Goal: Task Accomplishment & Management: Use online tool/utility

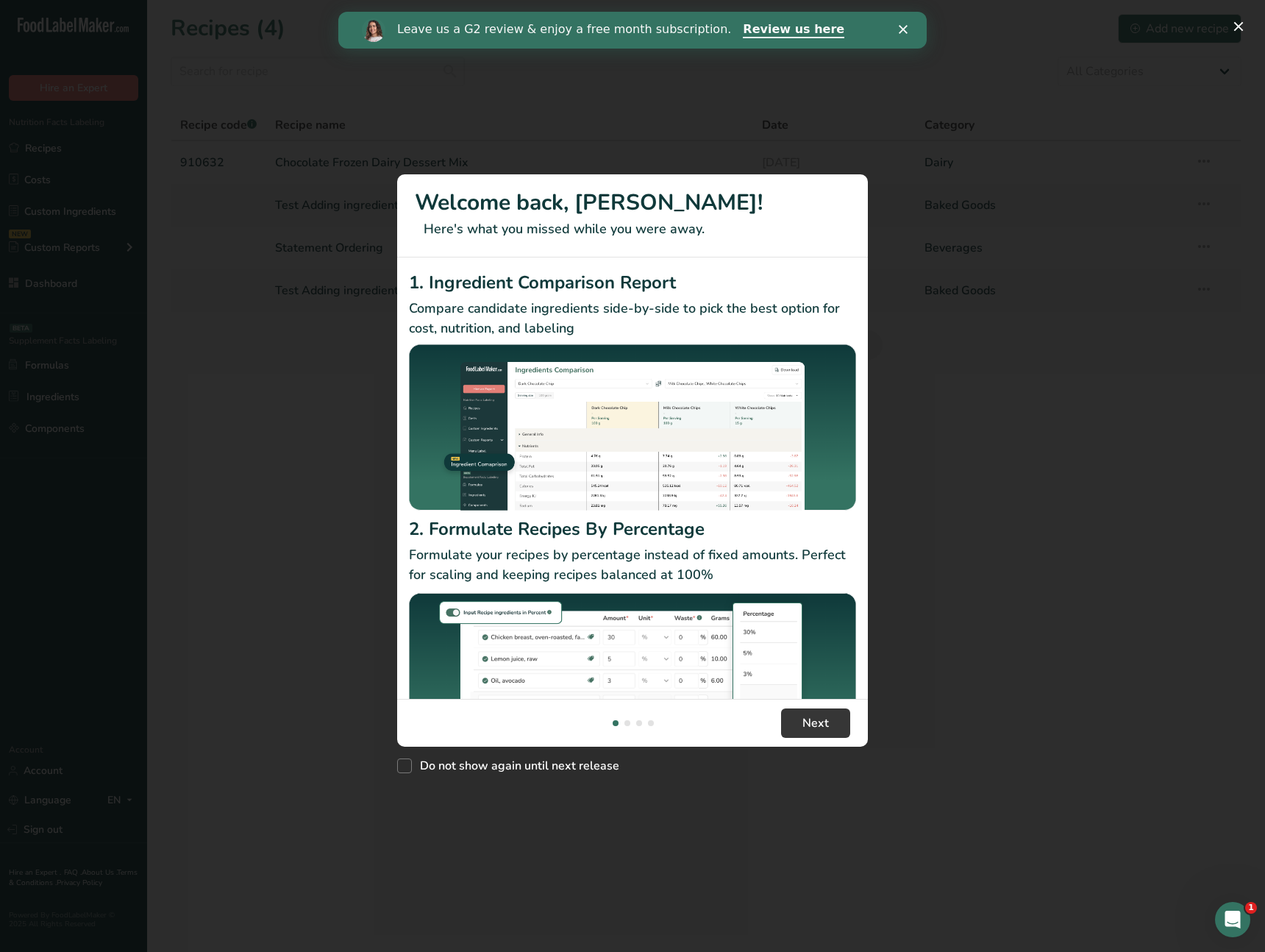
click at [304, 348] on div "New Features" at bounding box center [632, 476] width 1265 height 952
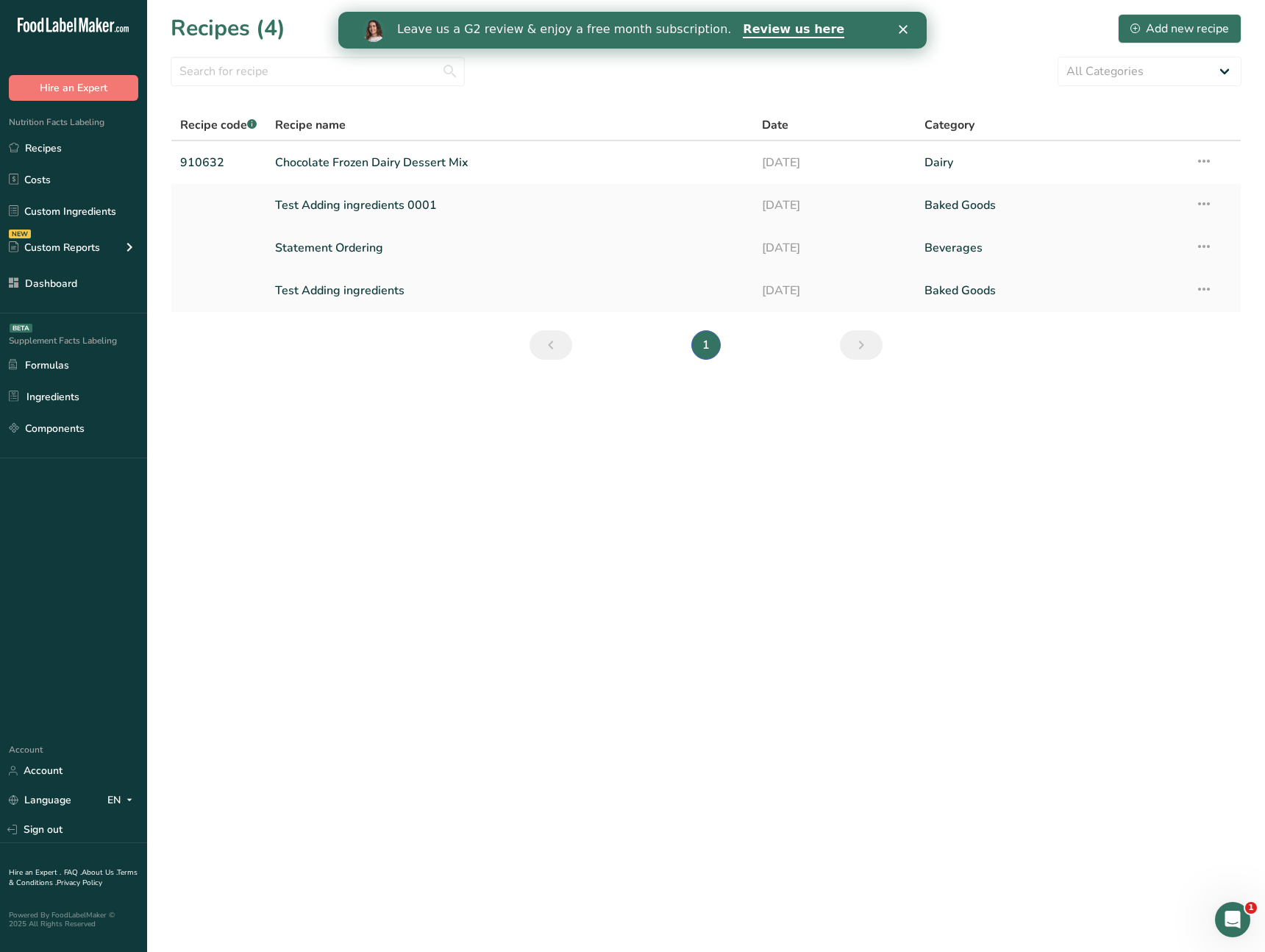
click at [412, 250] on link "Statement Ordering" at bounding box center [510, 248] width 470 height 31
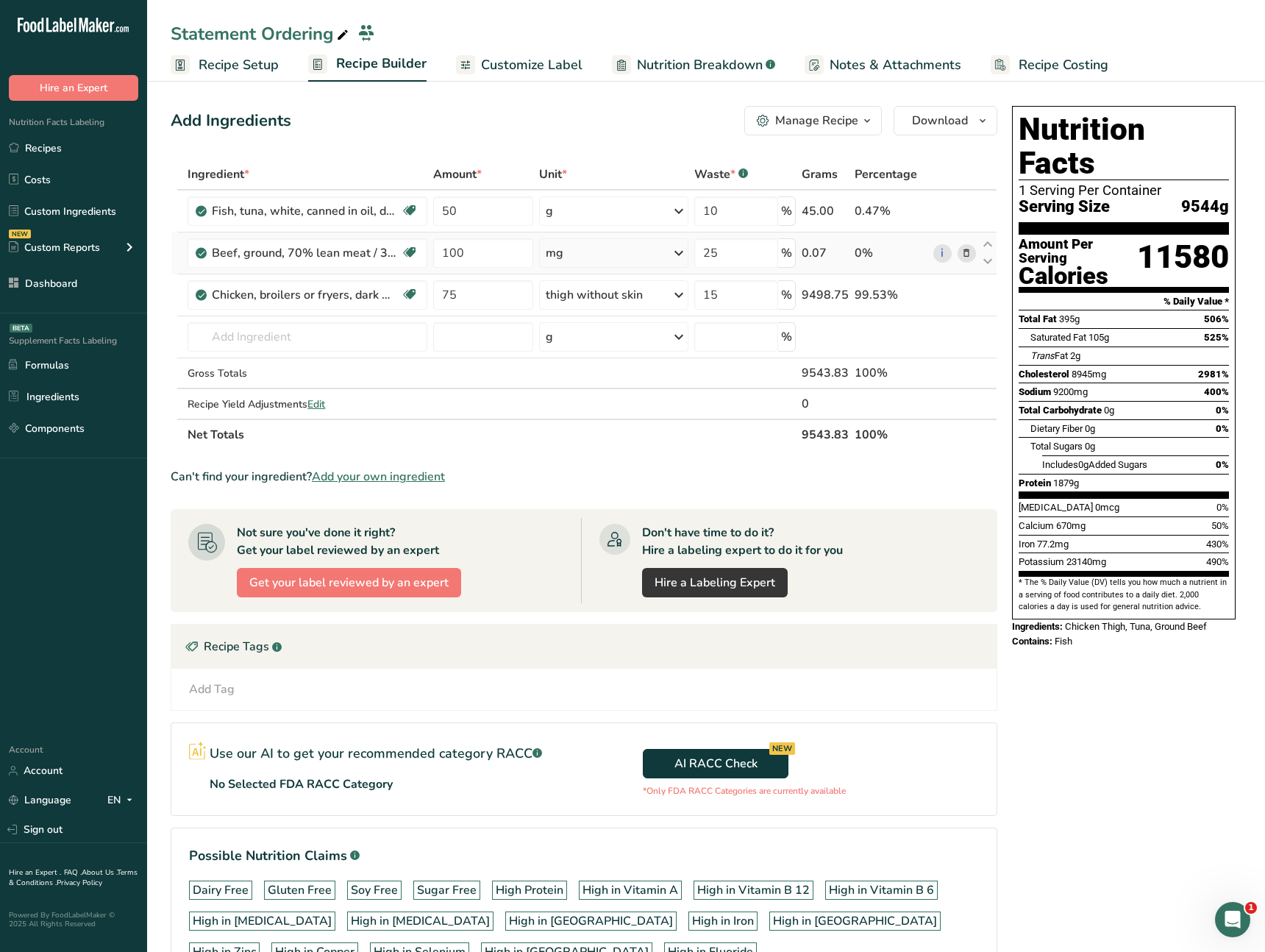
click at [976, 253] on td "i" at bounding box center [955, 253] width 49 height 42
click at [971, 253] on icon at bounding box center [966, 253] width 10 height 15
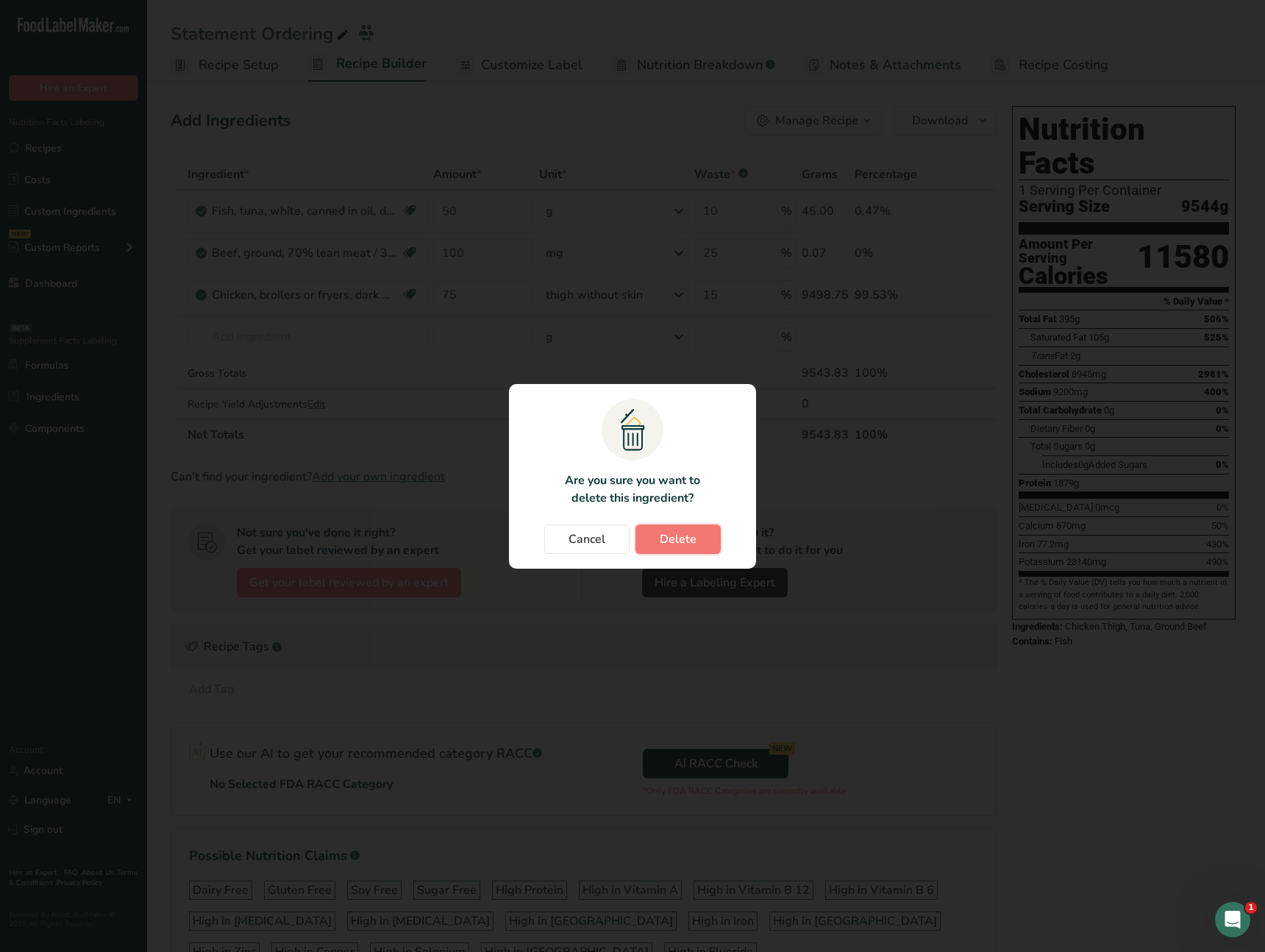
drag, startPoint x: 662, startPoint y: 549, endPoint x: 688, endPoint y: 535, distance: 29.5
click at [661, 549] on button "Delete" at bounding box center [678, 539] width 86 height 29
type input "75"
type input "15"
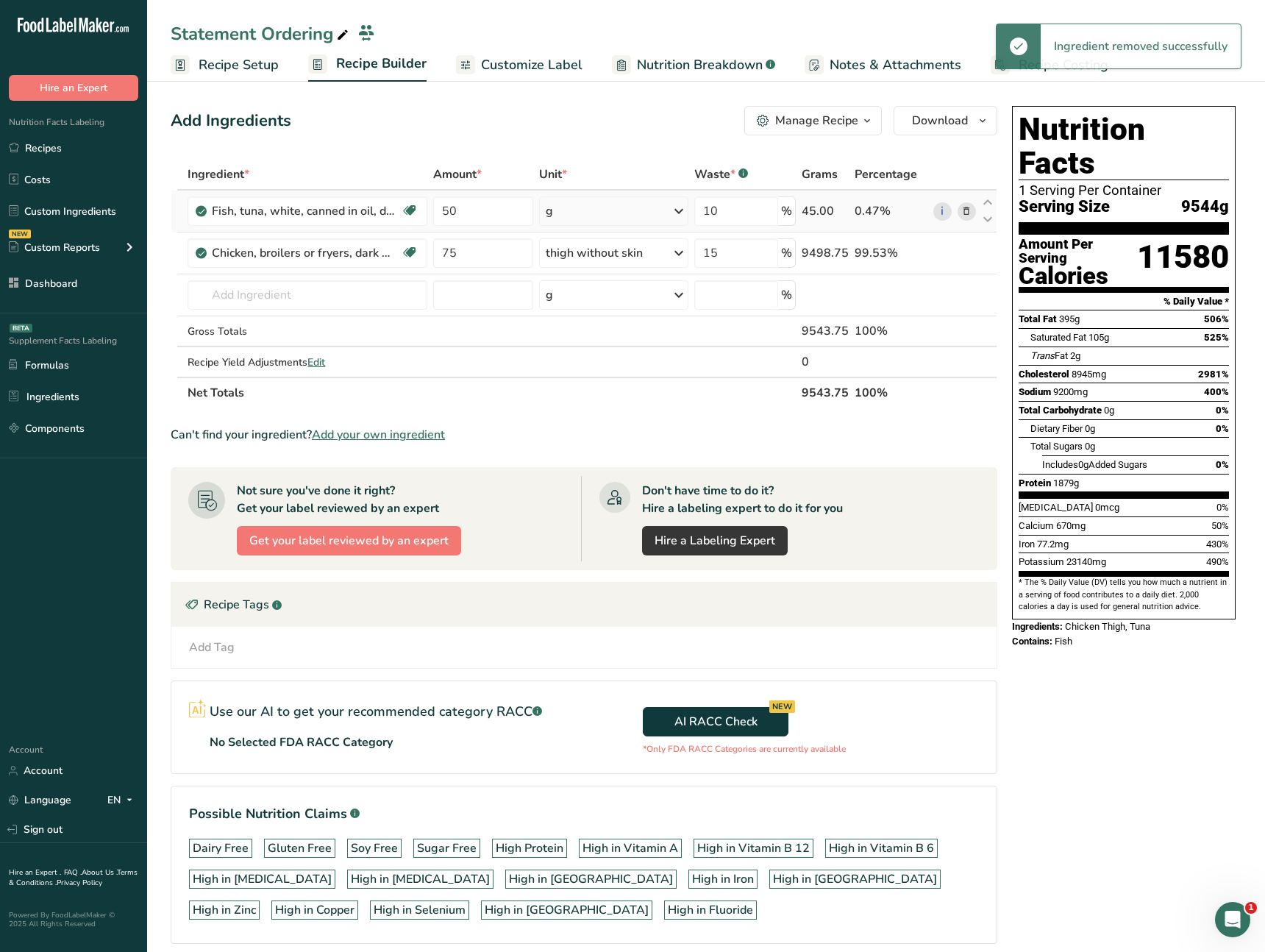
click at [965, 208] on icon at bounding box center [966, 211] width 10 height 15
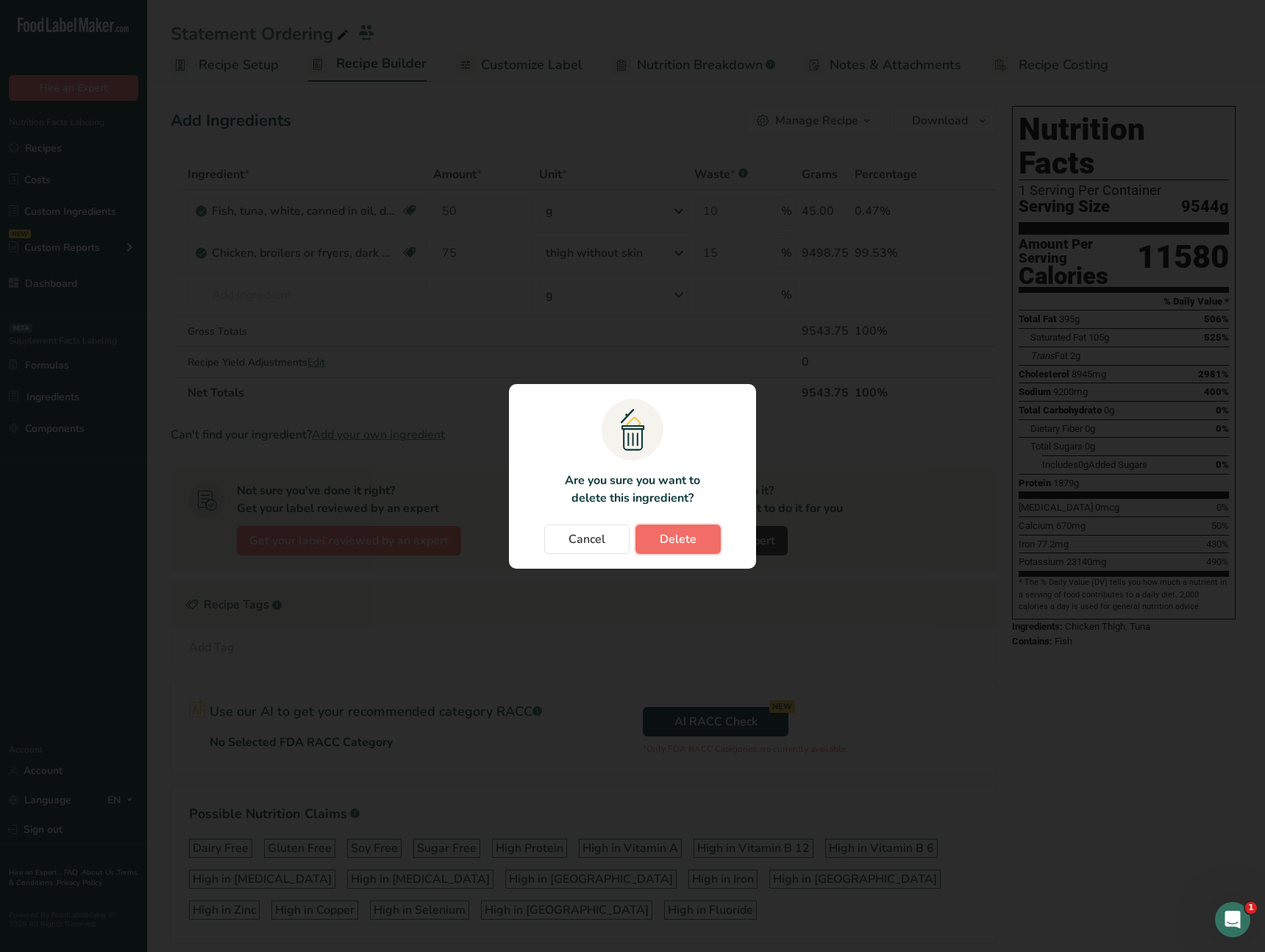
click at [685, 537] on span "Delete" at bounding box center [678, 539] width 37 height 18
type input "75"
type input "15"
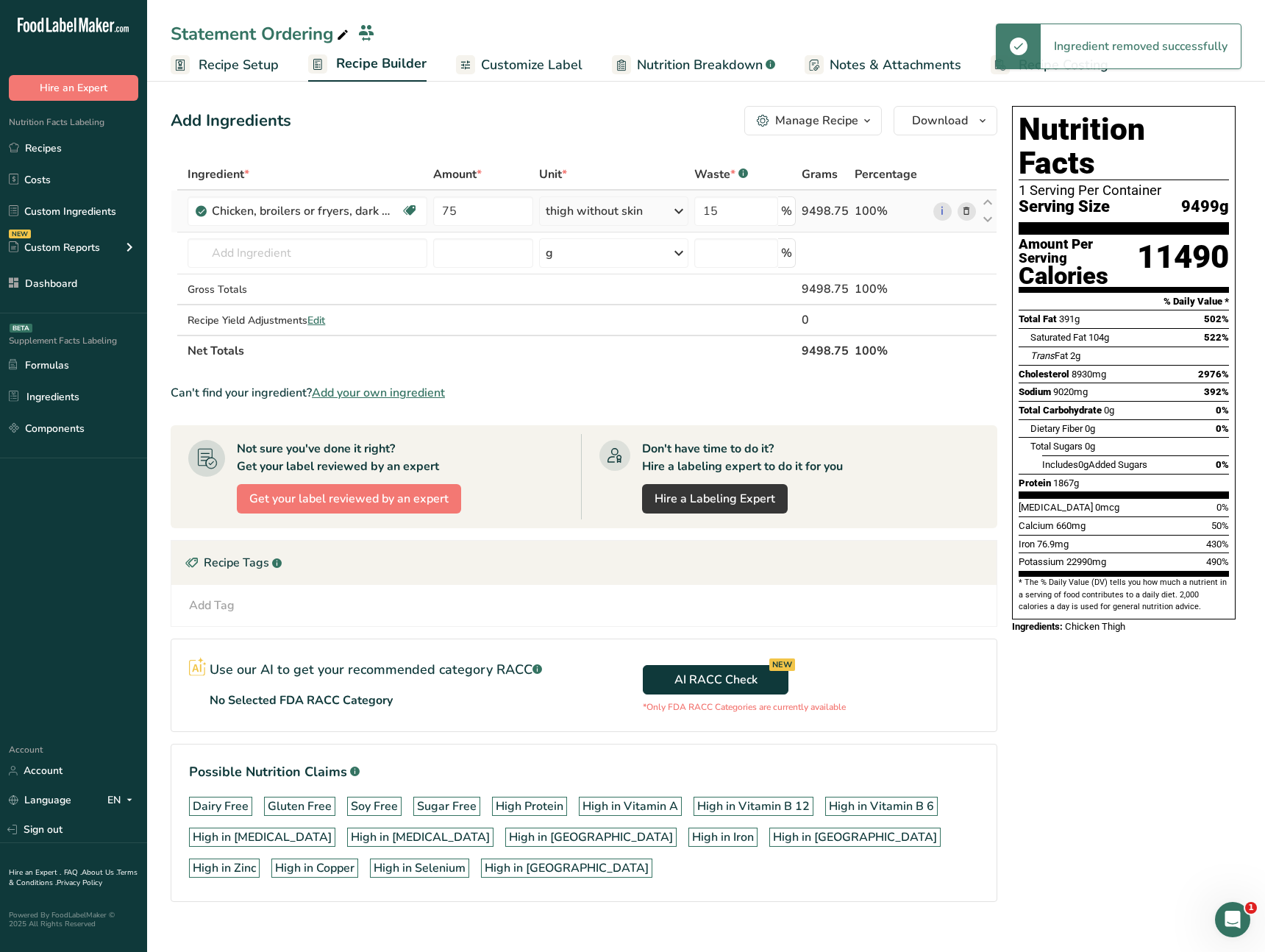
click at [965, 210] on icon at bounding box center [966, 211] width 10 height 15
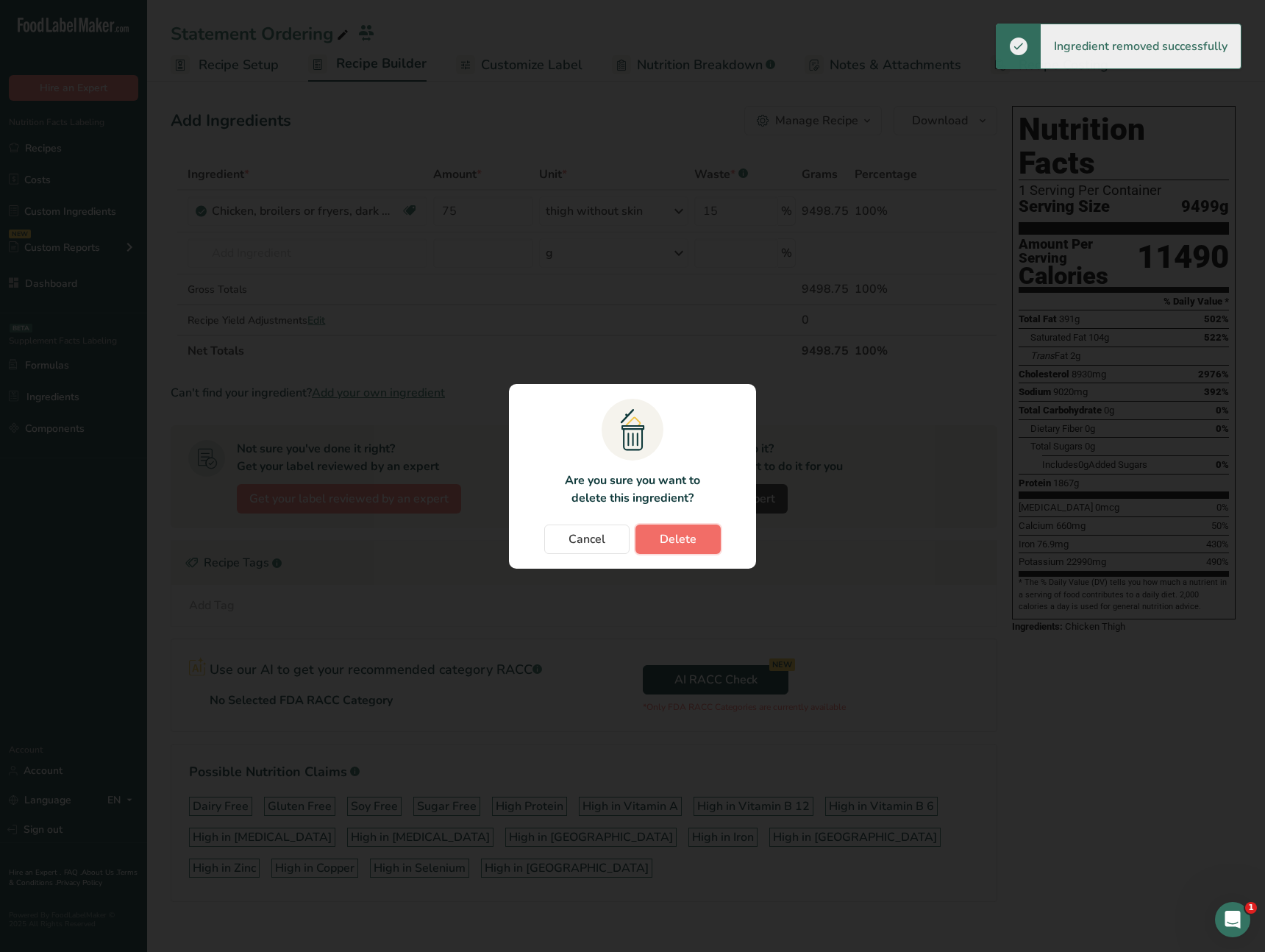
click at [675, 537] on span "Delete" at bounding box center [678, 539] width 37 height 18
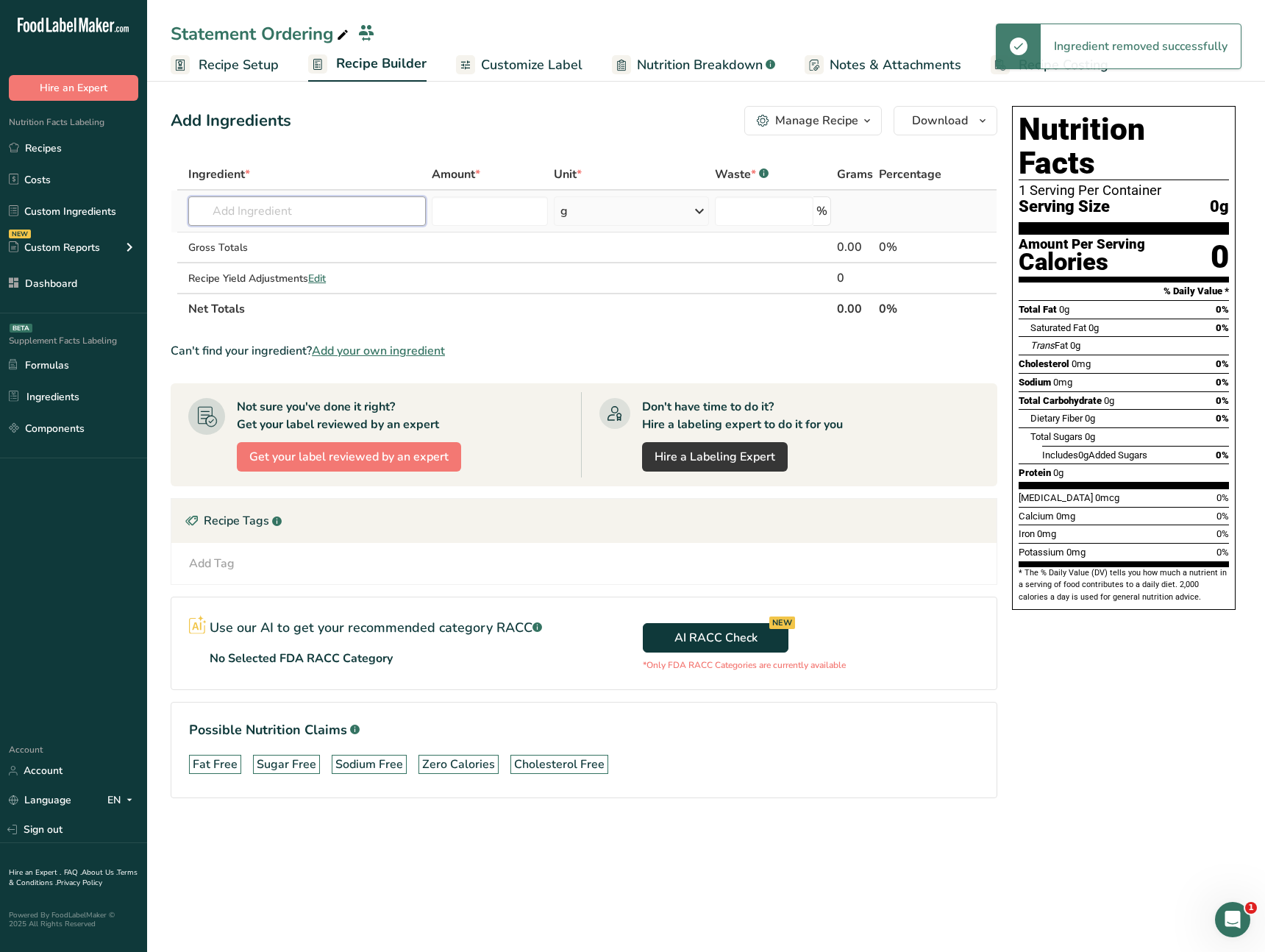
click at [345, 213] on input "text" at bounding box center [307, 211] width 237 height 29
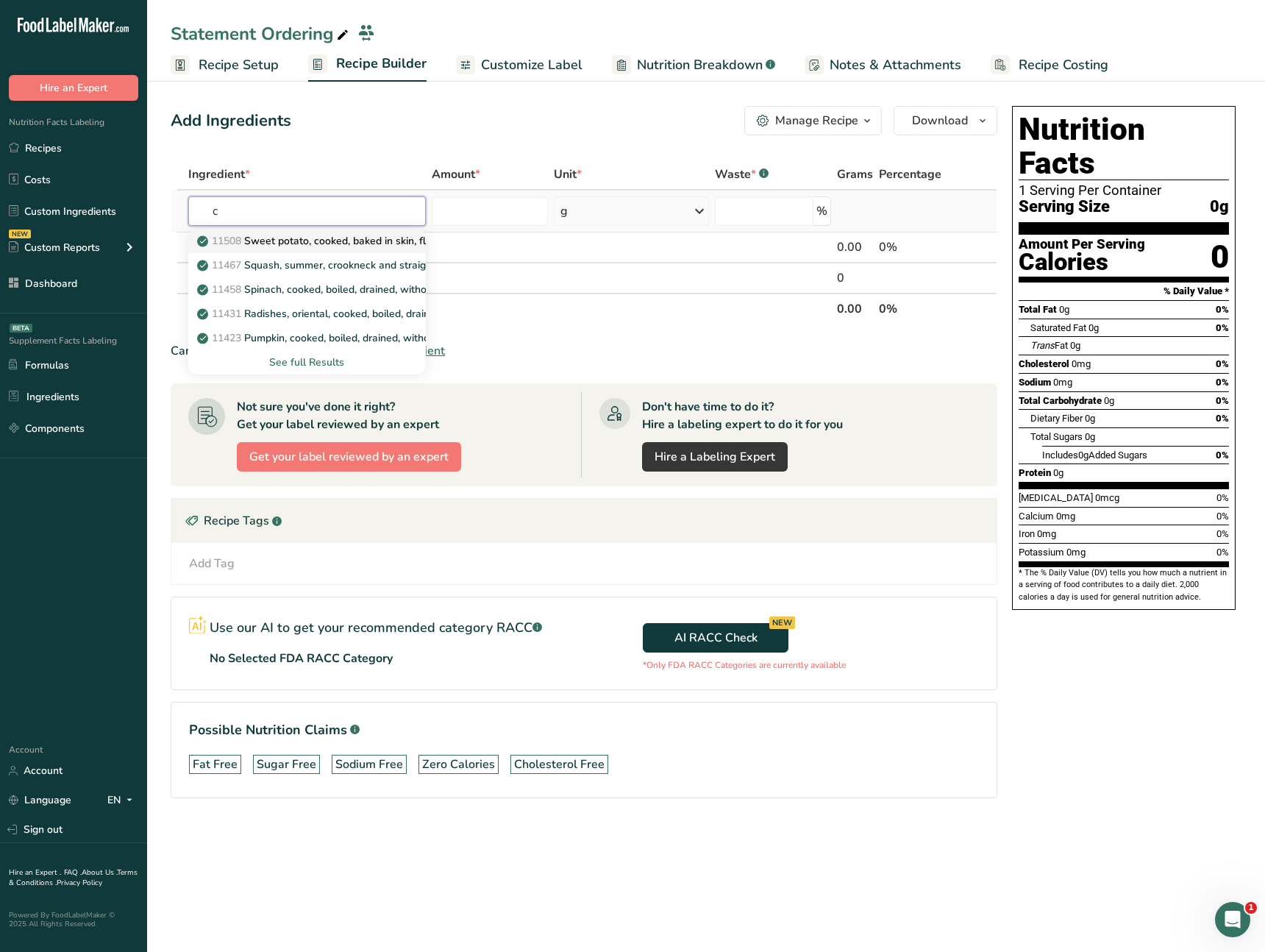
type input "c"
click at [381, 235] on p "11508 Sweet potato, cooked, baked in skin, flesh, without salt" at bounding box center [351, 241] width 304 height 15
type input "Sweet potato, cooked, baked in skin, flesh, without salt"
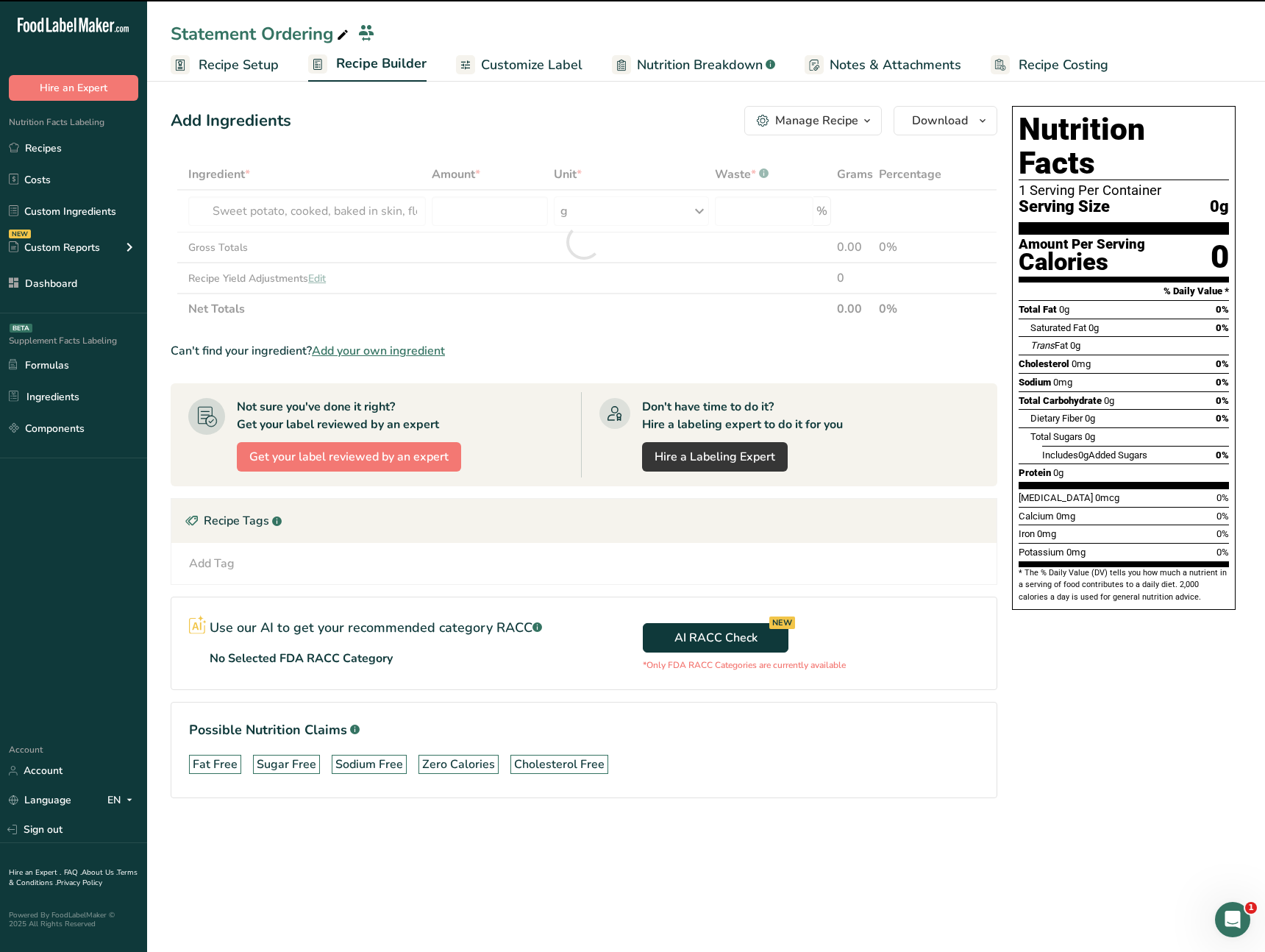
type input "0"
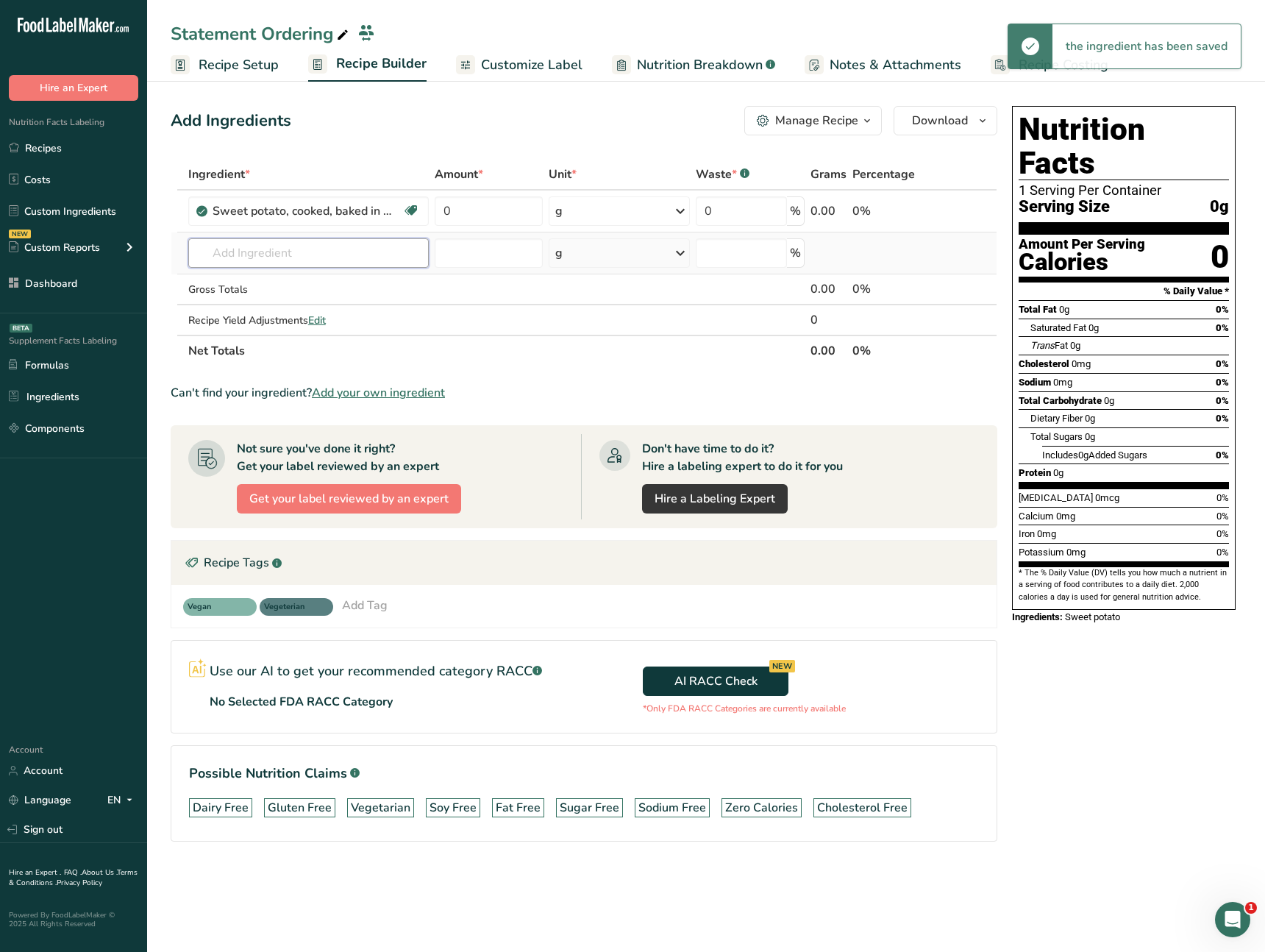
click at [362, 242] on input "text" at bounding box center [308, 252] width 240 height 29
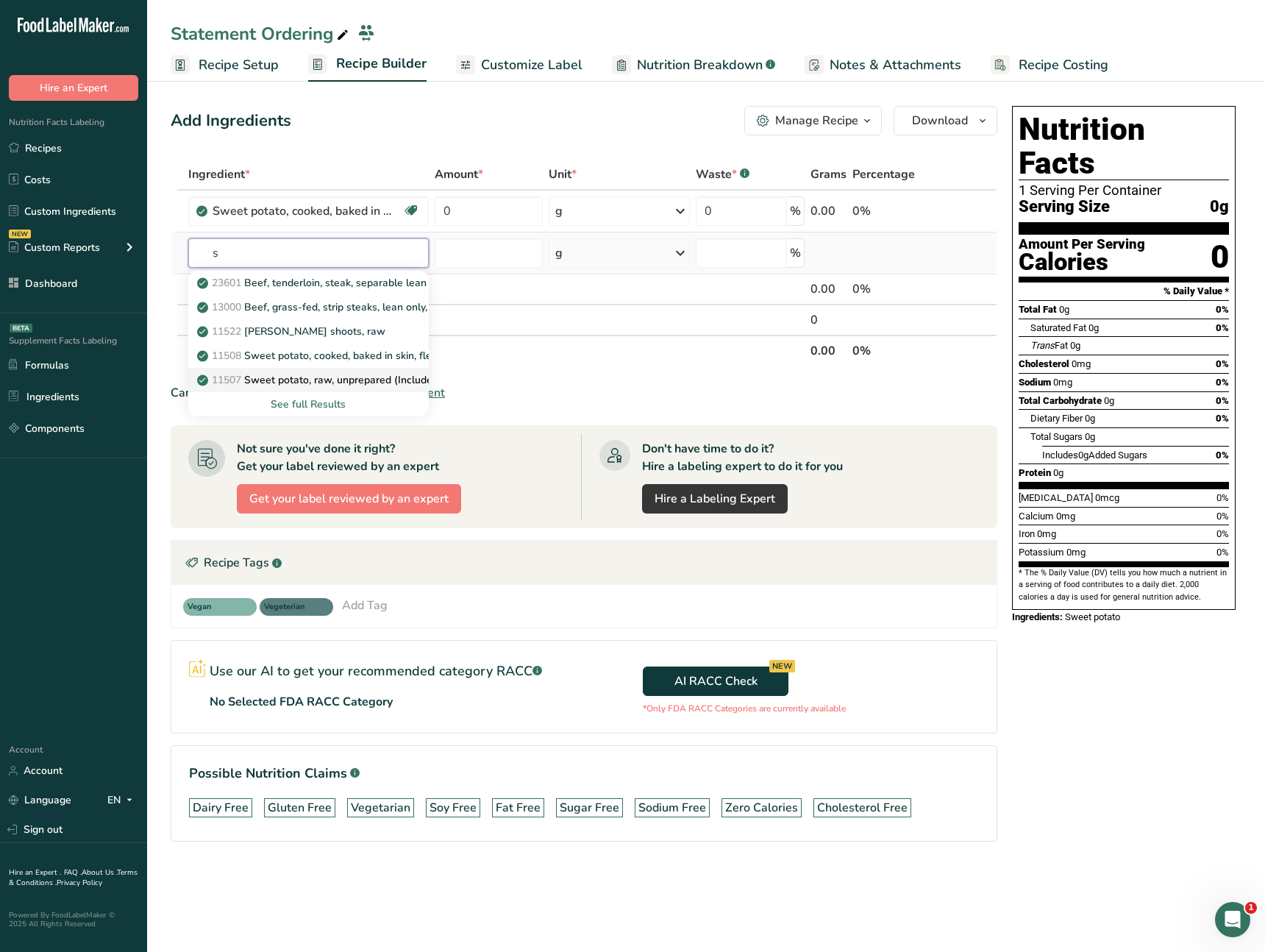
type input "s"
click at [364, 379] on p "11507 Sweet potato, raw, unprepared (Includes foods for USDA's Food Distributio…" at bounding box center [427, 379] width 454 height 15
type input "Sweet potato, raw, unprepared (Includes foods for USDA's Food Distribution Prog…"
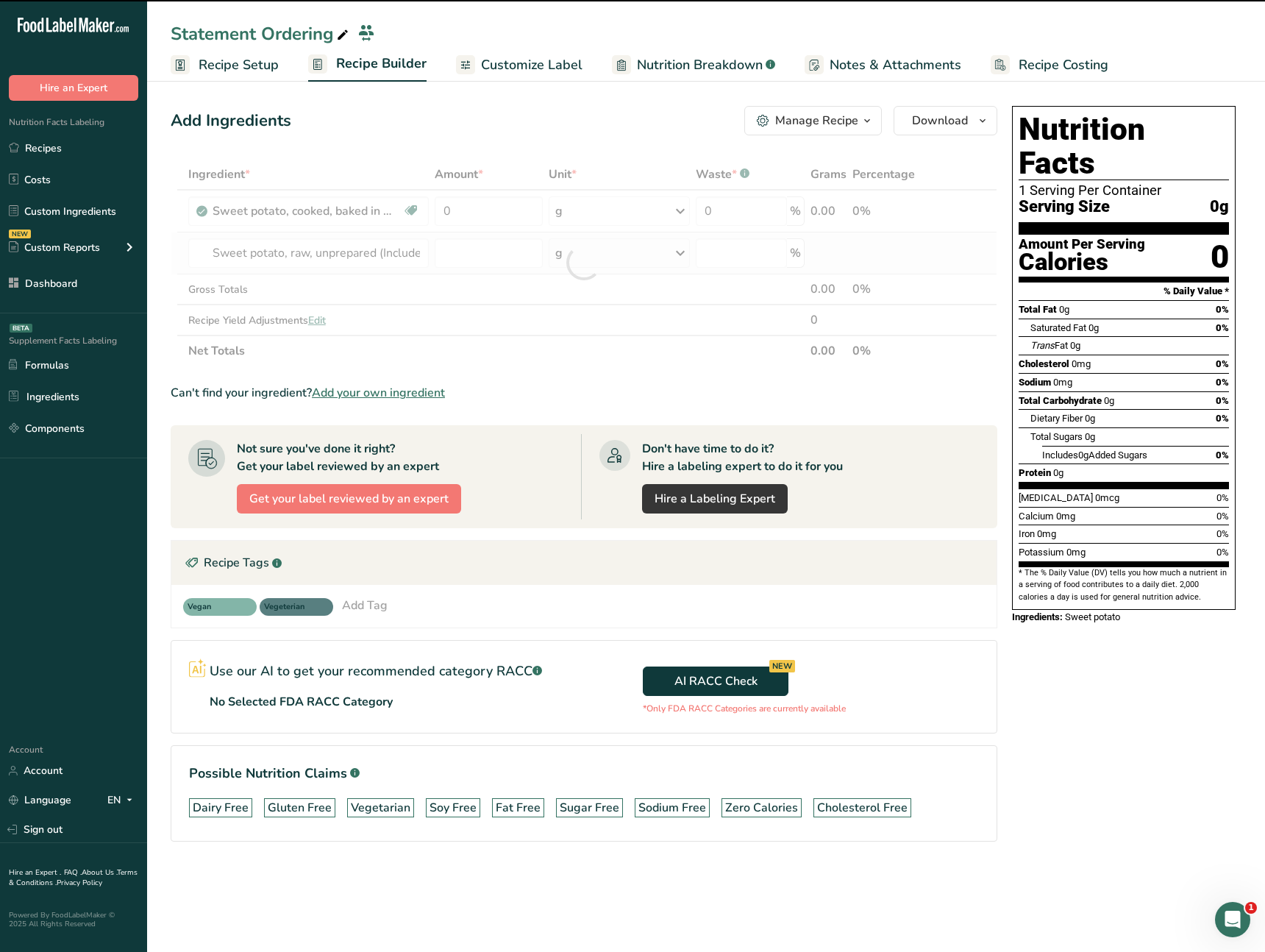
type input "0"
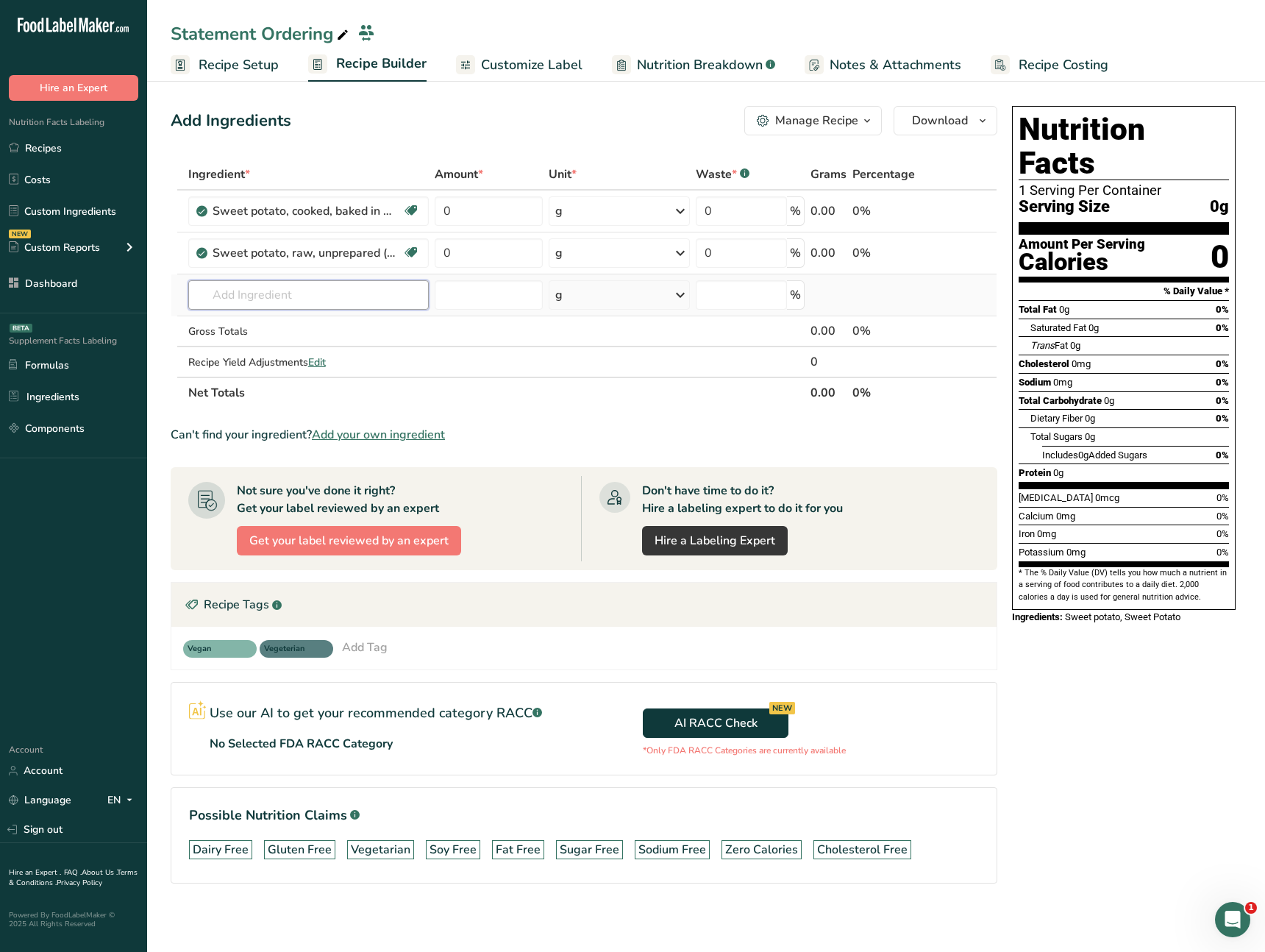
click at [400, 304] on input "text" at bounding box center [308, 295] width 240 height 29
click at [1049, 726] on div "Nutrition Facts 1 Serving Per Container Serving Size 0g Amount Per Serving Calo…" at bounding box center [1125, 515] width 235 height 831
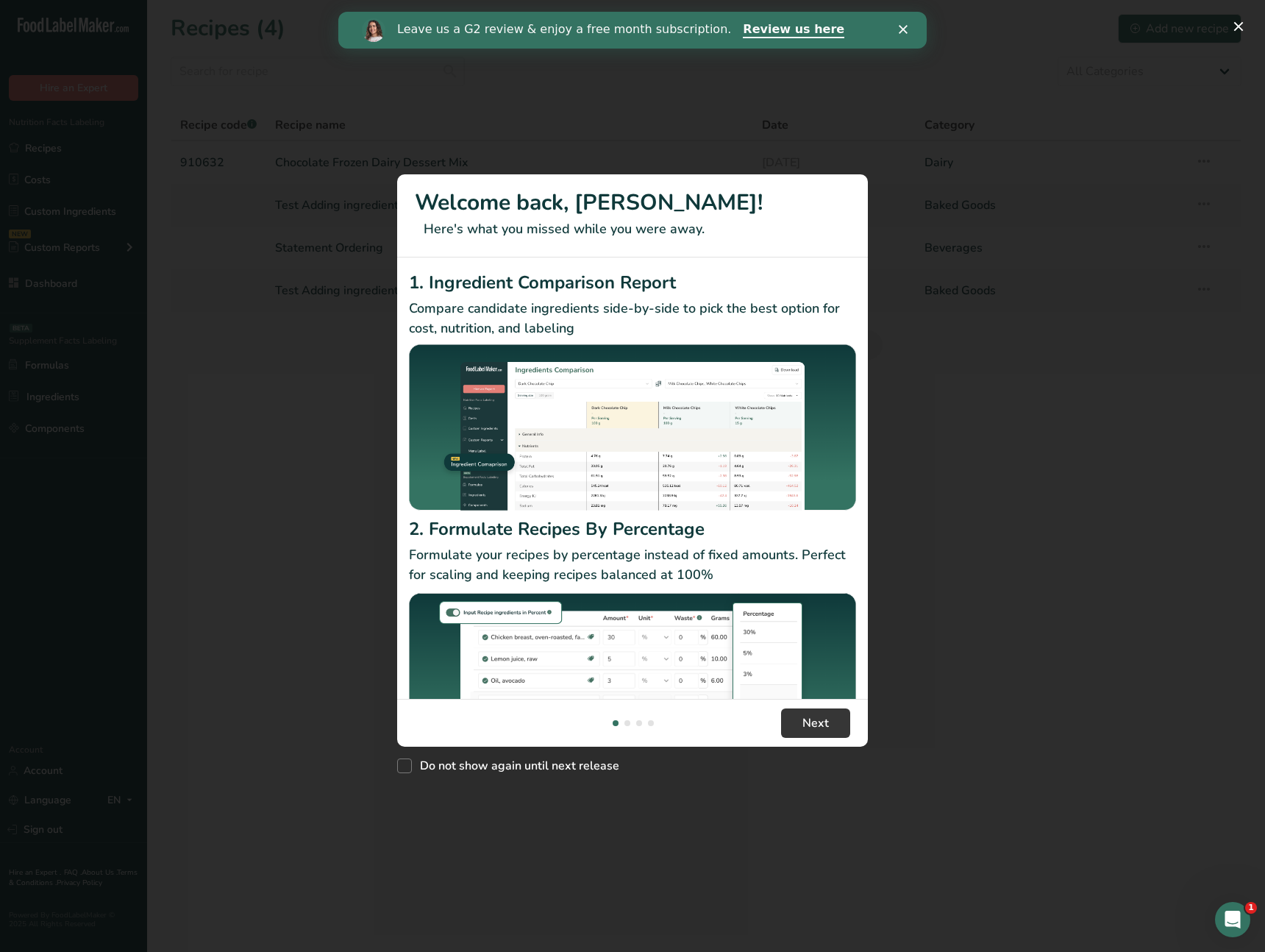
click at [1068, 488] on div "New Features" at bounding box center [632, 476] width 1265 height 952
click at [974, 577] on div "New Features" at bounding box center [632, 476] width 1265 height 952
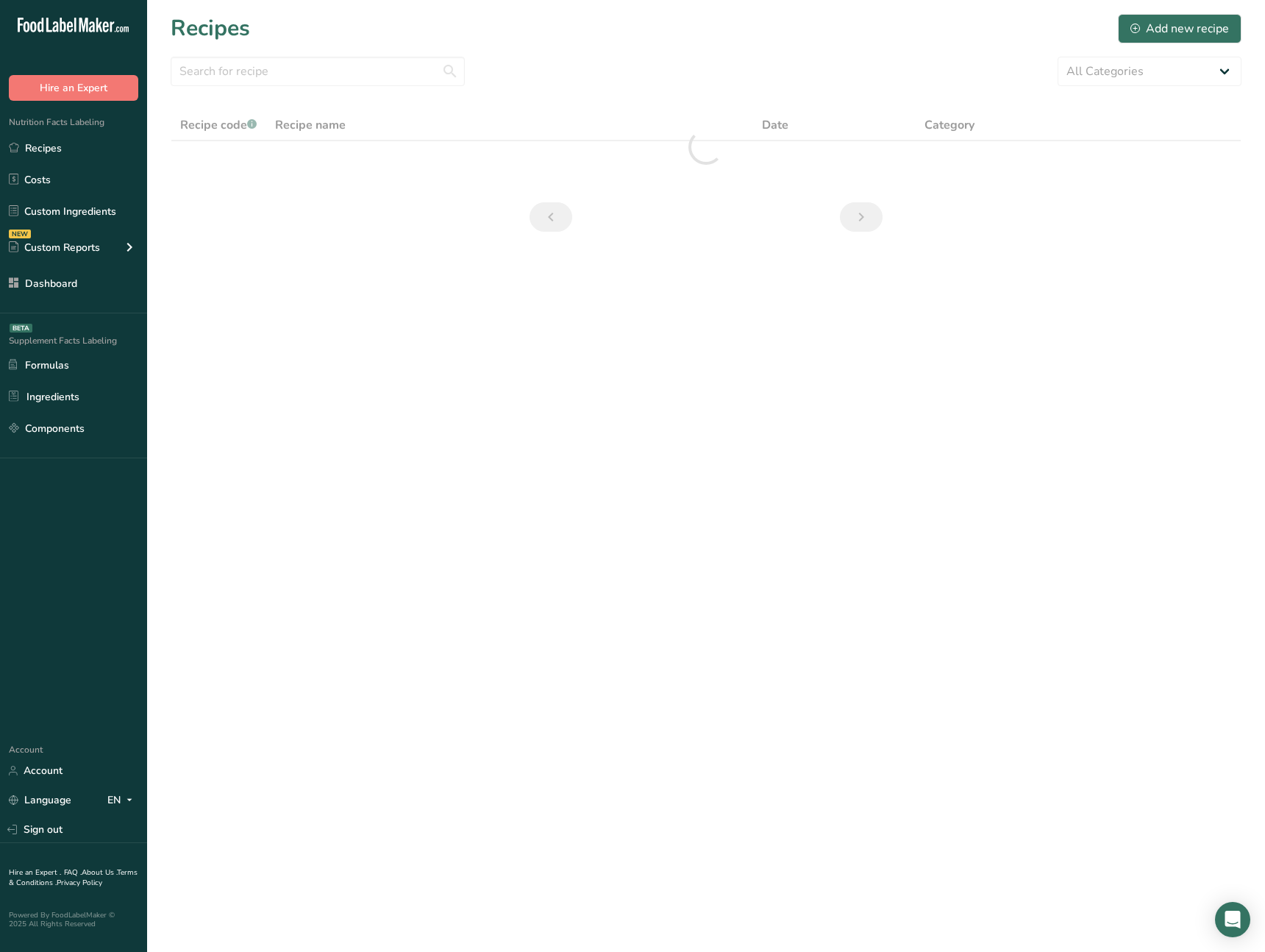
click at [526, 625] on main "Recipes Add new recipe All Categories Recipe code .a-a{fill:#347362;}.b-a{fill:…" at bounding box center [632, 476] width 1265 height 952
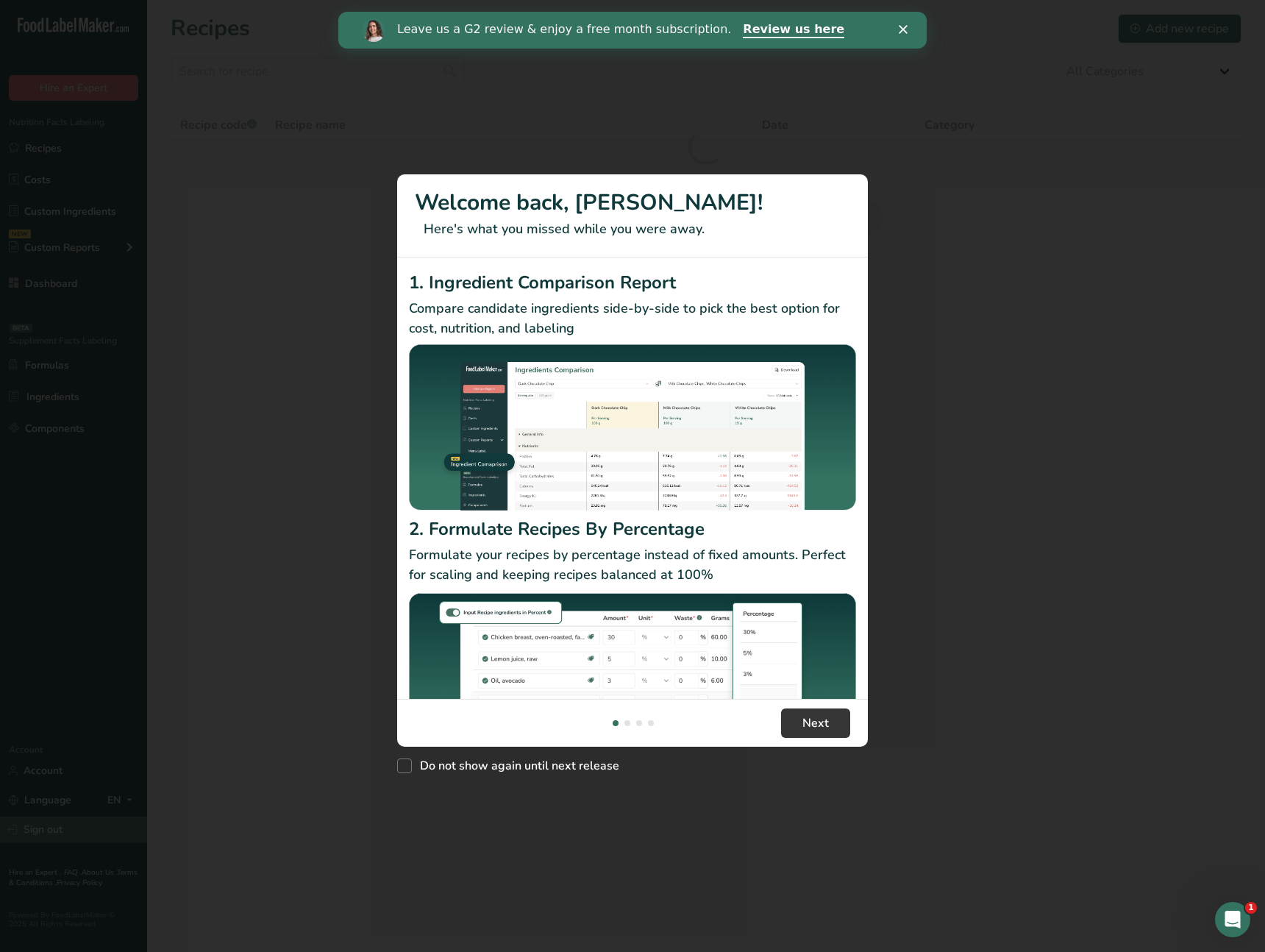
click at [48, 831] on div ".a-20{fill:#fff;} Hire an Expert Nutrition Facts Labeling Recipes Costs Custom …" at bounding box center [632, 476] width 1265 height 952
drag, startPoint x: 644, startPoint y: 795, endPoint x: 245, endPoint y: 815, distance: 399.5
click at [633, 794] on div "New Features" at bounding box center [632, 476] width 1265 height 952
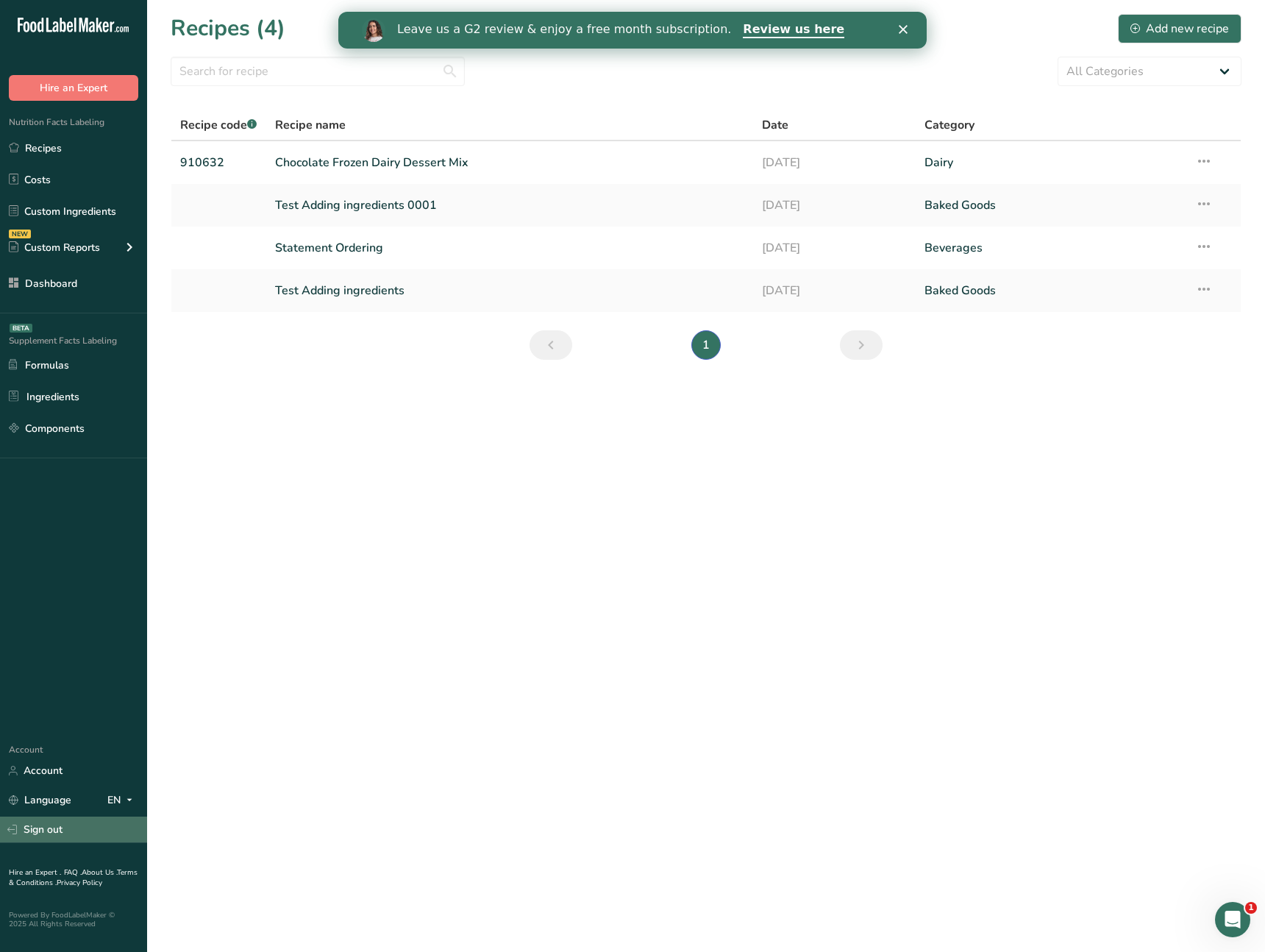
click at [61, 830] on link "Sign out" at bounding box center [73, 829] width 147 height 25
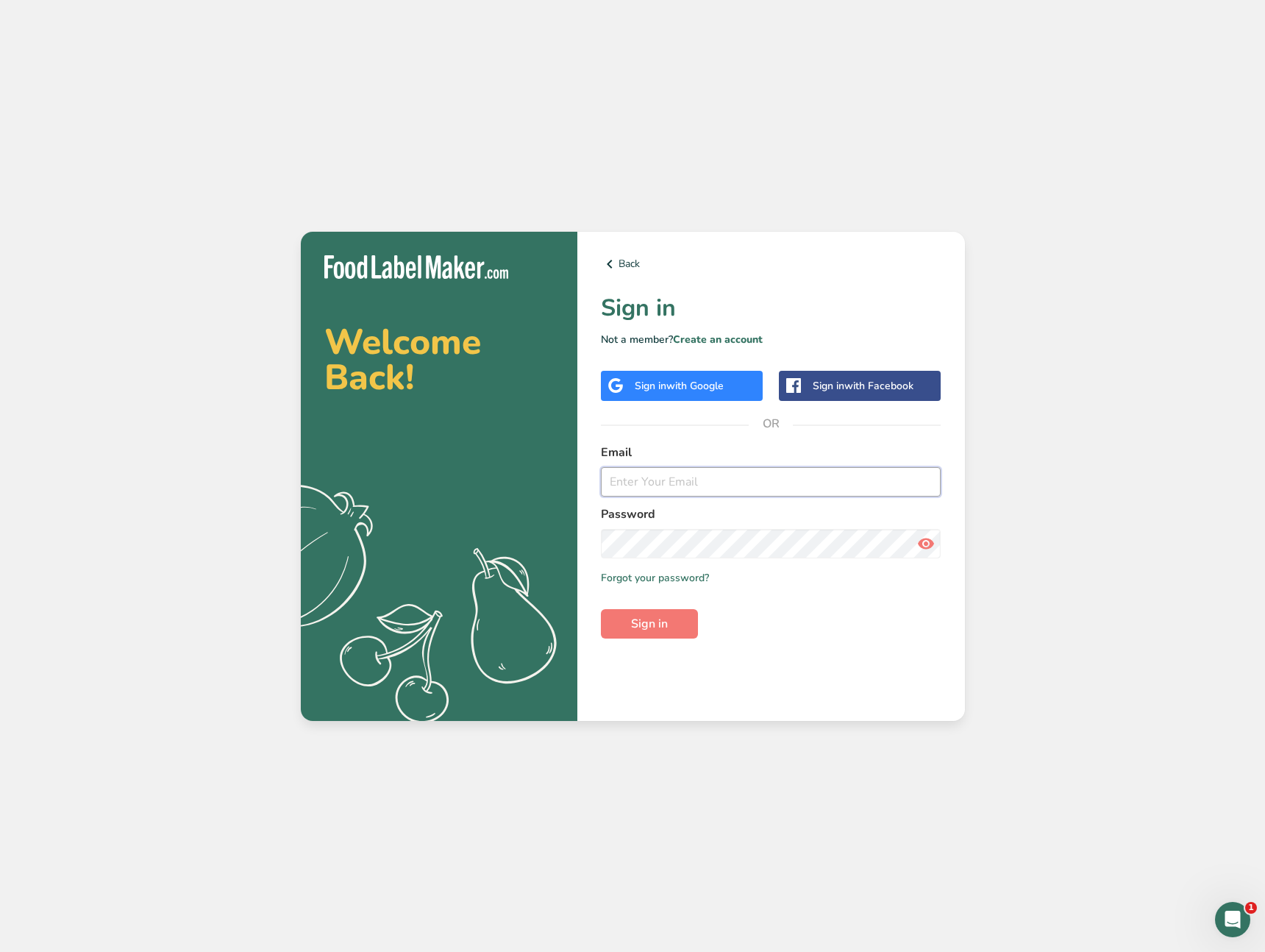
type input "[EMAIL_ADDRESS][DOMAIN_NAME]"
drag, startPoint x: 785, startPoint y: 737, endPoint x: 701, endPoint y: 694, distance: 94.4
click at [782, 736] on div "Welcome Back! .a{fill:#f5f3ed;} Back Sign in Not a member? Create an account Si…" at bounding box center [632, 476] width 1265 height 952
click at [660, 621] on span "Sign in" at bounding box center [649, 623] width 37 height 18
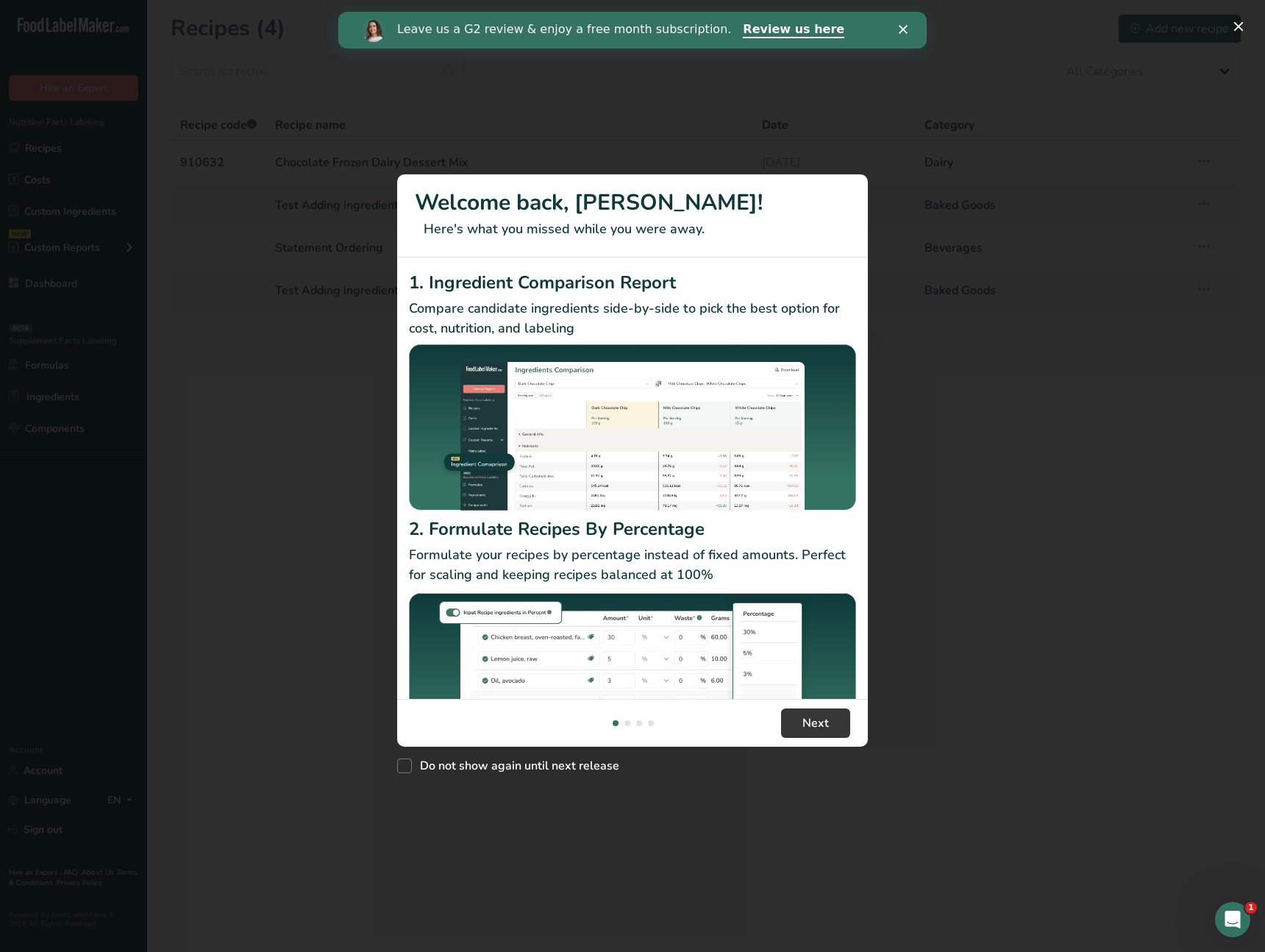
click at [1046, 471] on div "New Features" at bounding box center [632, 476] width 1265 height 952
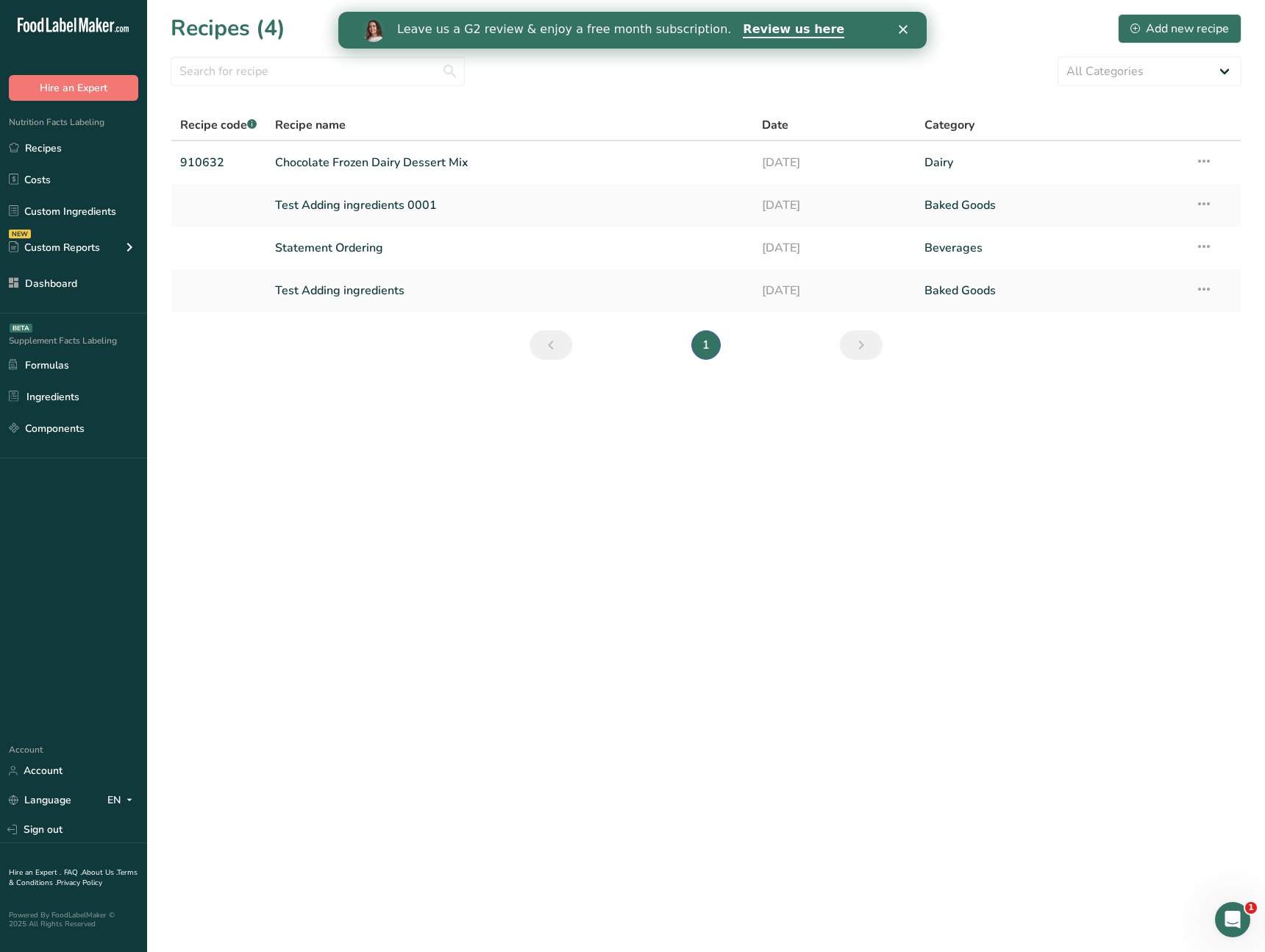
click at [775, 659] on main "Recipes (4) Add new recipe All Categories Baked Goods Beverages Confectionery C…" at bounding box center [632, 476] width 1265 height 952
click at [433, 585] on main "Recipes (4) Add new recipe All Categories Baked Goods Beverages Confectionery C…" at bounding box center [632, 476] width 1265 height 952
drag, startPoint x: 400, startPoint y: 561, endPoint x: 365, endPoint y: 526, distance: 49.5
click at [381, 543] on main "Recipes (4) Add new recipe All Categories Baked Goods Beverages Confectionery C…" at bounding box center [632, 476] width 1265 height 952
click at [81, 138] on link "Recipes" at bounding box center [73, 148] width 147 height 28
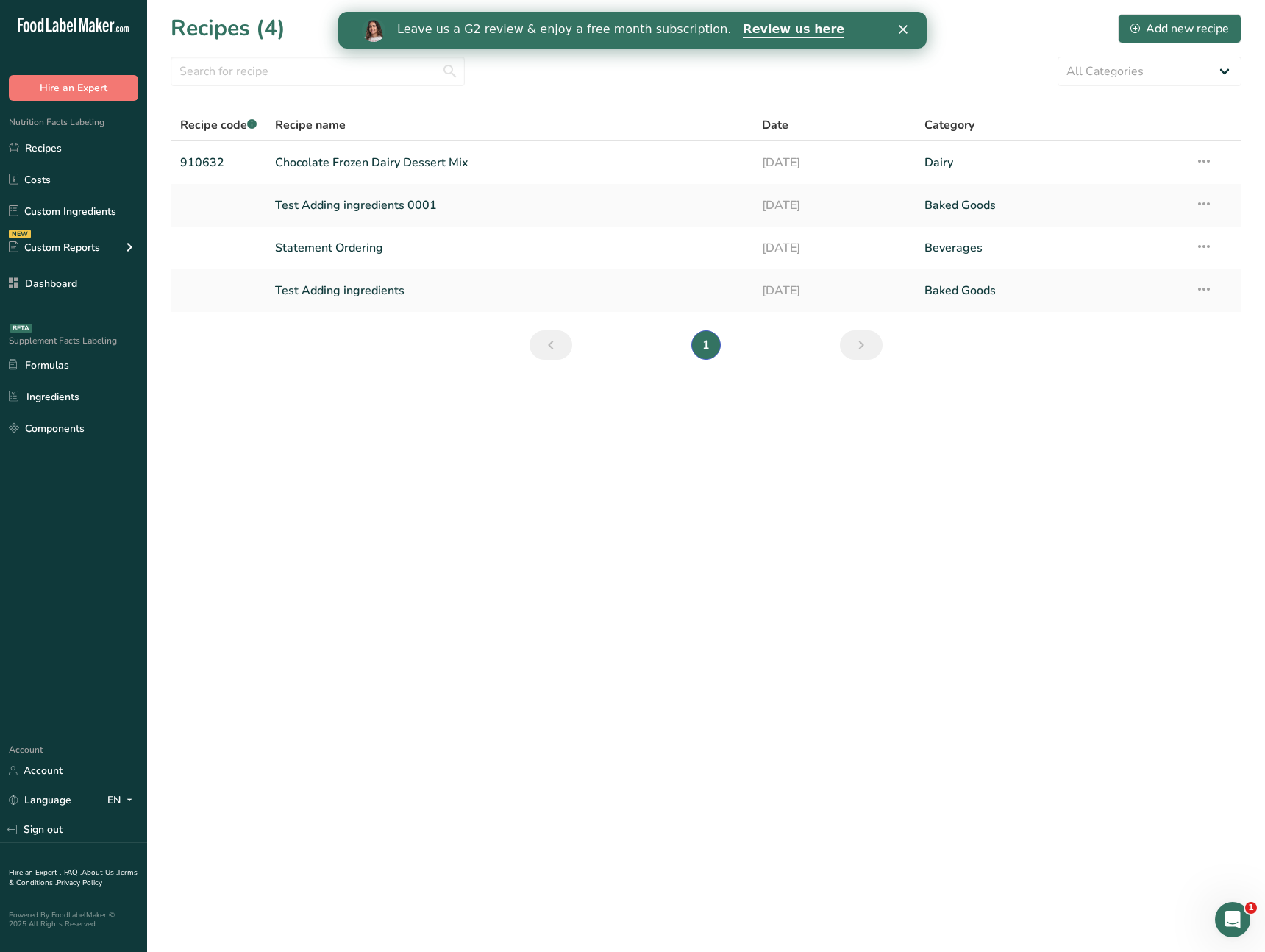
click at [430, 388] on main "Recipes (4) Add new recipe All Categories Baked Goods [GEOGRAPHIC_DATA] Confect…" at bounding box center [632, 476] width 1265 height 952
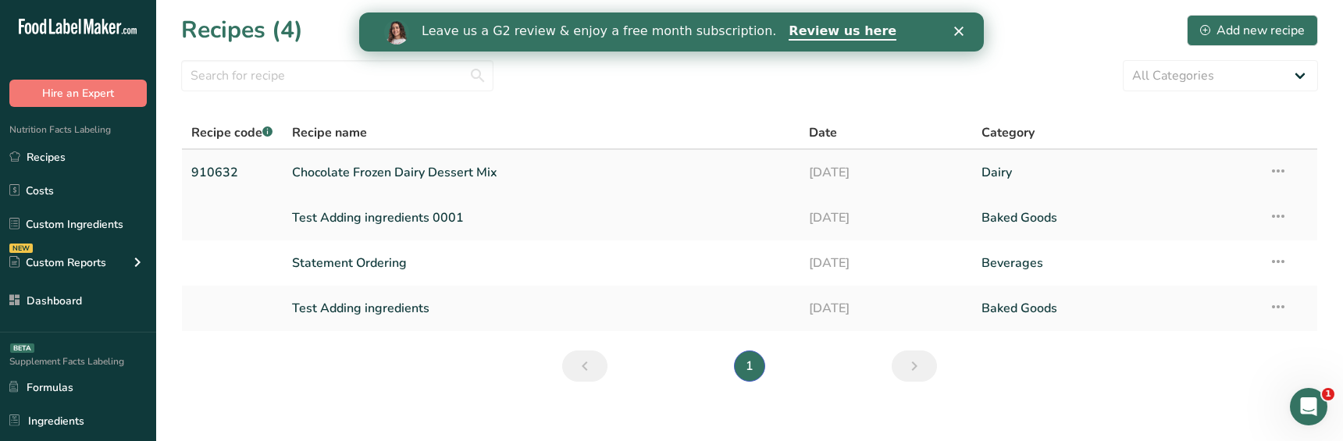
click at [431, 183] on link "Chocolate Frozen Dairy Dessert Mix" at bounding box center [541, 172] width 499 height 33
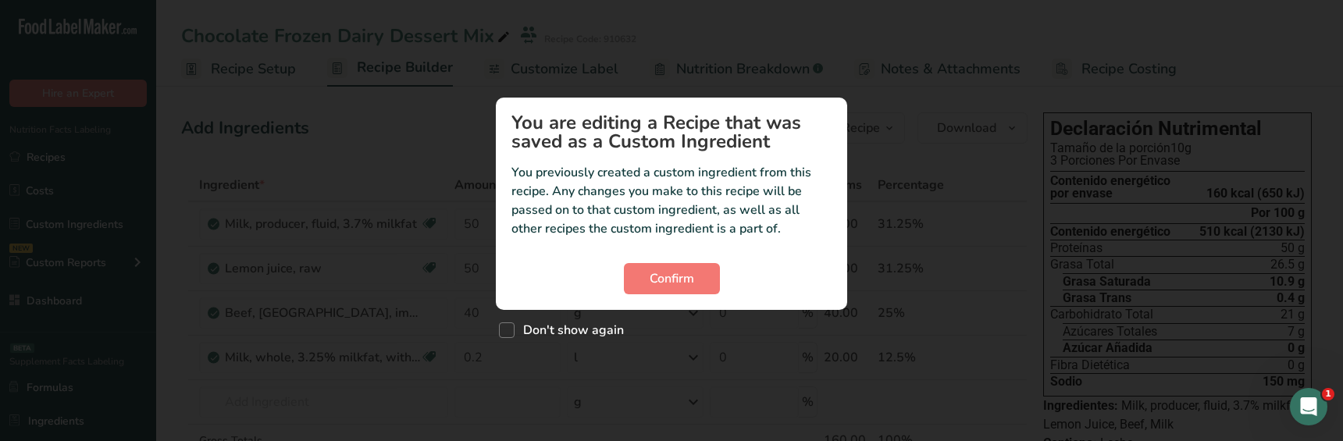
drag, startPoint x: 252, startPoint y: 69, endPoint x: 299, endPoint y: 99, distance: 56.6
click at [251, 69] on div "Custom ingredient modal" at bounding box center [671, 220] width 1343 height 441
drag, startPoint x: 262, startPoint y: 148, endPoint x: 243, endPoint y: 75, distance: 75.2
click at [262, 143] on div "Custom ingredient modal" at bounding box center [671, 220] width 1343 height 441
click at [243, 73] on div "Custom ingredient modal" at bounding box center [671, 220] width 1343 height 441
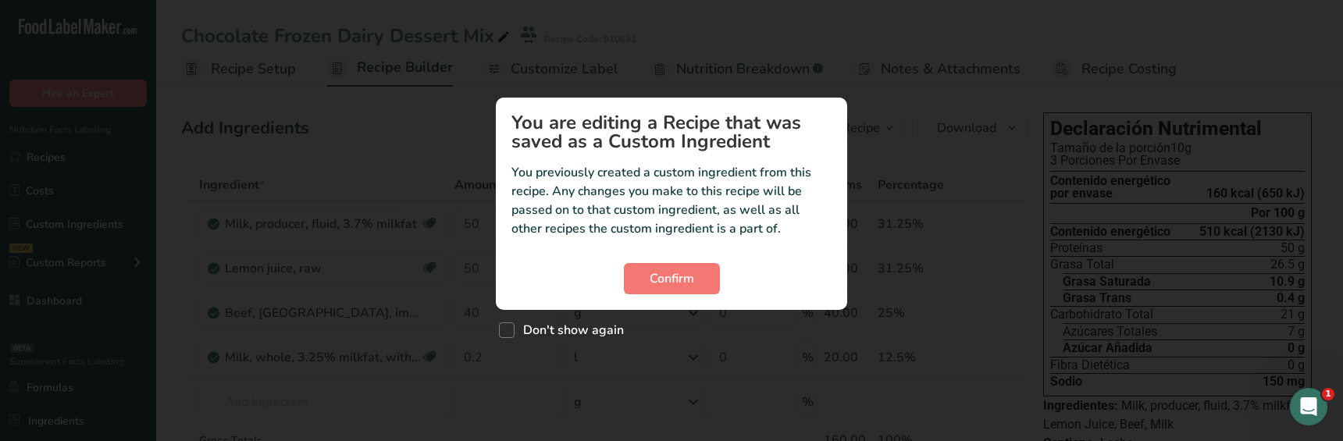
drag, startPoint x: 583, startPoint y: 366, endPoint x: 580, endPoint y: 355, distance: 12.1
click at [583, 363] on div "Custom ingredient modal" at bounding box center [671, 220] width 1343 height 441
drag, startPoint x: 667, startPoint y: 284, endPoint x: 454, endPoint y: 193, distance: 232.0
click at [665, 284] on span "Confirm" at bounding box center [672, 278] width 45 height 19
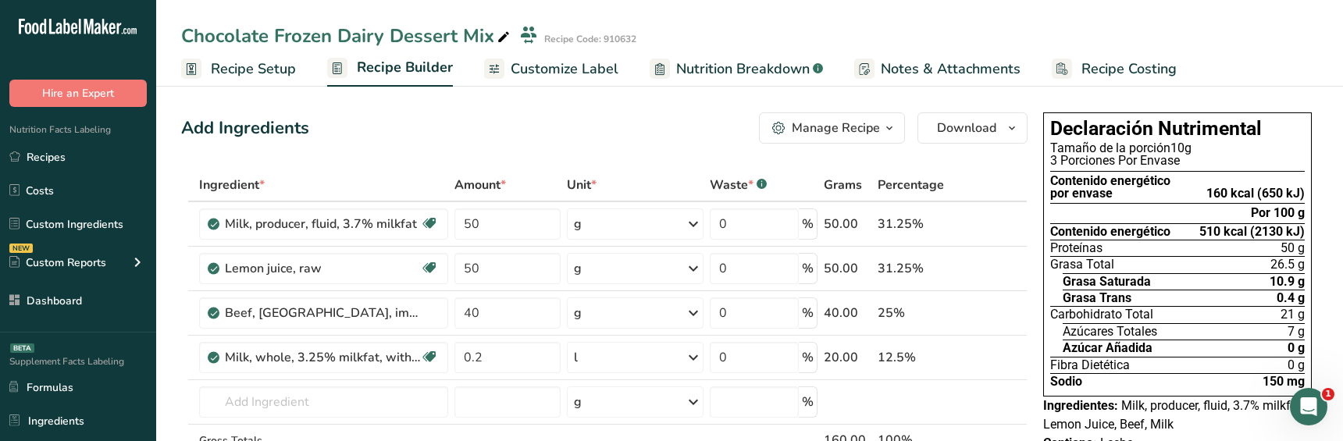
click at [255, 80] on link "Recipe Setup" at bounding box center [238, 69] width 115 height 35
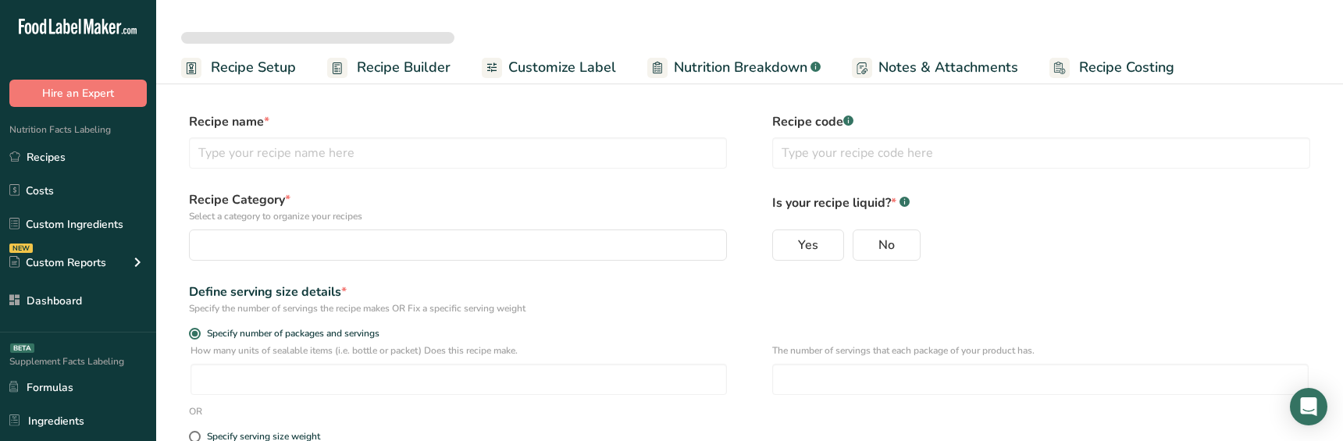
select select
type input "Chocolate Frozen Dairy Dessert Mix"
type input "910632"
radio input "true"
type input "1"
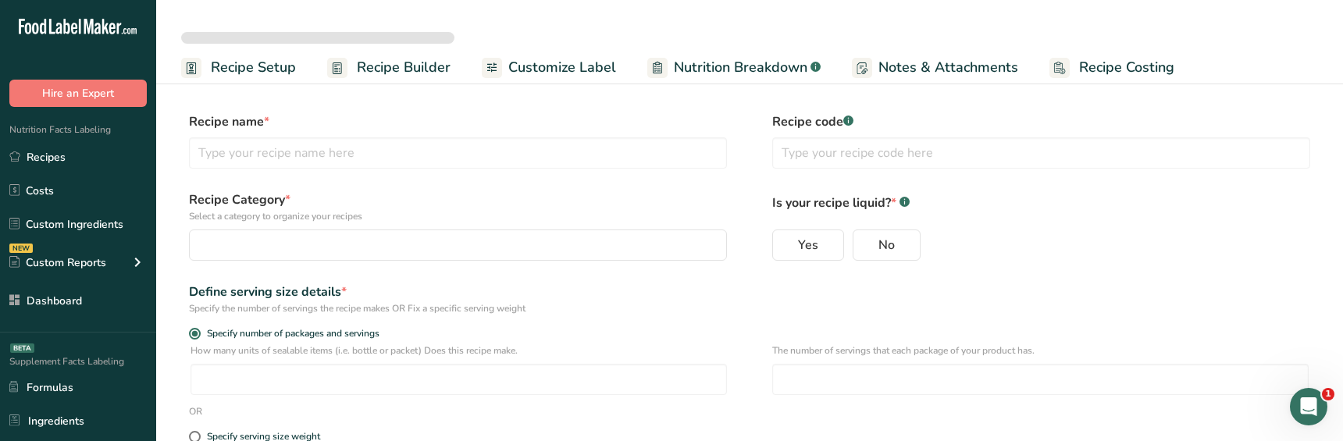
type input "3"
select select "0"
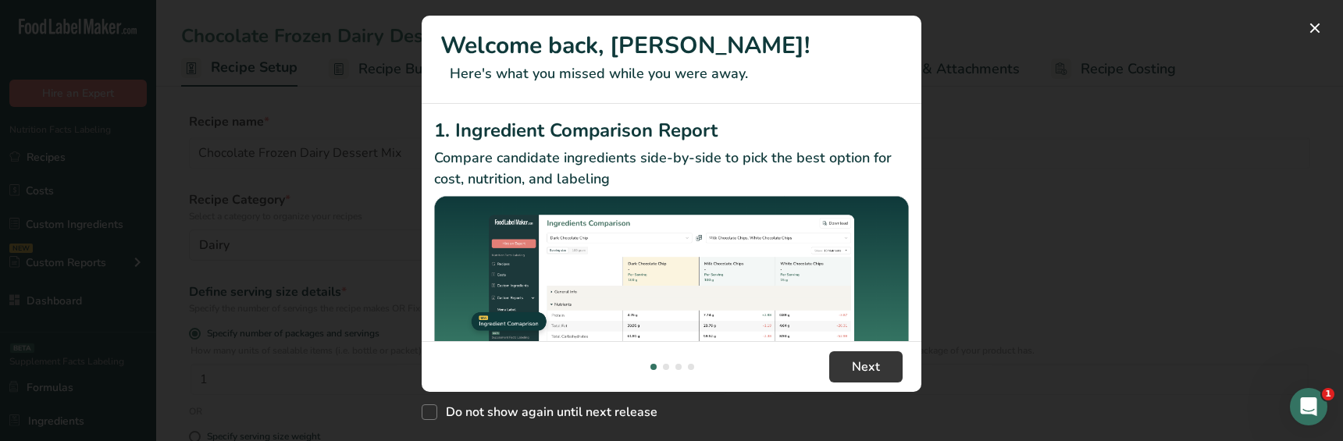
click at [1028, 301] on div "New Features" at bounding box center [671, 220] width 1343 height 441
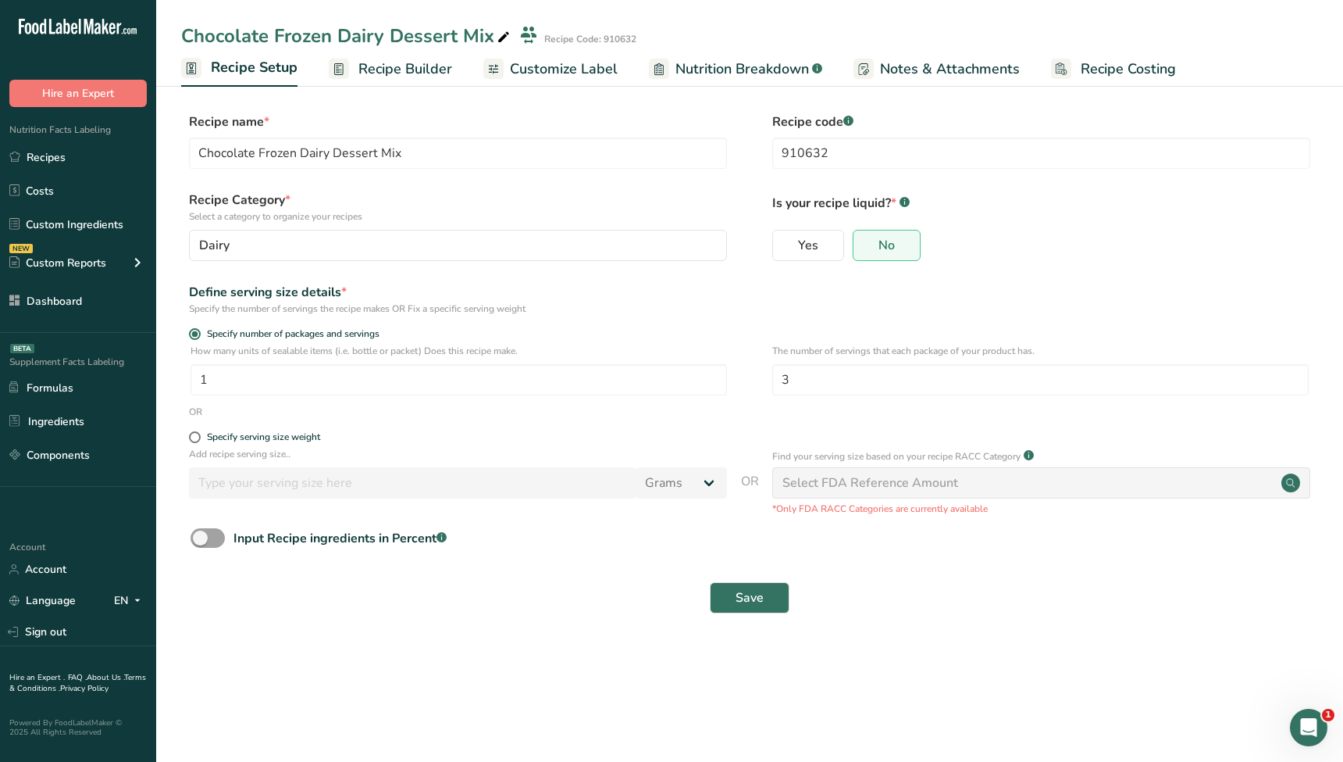
click at [950, 441] on main "Chocolate Frozen Dairy Dessert Mix Recipe Code: 910632 Recipe Setup Recipe Buil…" at bounding box center [671, 381] width 1343 height 762
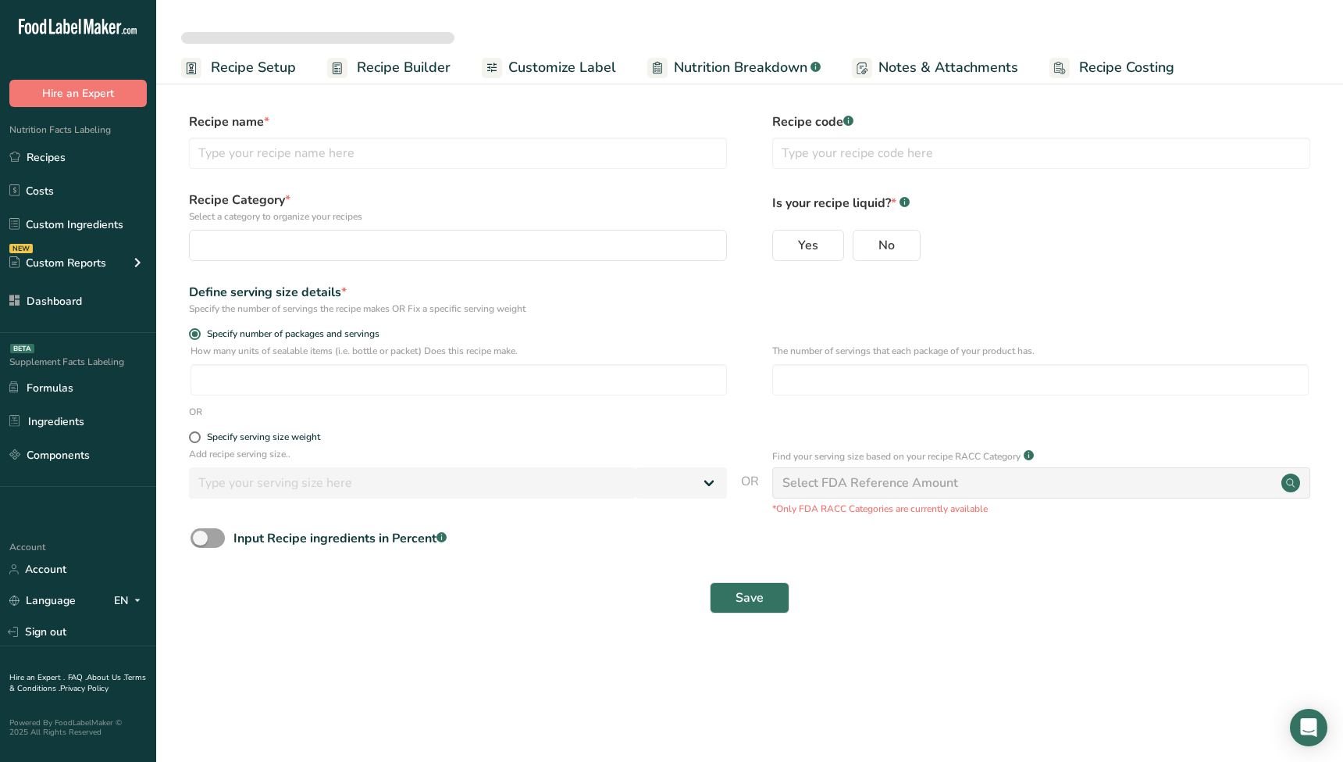
select select
type input "Chocolate Frozen Dairy Dessert Mix"
type input "910632"
radio input "true"
type input "1"
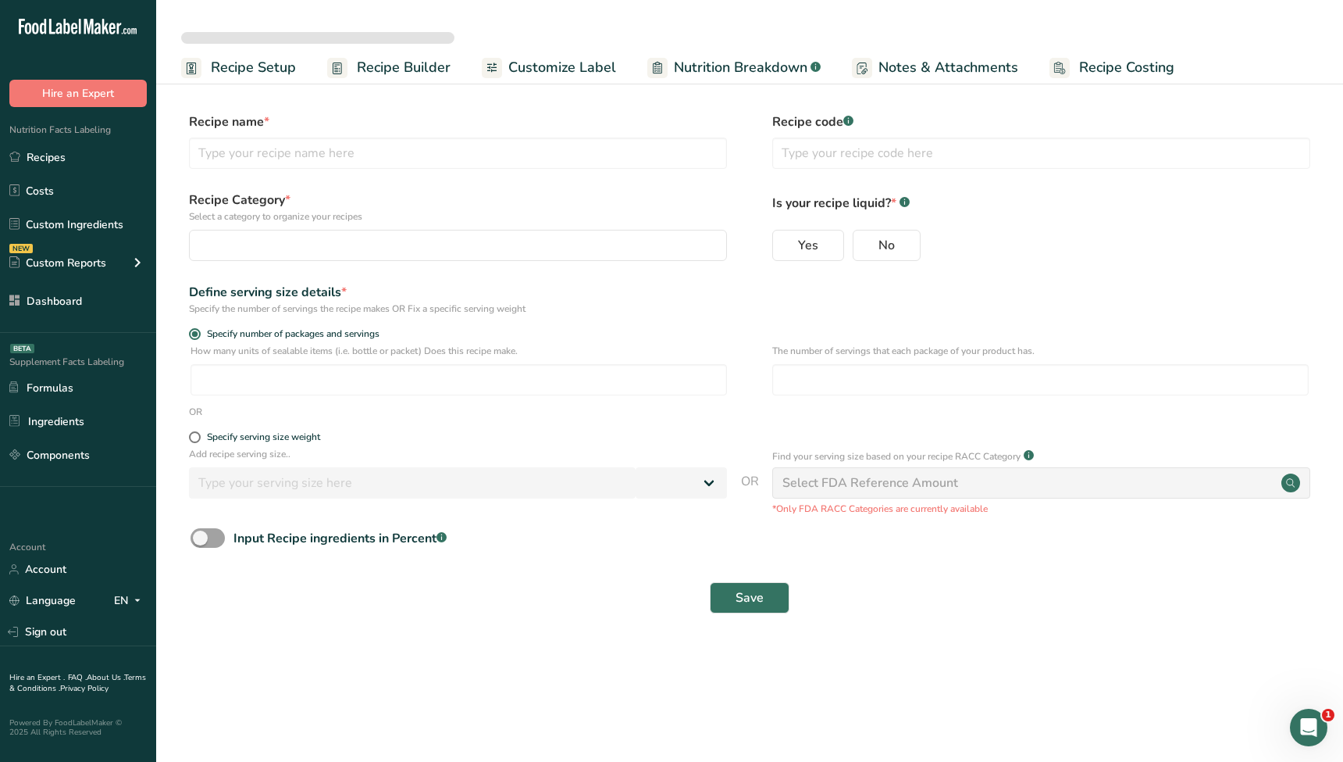
type input "3"
select select "0"
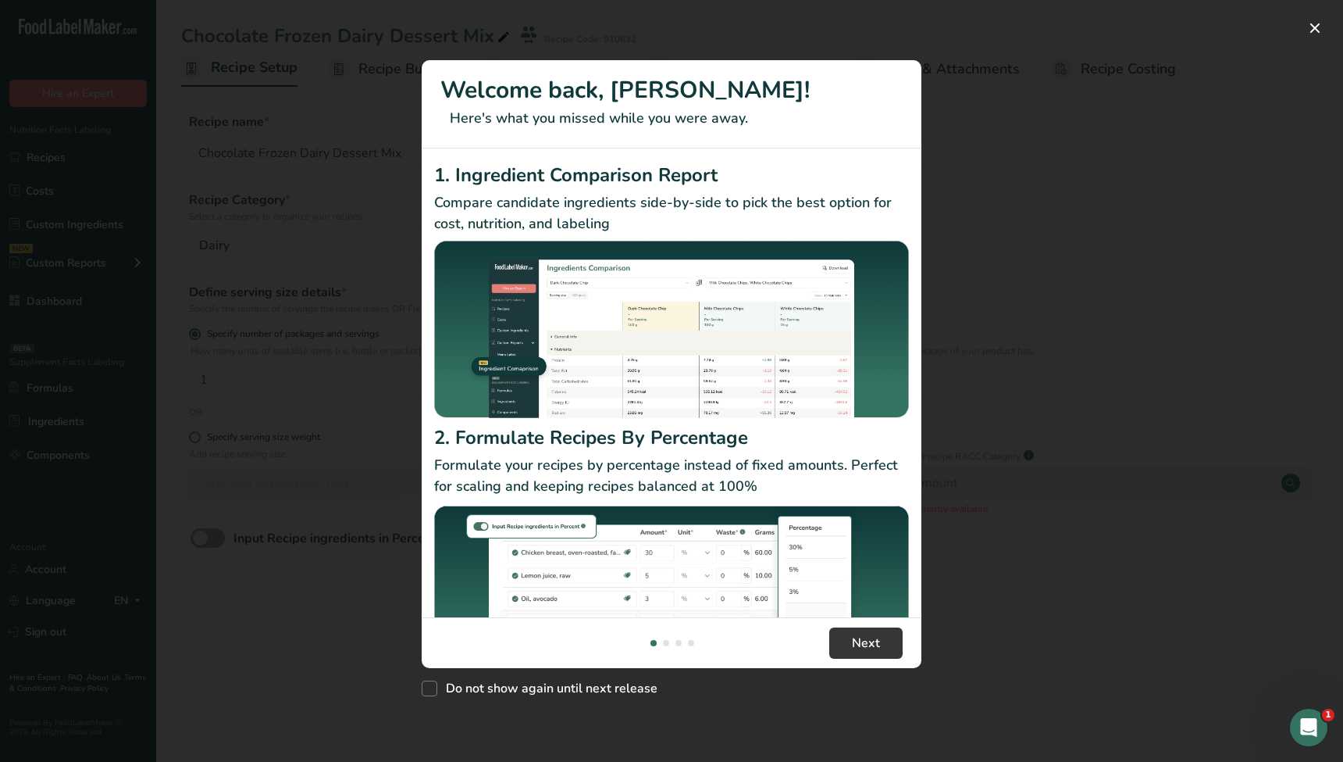
click at [1138, 257] on div "New Features" at bounding box center [671, 381] width 1343 height 762
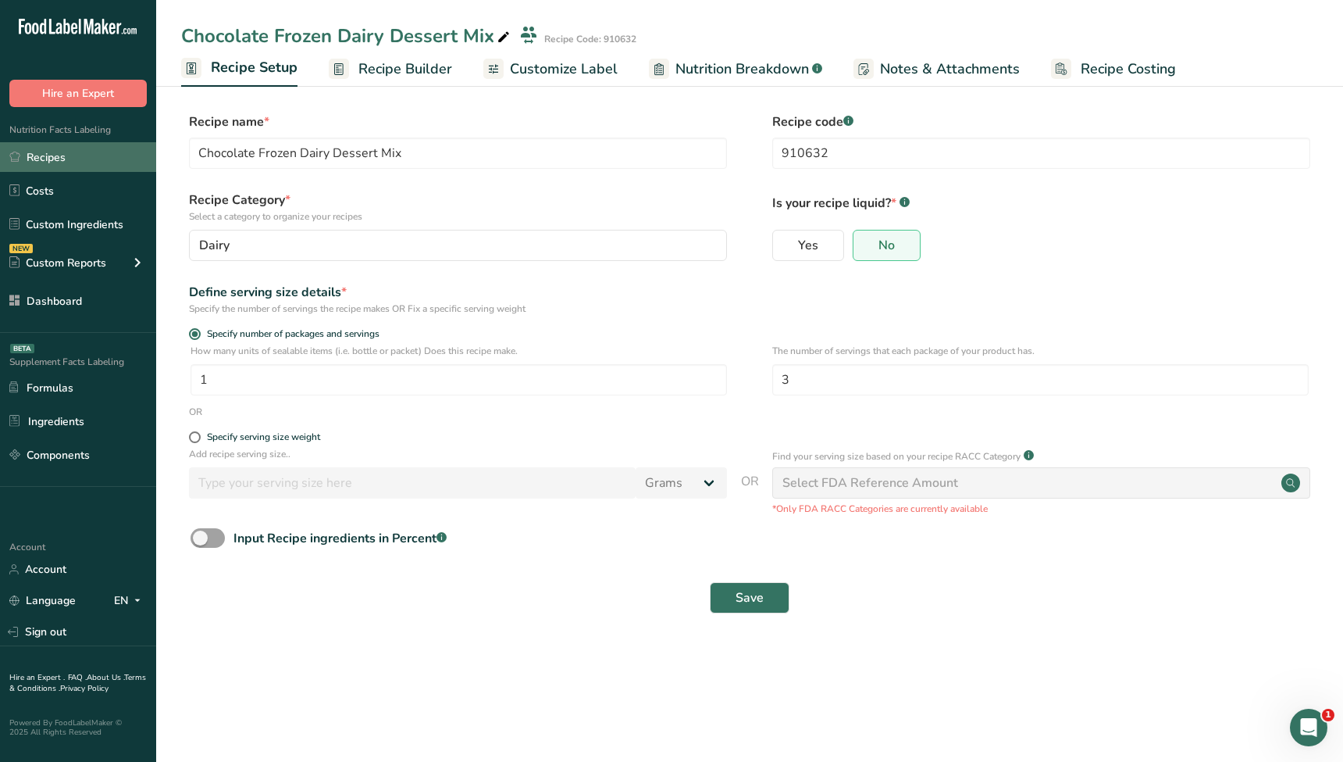
click at [45, 160] on link "Recipes" at bounding box center [78, 157] width 156 height 30
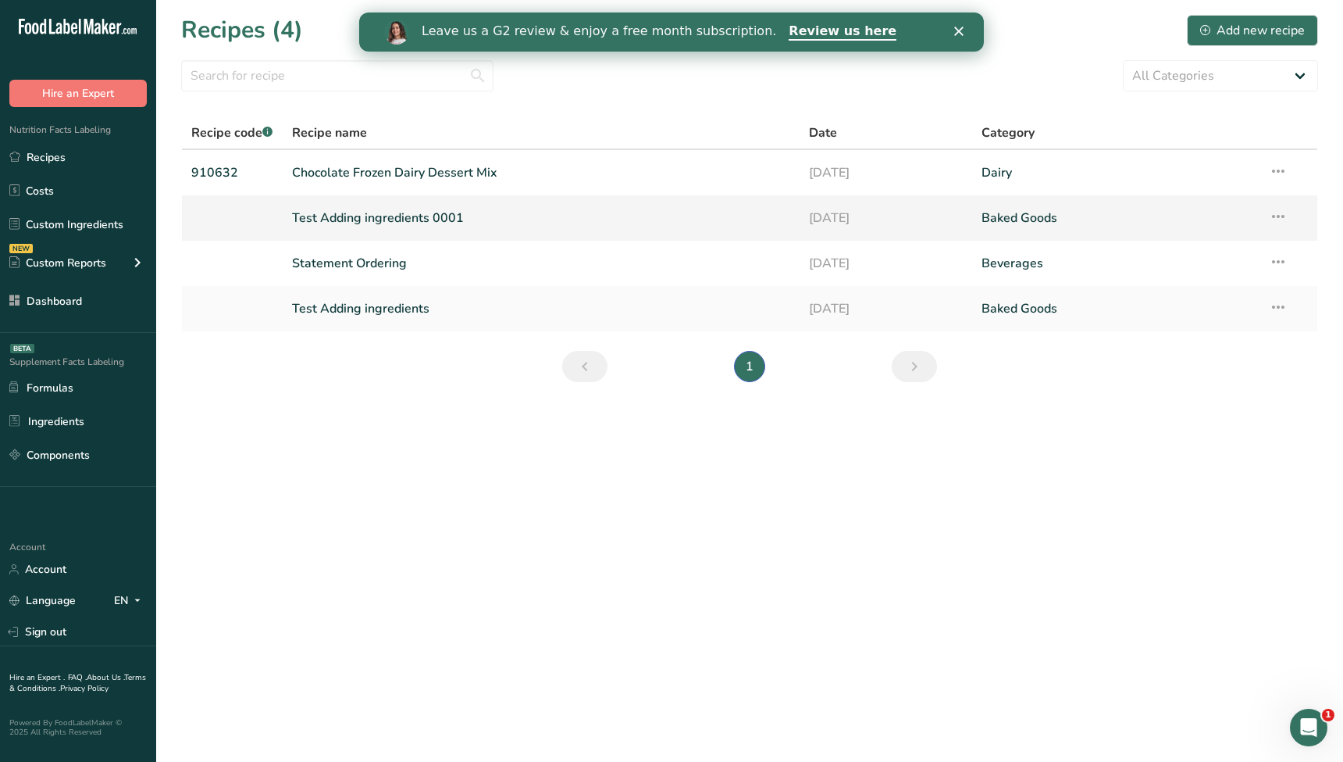
drag, startPoint x: 697, startPoint y: 503, endPoint x: 454, endPoint y: 223, distance: 371.0
click at [697, 503] on main "Recipes (4) Add new recipe All Categories Baked Goods [GEOGRAPHIC_DATA] Confect…" at bounding box center [671, 381] width 1343 height 762
drag, startPoint x: 565, startPoint y: 429, endPoint x: 424, endPoint y: 419, distance: 140.9
click at [555, 429] on main "Recipes (4) Add new recipe All Categories Baked Goods Beverages Confectionery C…" at bounding box center [671, 381] width 1343 height 762
click at [381, 316] on link "Test Adding ingredients" at bounding box center [541, 308] width 499 height 33
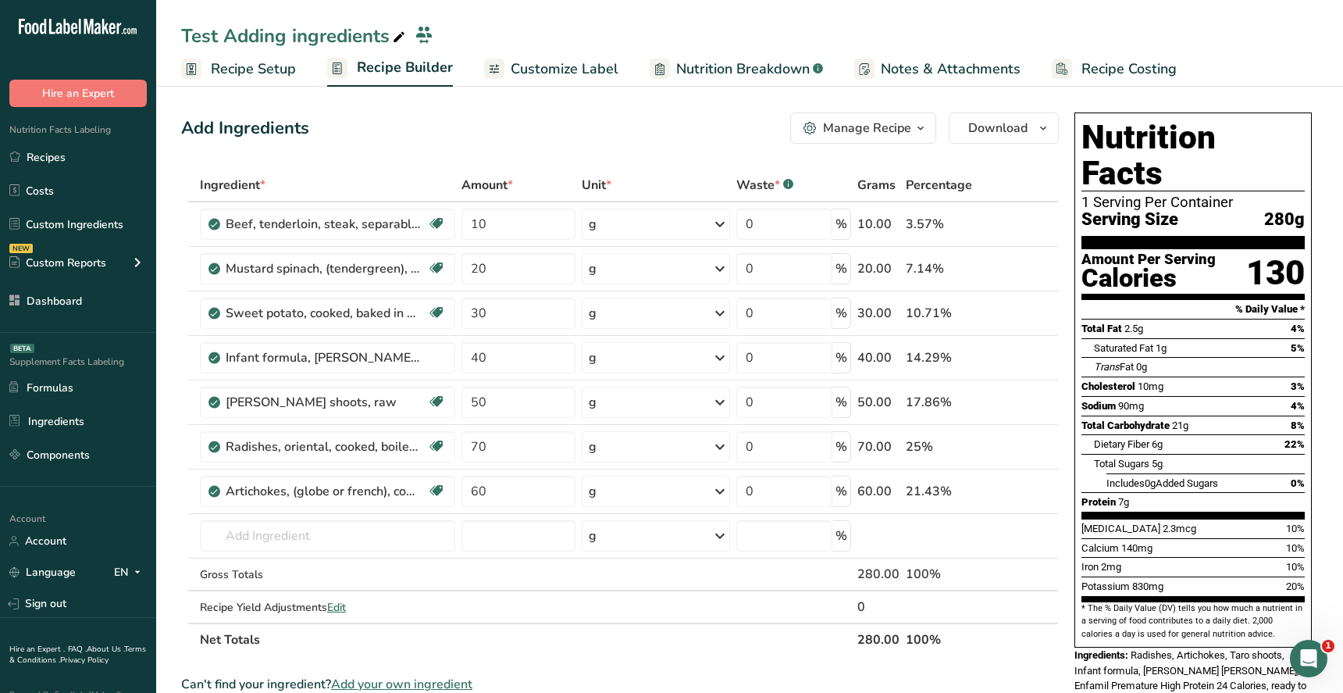
click at [569, 72] on span "Customize Label" at bounding box center [565, 69] width 108 height 21
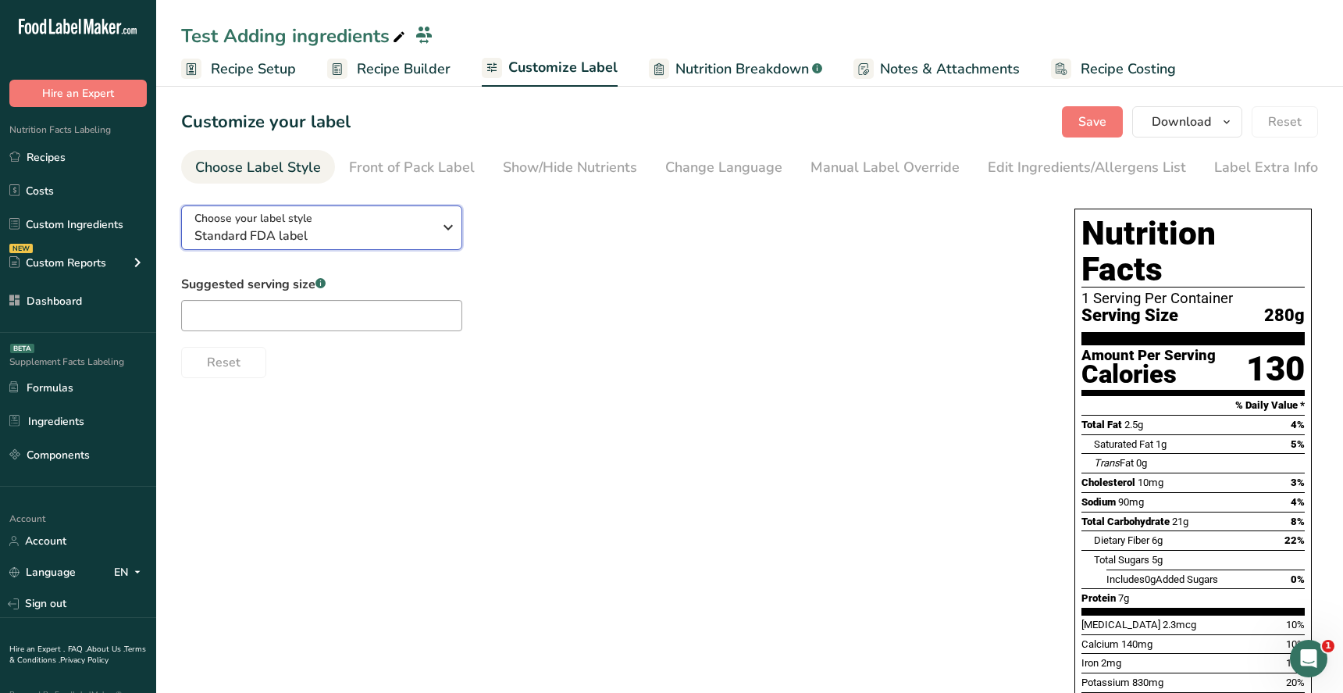
click at [296, 223] on span "Choose your label style" at bounding box center [253, 218] width 118 height 16
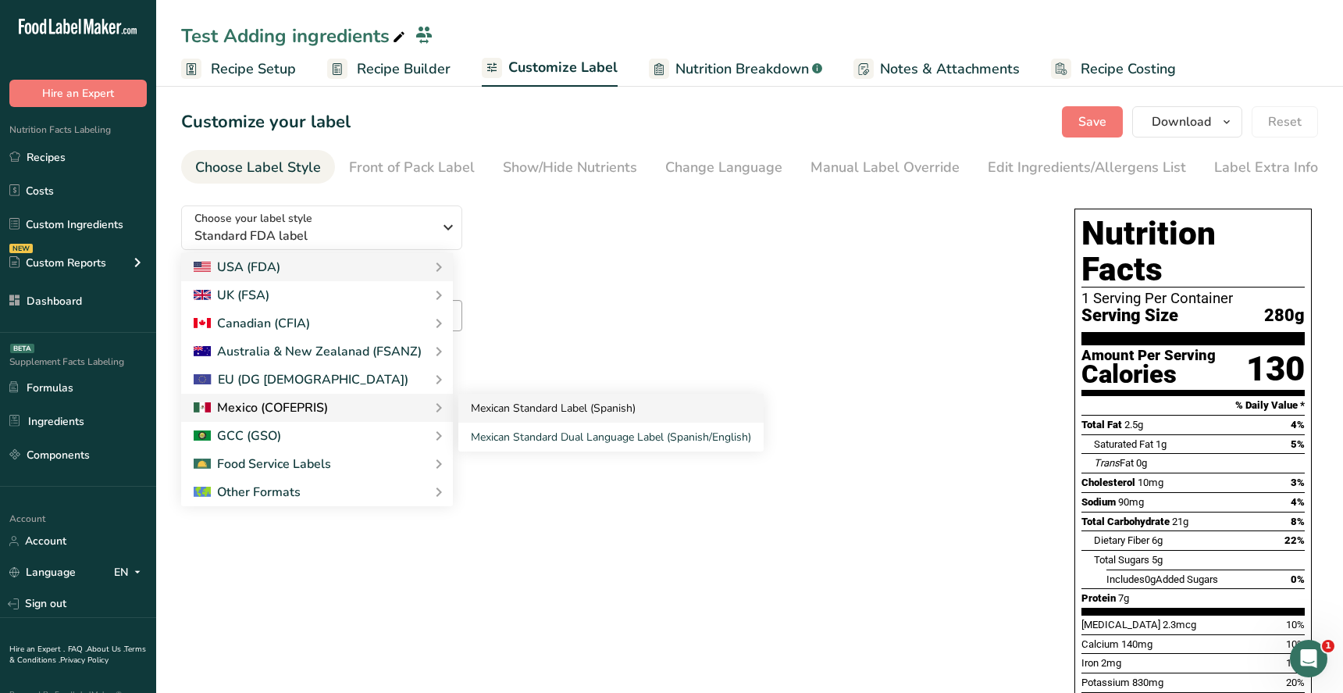
drag, startPoint x: 534, startPoint y: 437, endPoint x: 543, endPoint y: 416, distance: 22.8
click at [543, 416] on div "Mexican Standard Label (Spanish) Mexican Standard Dual Language Label (Spanish/…" at bounding box center [610, 423] width 305 height 58
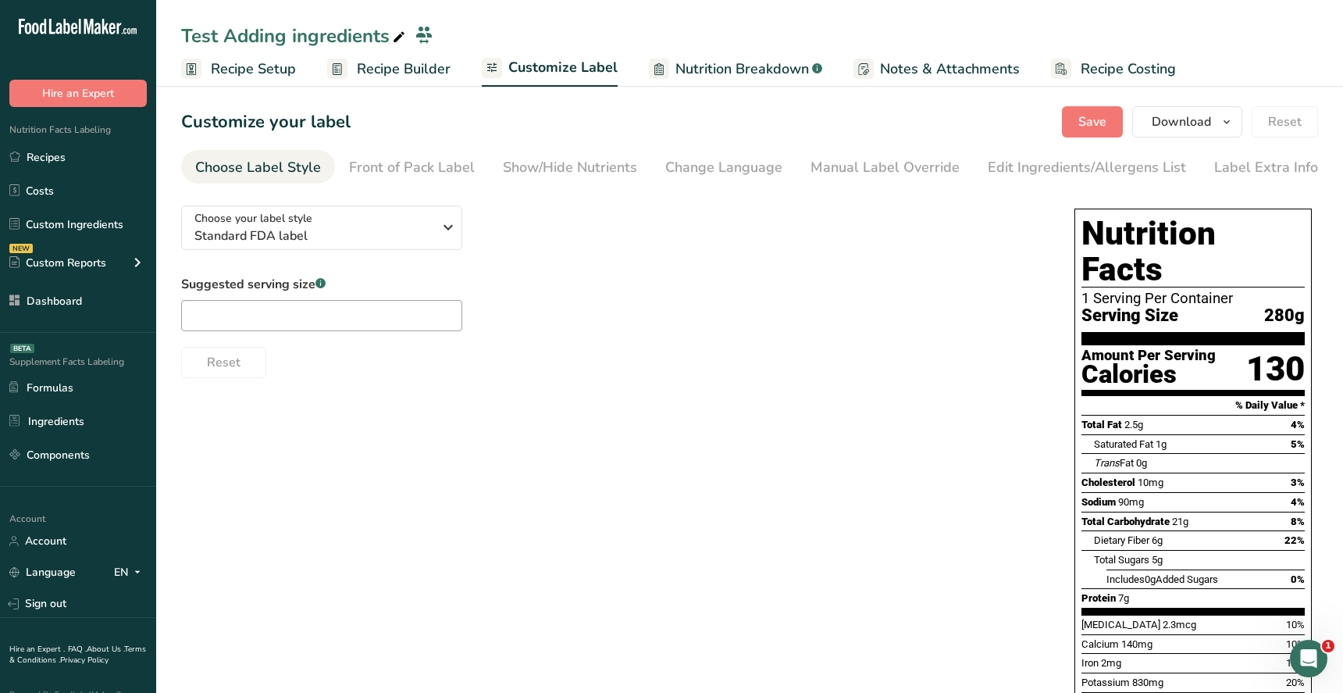
click at [548, 348] on div "Reset" at bounding box center [612, 359] width 862 height 37
click at [373, 252] on div "Choose your label style Standard FDA label USA (FDA) Standard FDA label Tabular…" at bounding box center [612, 285] width 862 height 185
click at [375, 237] on span "Standard FDA label" at bounding box center [313, 236] width 238 height 19
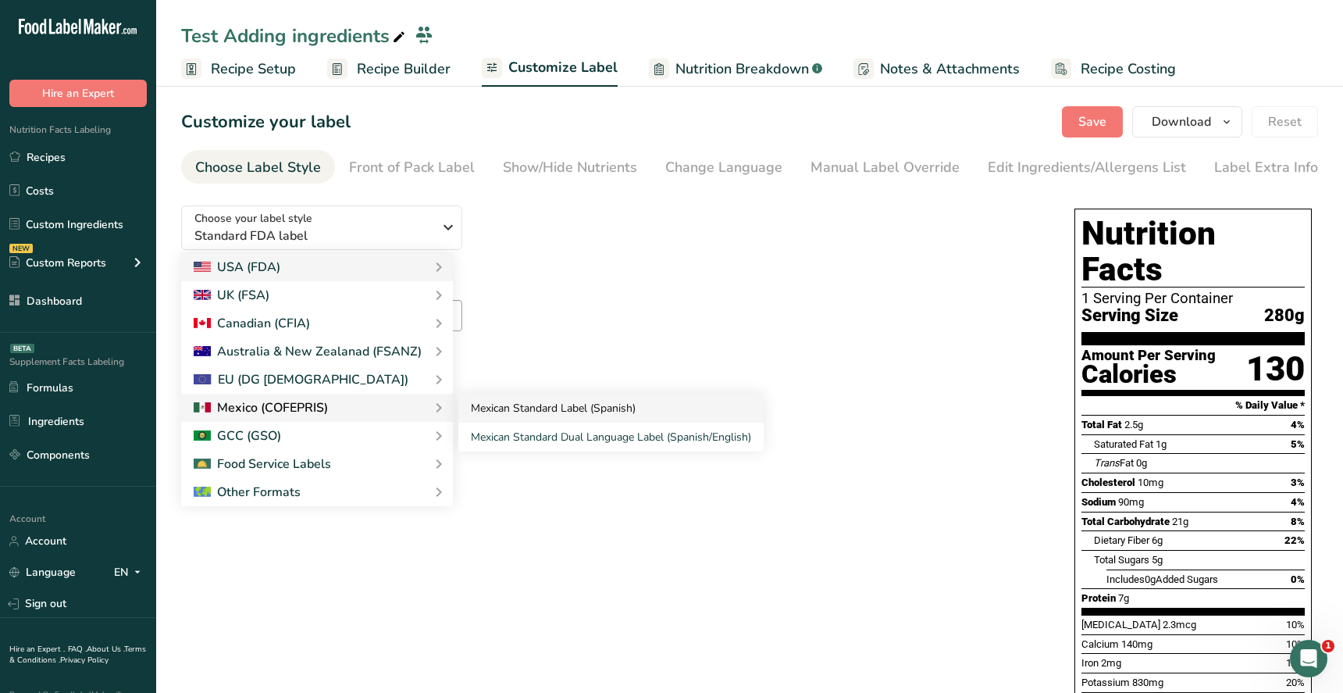
click at [515, 415] on link "Mexican Standard Label (Spanish)" at bounding box center [610, 408] width 305 height 29
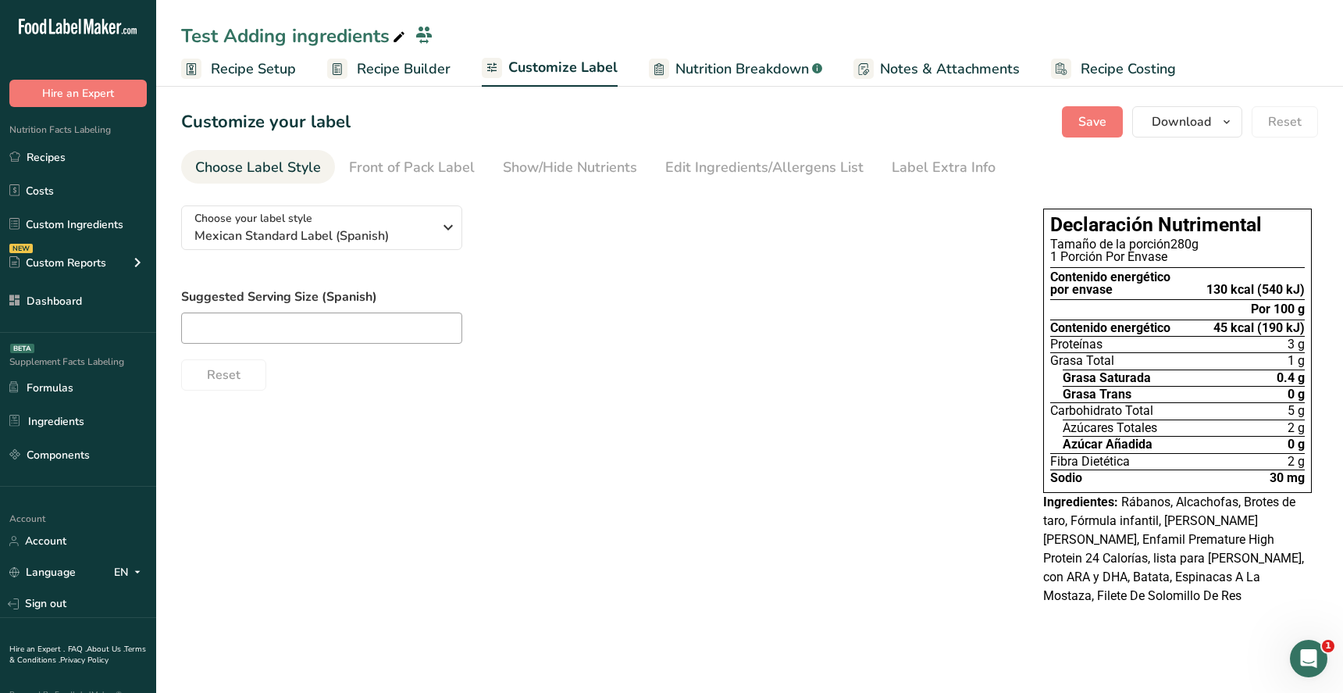
drag, startPoint x: 763, startPoint y: 394, endPoint x: 783, endPoint y: 391, distance: 20.5
click at [766, 394] on div "Choose your label style Mexican Standard Label (Spanish) USA (FDA) Standard FDA…" at bounding box center [749, 407] width 1137 height 428
click at [1091, 123] on span "Save" at bounding box center [1093, 121] width 28 height 19
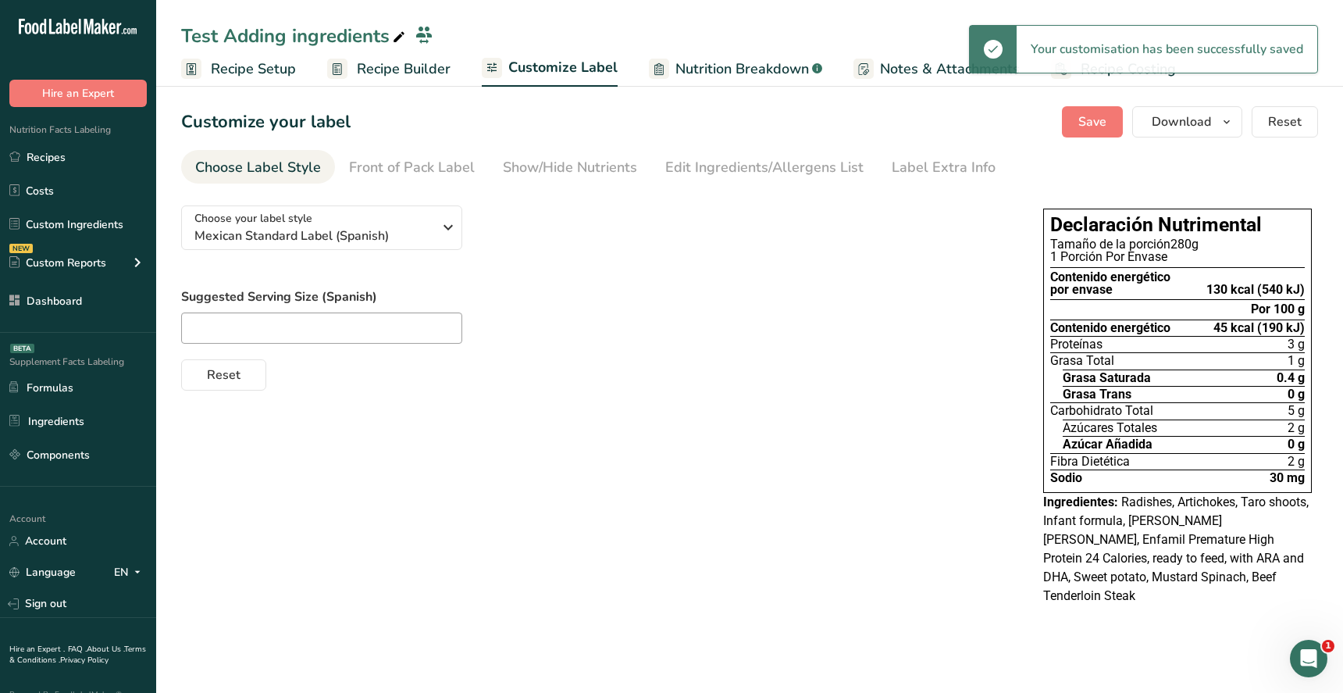
click at [227, 59] on span "Recipe Setup" at bounding box center [253, 69] width 85 height 21
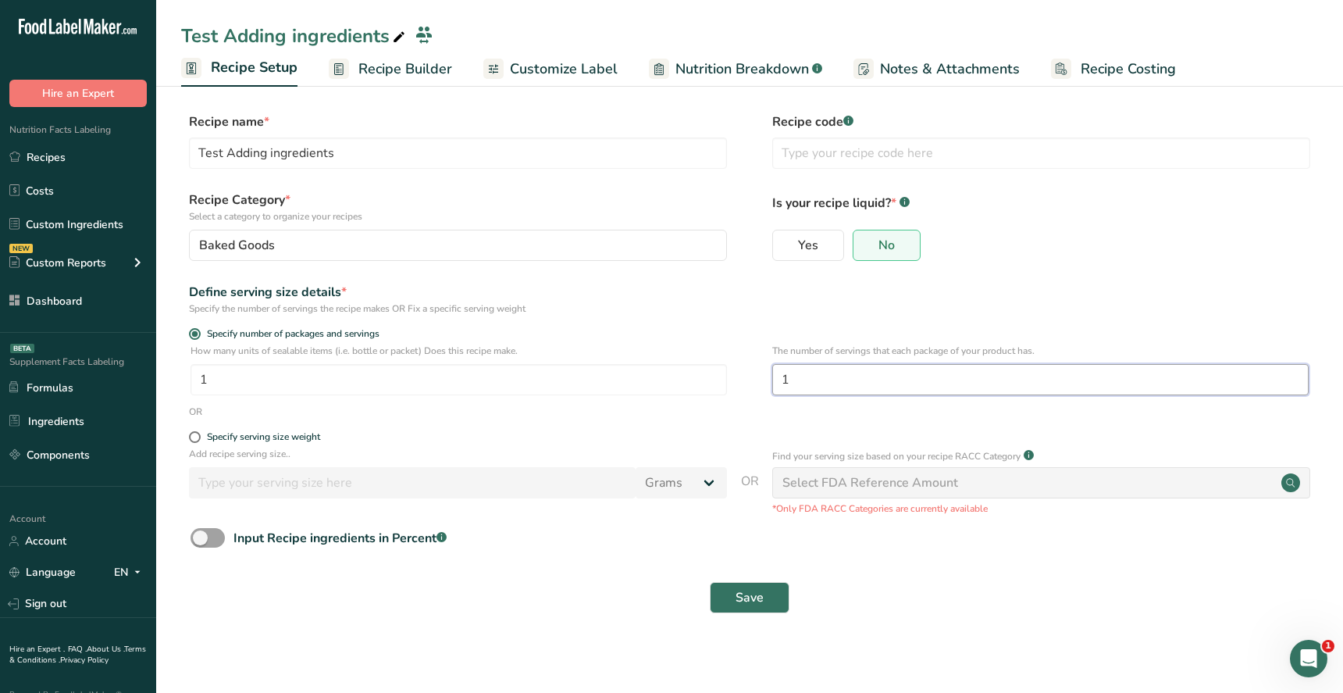
drag, startPoint x: 725, startPoint y: 370, endPoint x: 626, endPoint y: 209, distance: 189.3
click at [699, 366] on div "How many units of sealable items (i.e. bottle or packet) Does this recipe make.…" at bounding box center [749, 374] width 1137 height 61
drag, startPoint x: 397, startPoint y: 62, endPoint x: 289, endPoint y: 64, distance: 107.8
click at [397, 62] on span "Recipe Builder" at bounding box center [406, 69] width 94 height 21
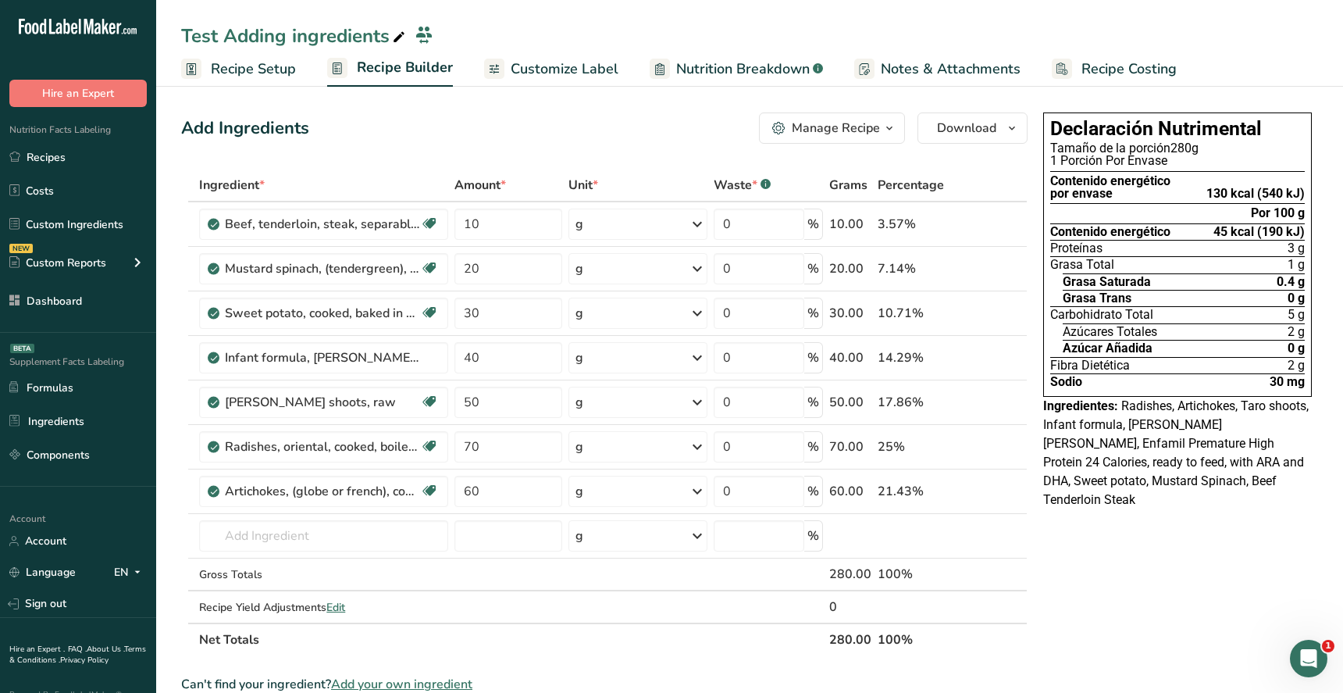
click at [234, 66] on span "Recipe Setup" at bounding box center [253, 69] width 85 height 21
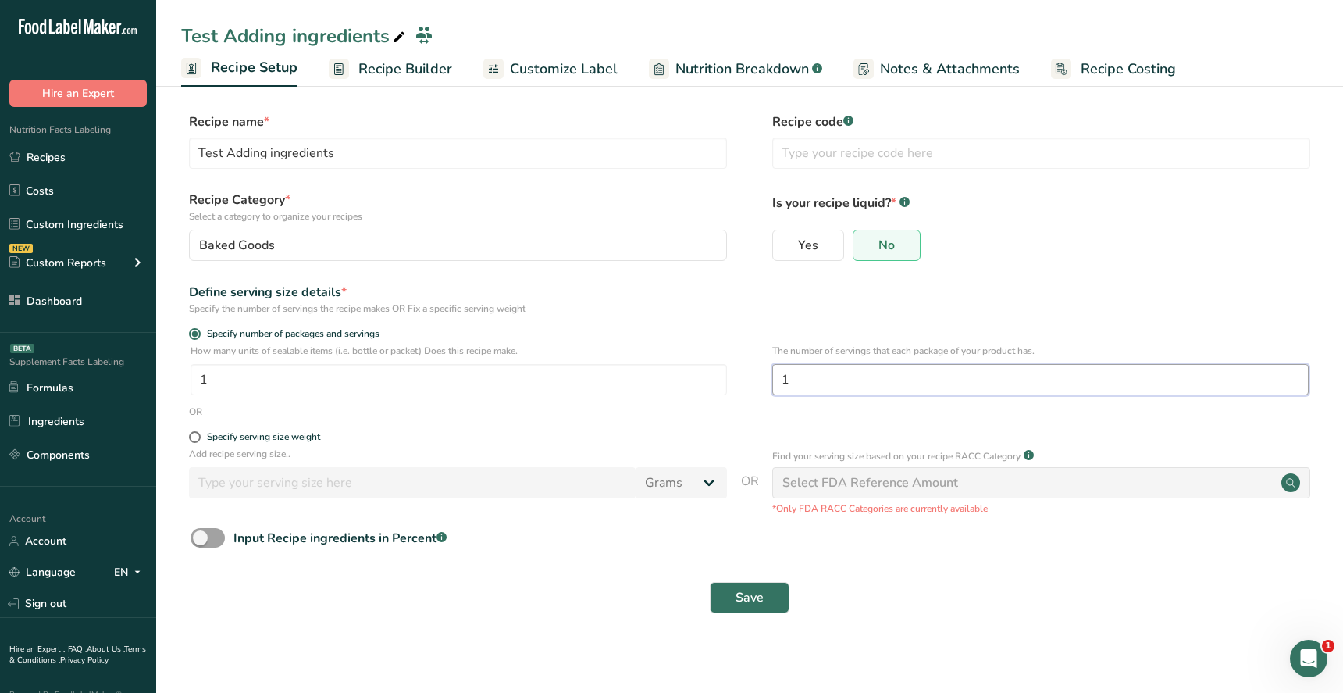
drag, startPoint x: 844, startPoint y: 381, endPoint x: 762, endPoint y: 375, distance: 82.3
click at [762, 375] on div "How many units of sealable items (i.e. bottle or packet) Does this recipe make.…" at bounding box center [749, 374] width 1137 height 61
type input "2"
click at [765, 594] on button "Save" at bounding box center [750, 597] width 80 height 31
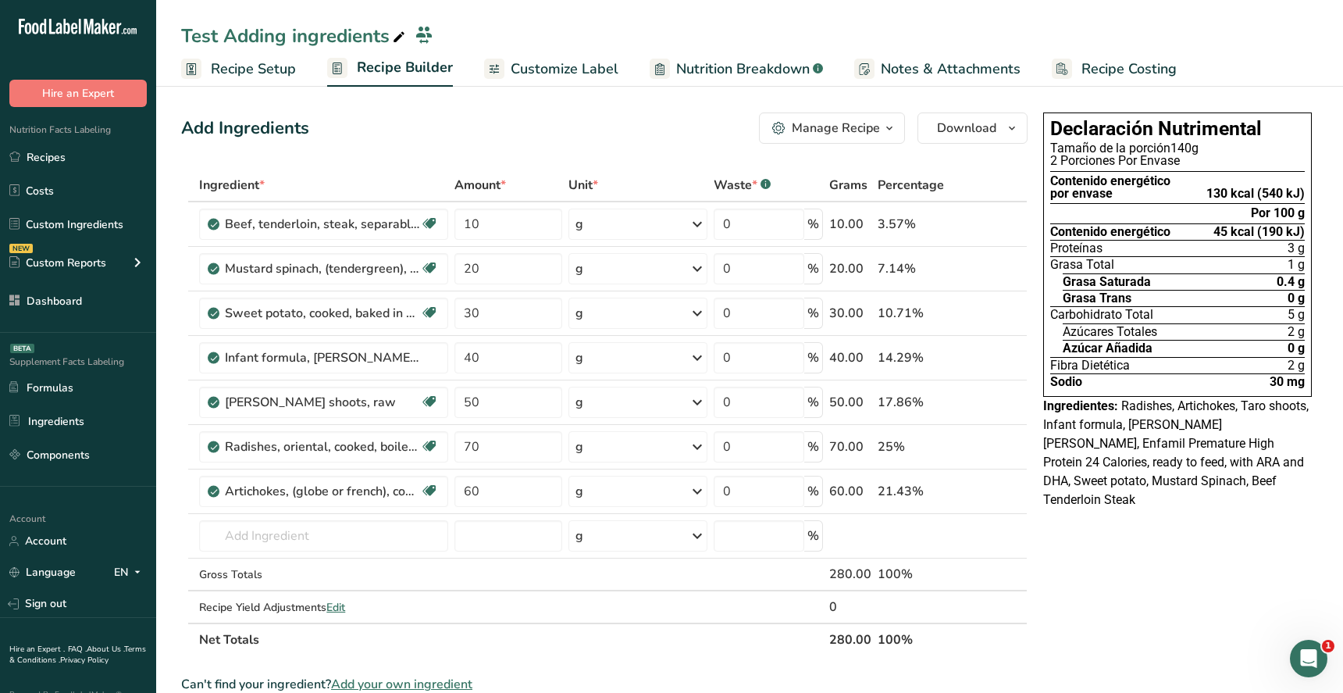
click at [284, 84] on link "Recipe Setup" at bounding box center [238, 69] width 115 height 35
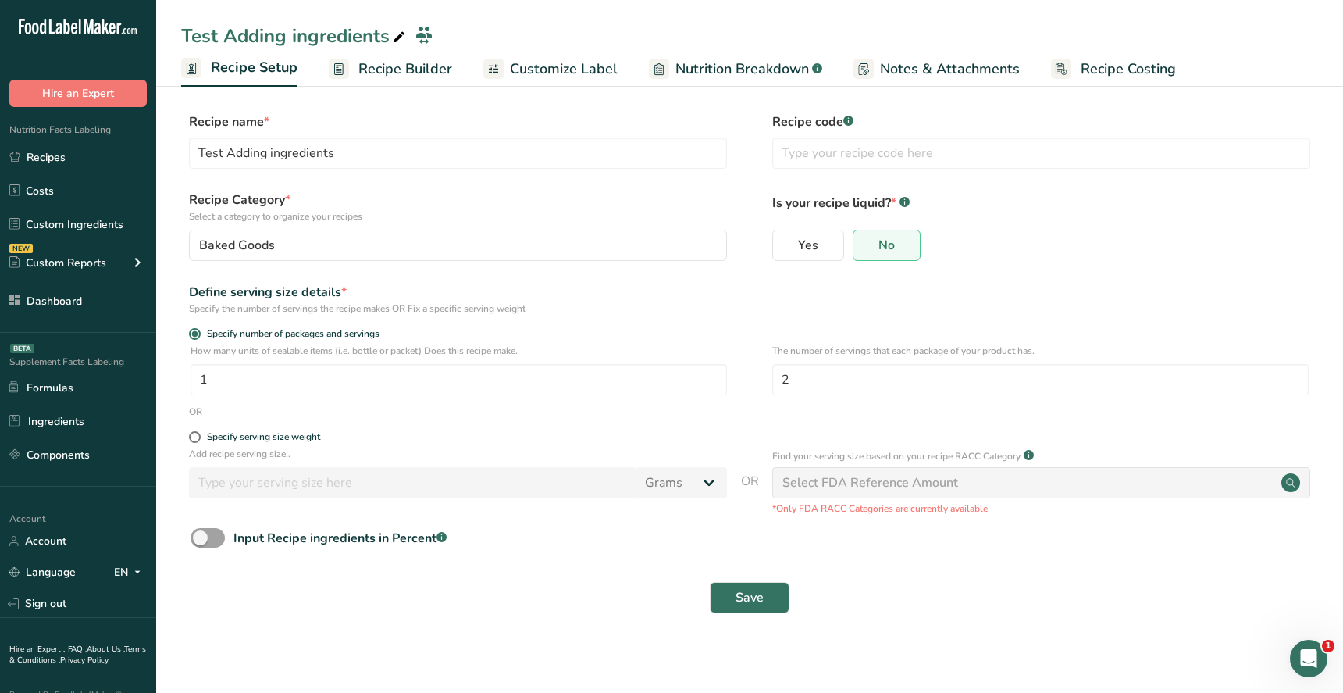
drag, startPoint x: 530, startPoint y: 615, endPoint x: 552, endPoint y: 625, distance: 24.8
click at [532, 618] on div "Save" at bounding box center [749, 598] width 1137 height 50
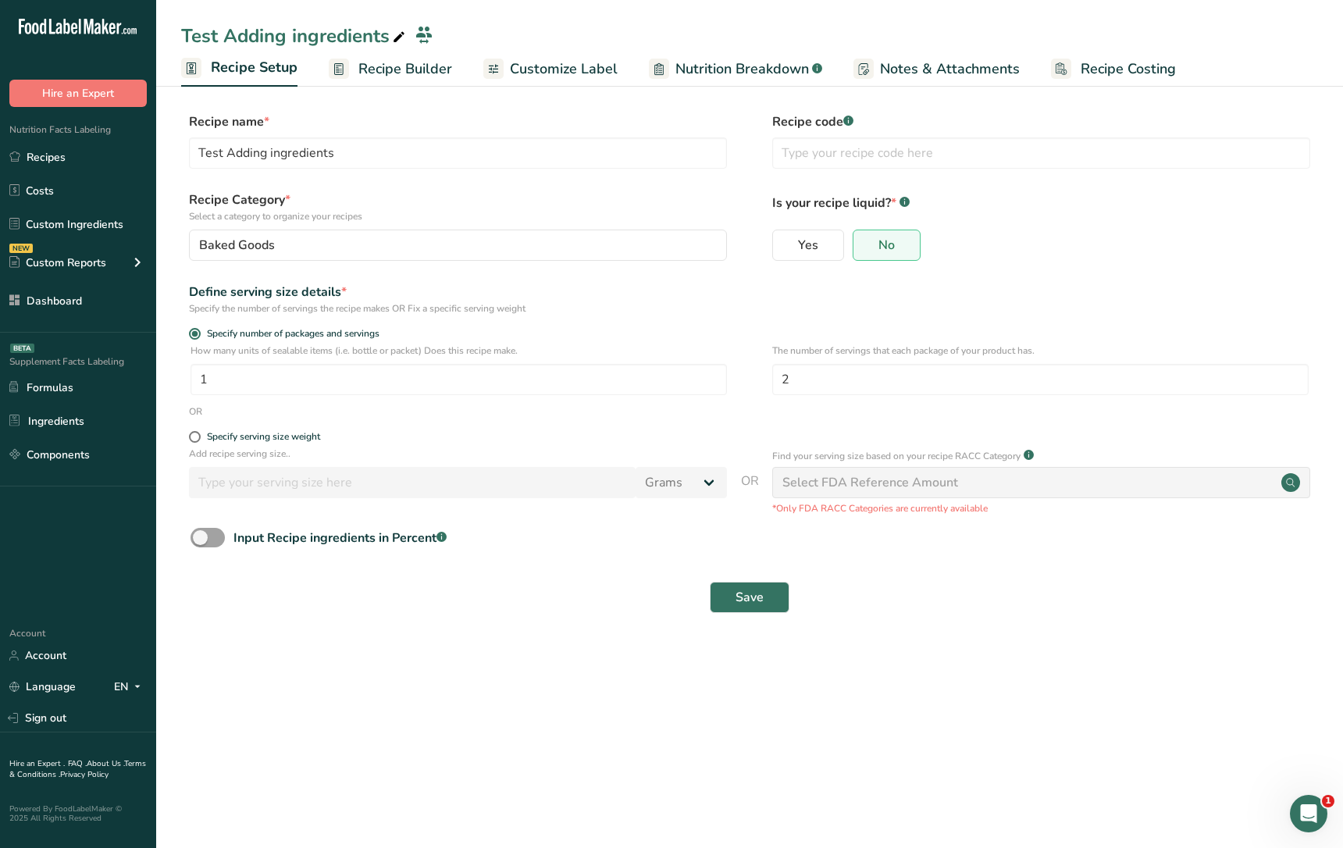
click at [615, 730] on main "Test Adding ingredients Recipe Setup Recipe Builder Customize Label Nutrition B…" at bounding box center [671, 424] width 1343 height 848
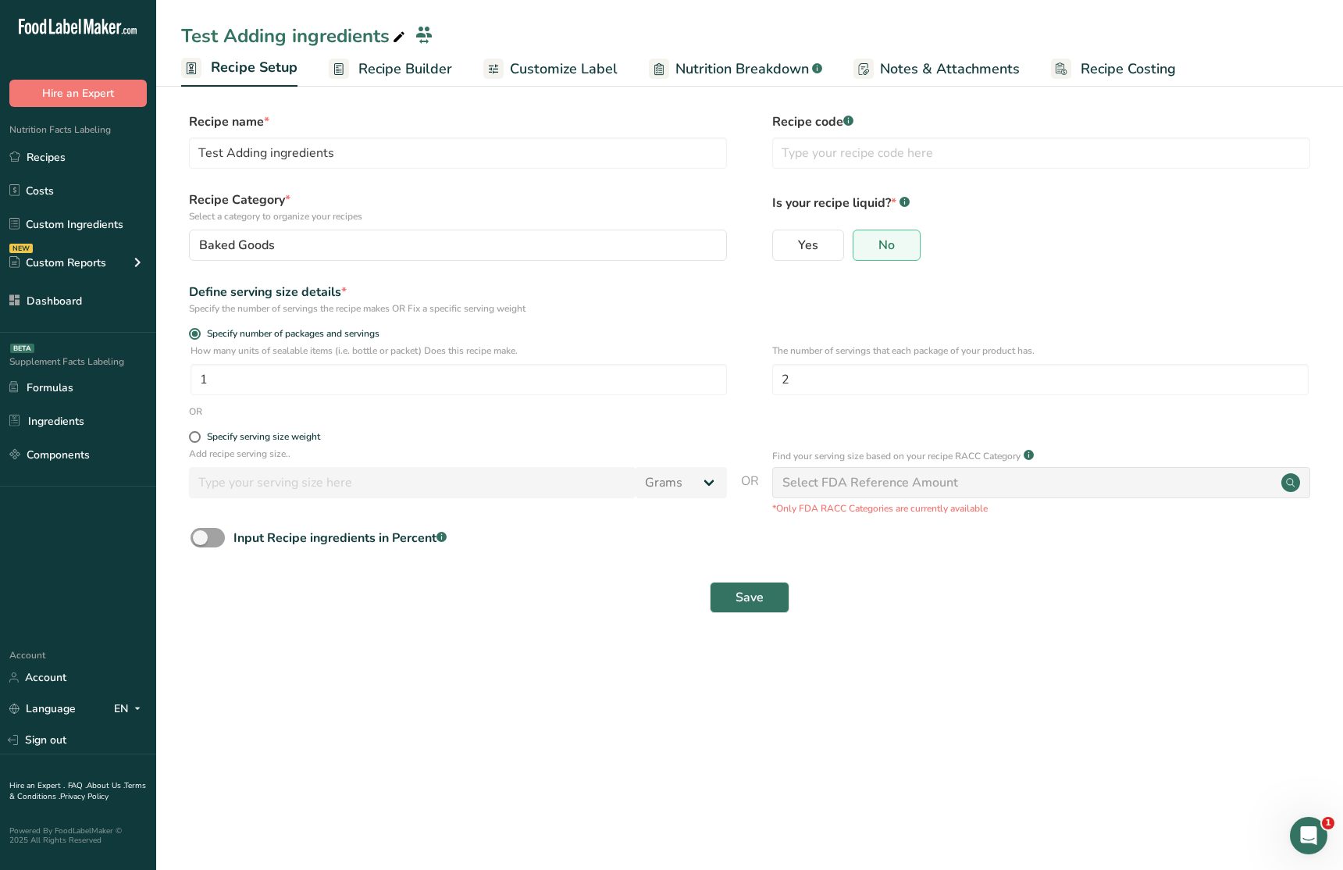
click at [852, 761] on main "Test Adding ingredients Recipe Setup Recipe Builder Customize Label Nutrition B…" at bounding box center [671, 435] width 1343 height 870
click at [677, 749] on main "Test Adding ingredients Recipe Setup Recipe Builder Customize Label Nutrition B…" at bounding box center [671, 435] width 1343 height 870
click at [497, 662] on main "Test Adding ingredients Recipe Setup Recipe Builder Customize Label Nutrition B…" at bounding box center [671, 435] width 1343 height 870
drag, startPoint x: 744, startPoint y: 686, endPoint x: 298, endPoint y: 619, distance: 450.9
click at [744, 684] on main "Test Adding ingredients Recipe Setup Recipe Builder Customize Label Nutrition B…" at bounding box center [671, 435] width 1343 height 870
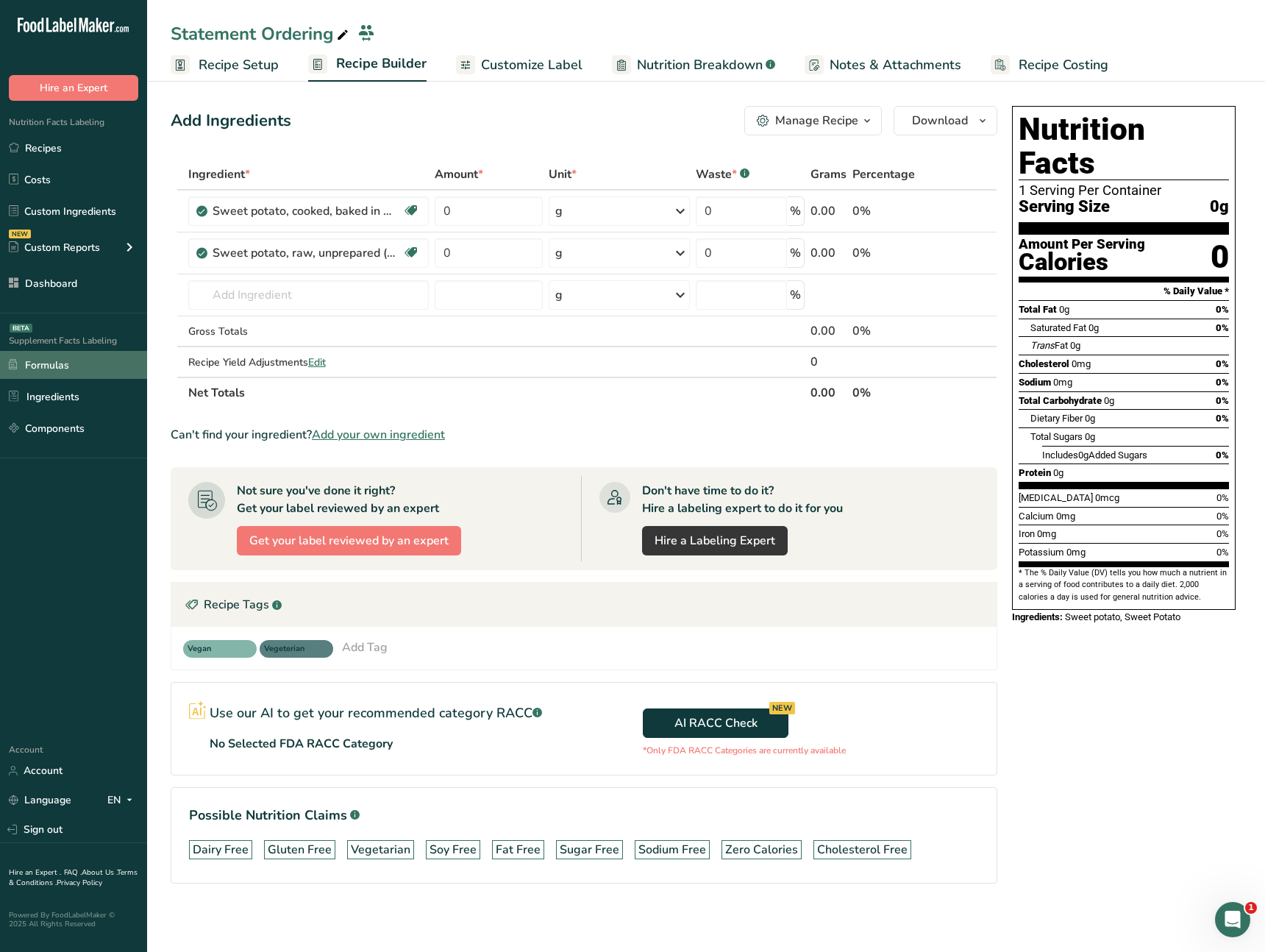
click at [57, 368] on link "Formulas" at bounding box center [73, 365] width 147 height 28
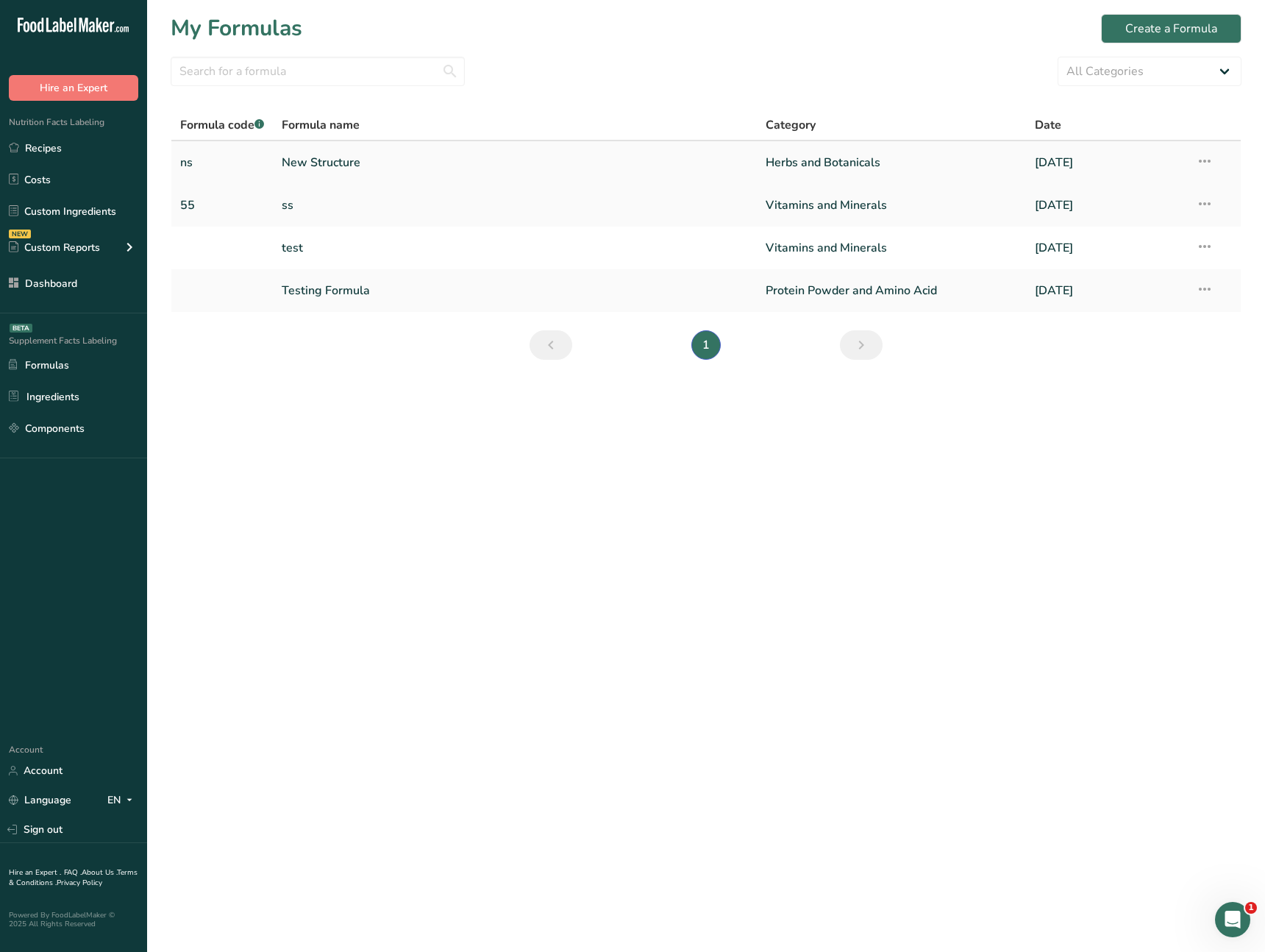
click at [461, 177] on link "New Structure" at bounding box center [514, 162] width 466 height 31
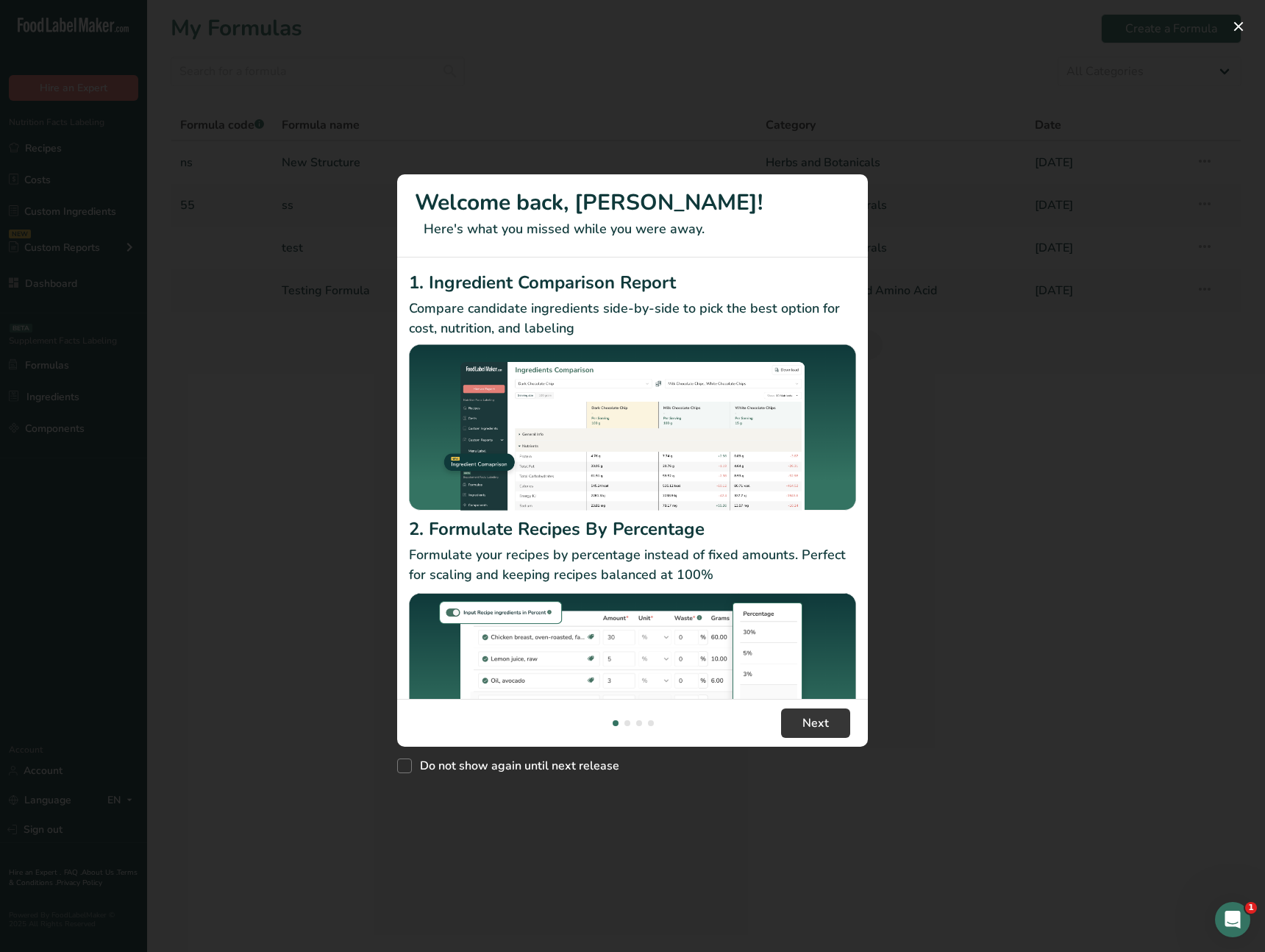
click at [617, 826] on div "New Features" at bounding box center [632, 476] width 1265 height 952
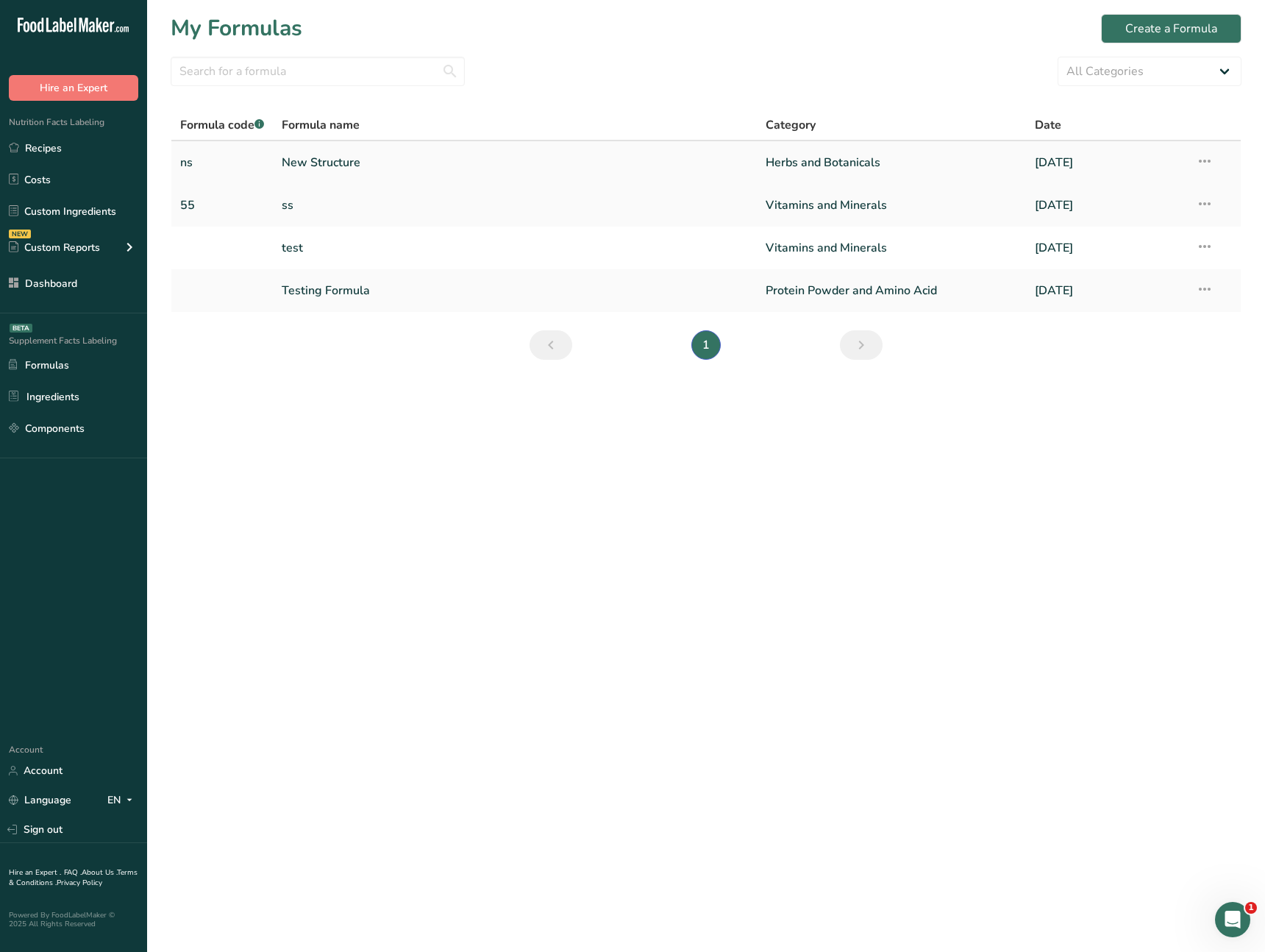
click at [335, 167] on link "New Structure" at bounding box center [514, 162] width 466 height 31
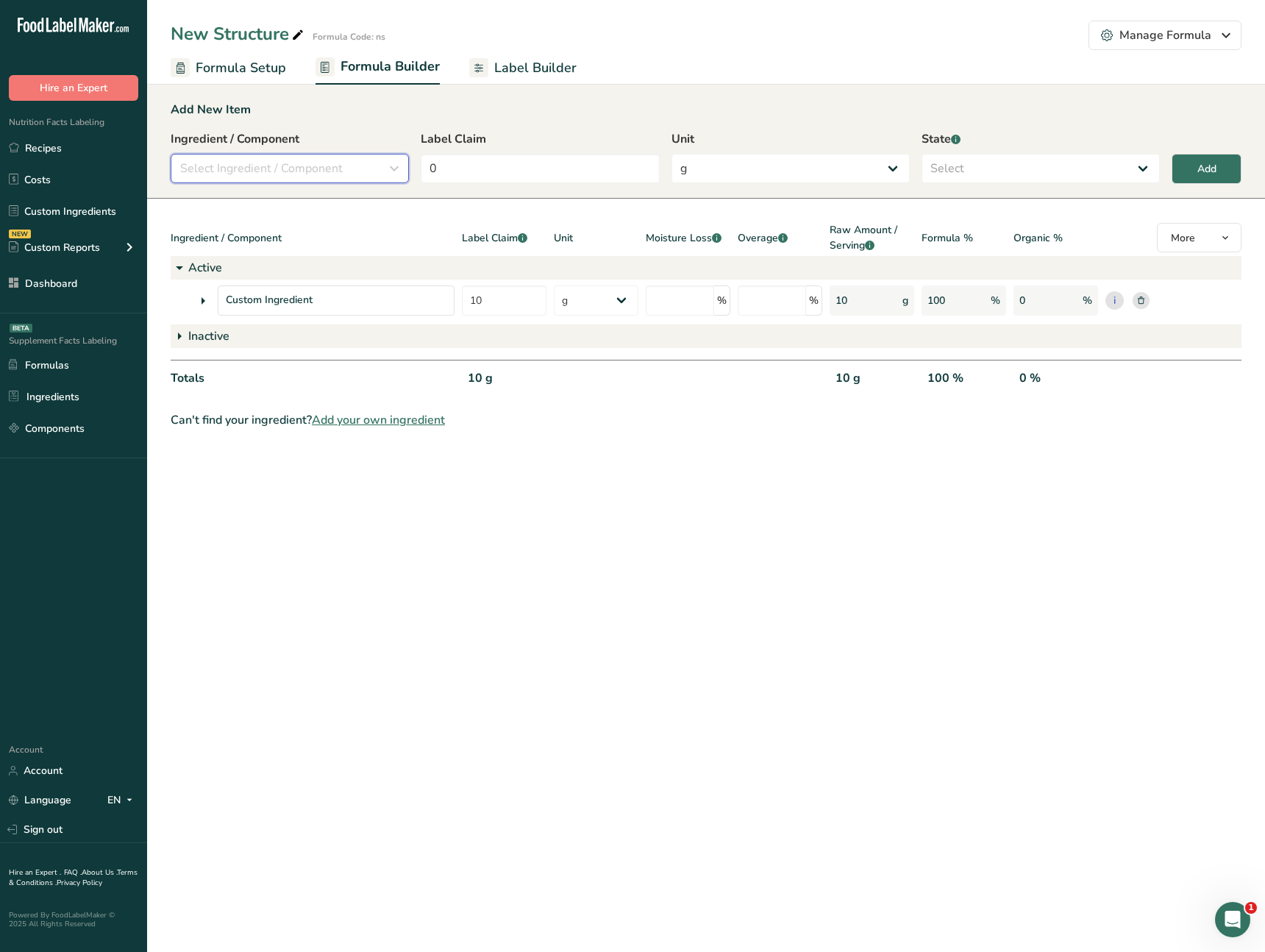
click at [302, 181] on button "Select Ingredient / Component" at bounding box center [289, 168] width 238 height 29
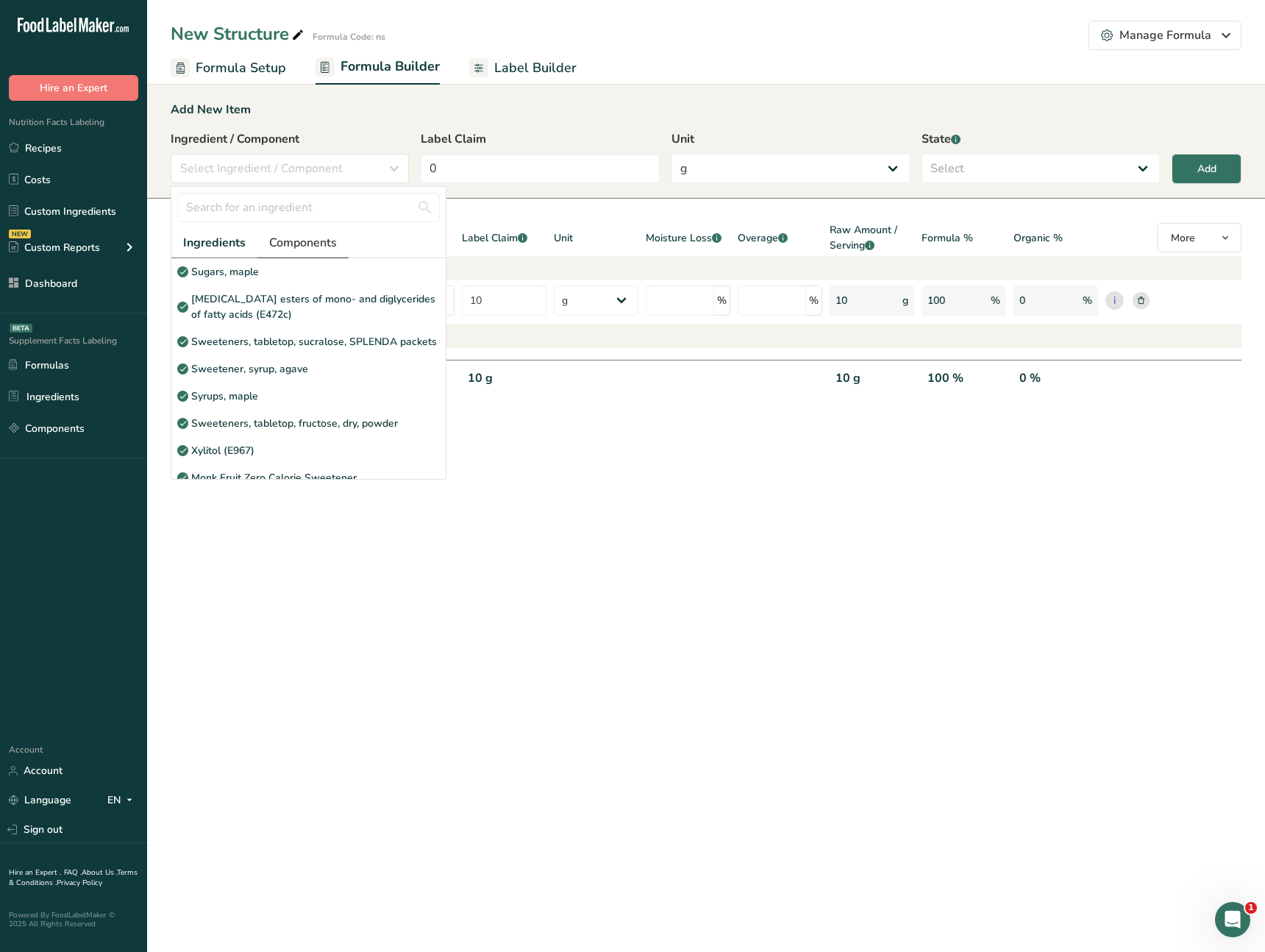
click at [284, 240] on span "Components" at bounding box center [303, 242] width 68 height 18
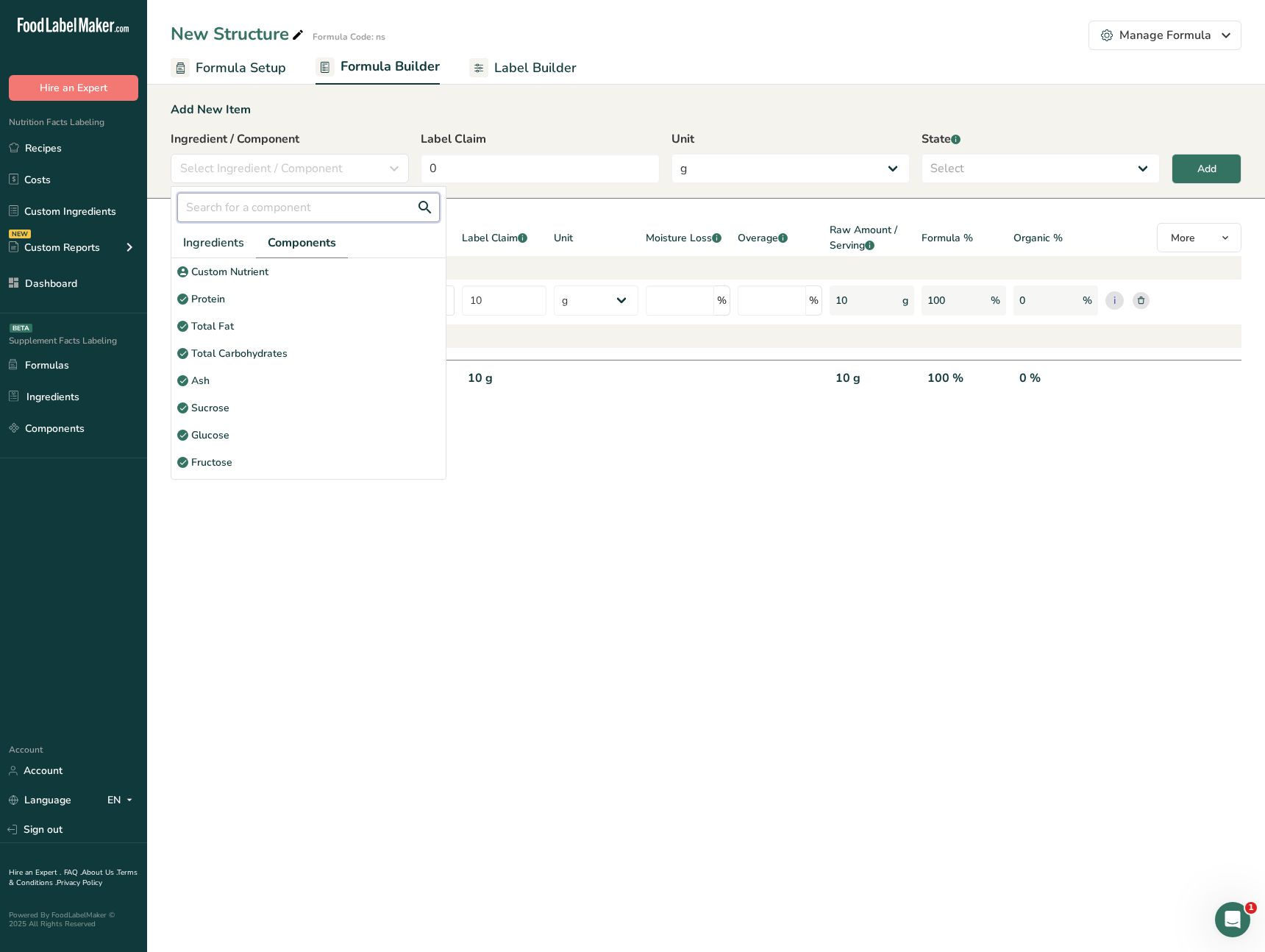
click at [300, 214] on input "text" at bounding box center [308, 207] width 263 height 29
type input "lact"
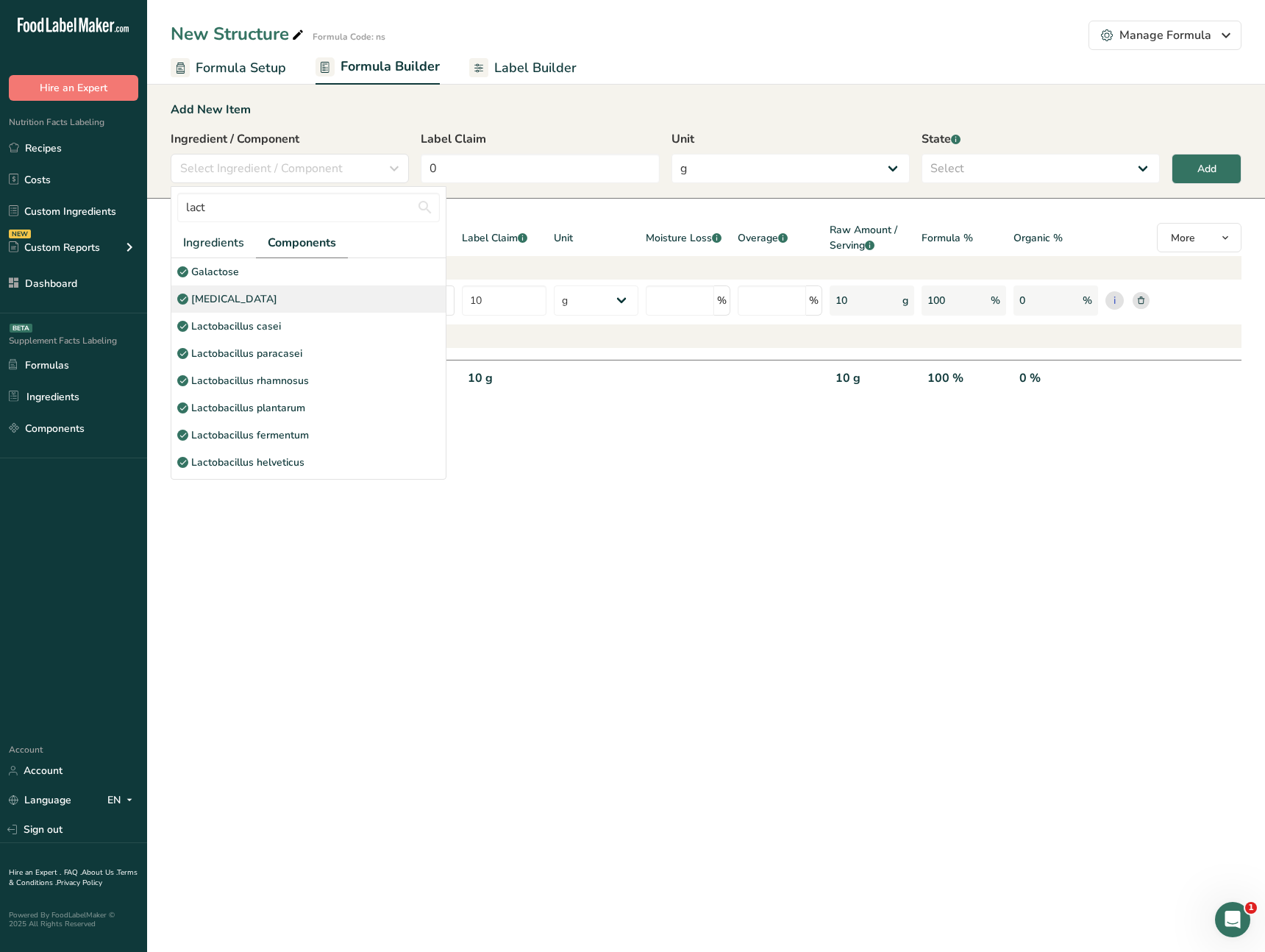
click at [277, 297] on p "[MEDICAL_DATA]" at bounding box center [234, 299] width 86 height 15
select select "6"
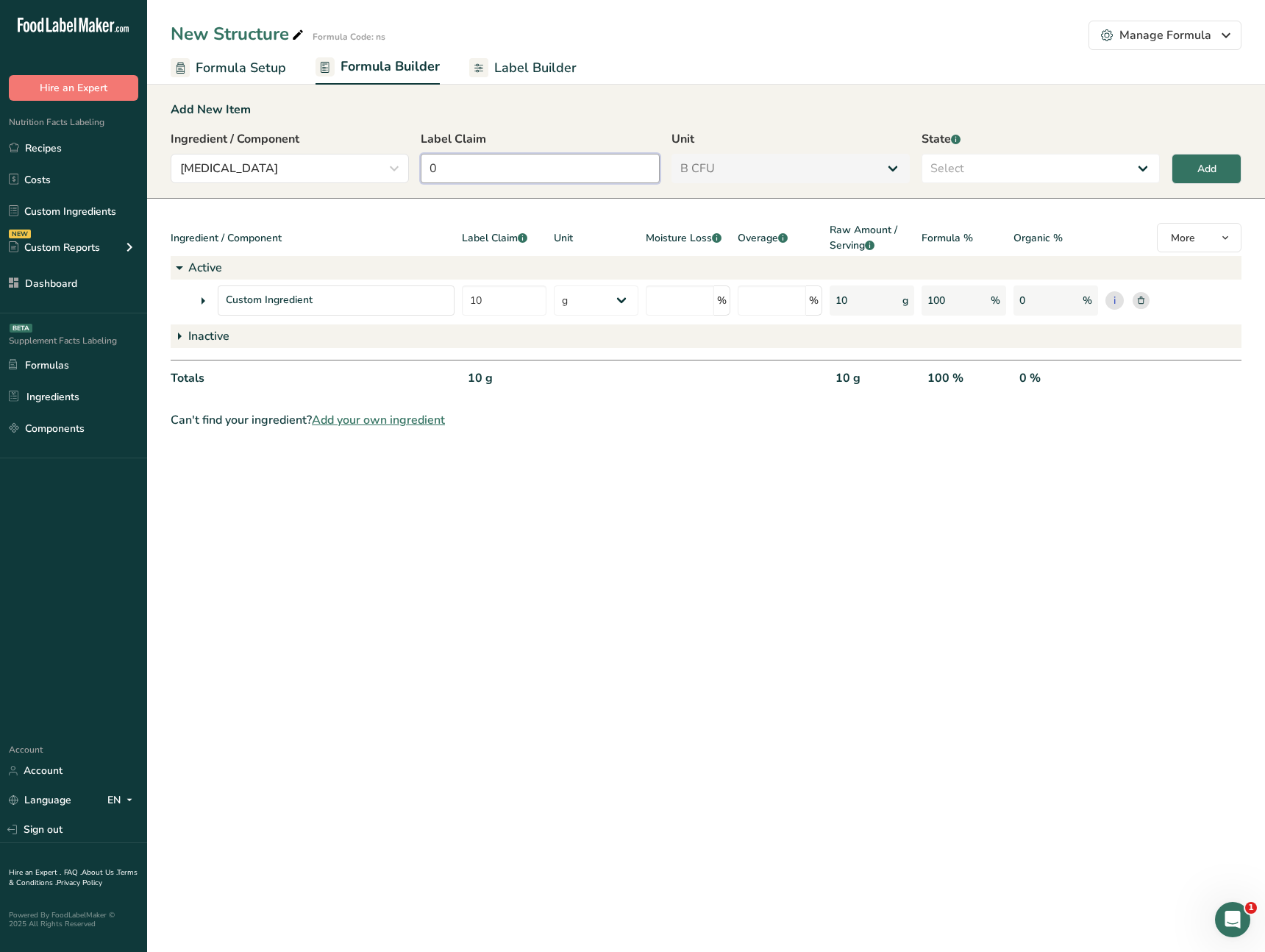
drag, startPoint x: 526, startPoint y: 167, endPoint x: 371, endPoint y: 151, distance: 155.8
click at [371, 151] on div "Ingredient / Component [MEDICAL_DATA] lact Ingredients Components Galactose [ME…" at bounding box center [705, 161] width 1071 height 62
type input "25"
click at [946, 176] on select "Select Active Inactive" at bounding box center [1041, 168] width 238 height 29
select select "active"
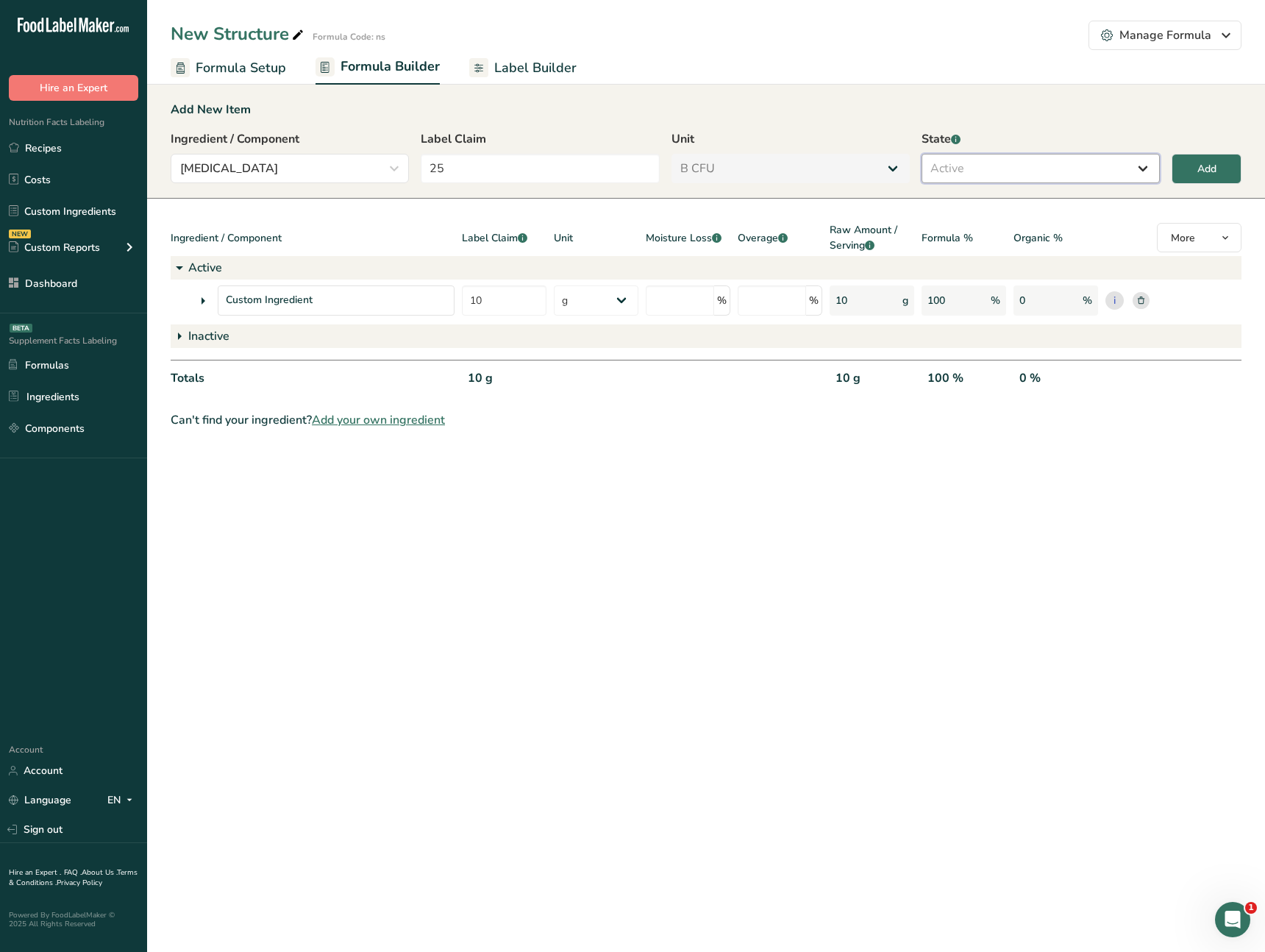
click at [922, 153] on select "Select Active Inactive" at bounding box center [1041, 168] width 238 height 29
click at [1208, 169] on div "Add" at bounding box center [1208, 169] width 19 height 15
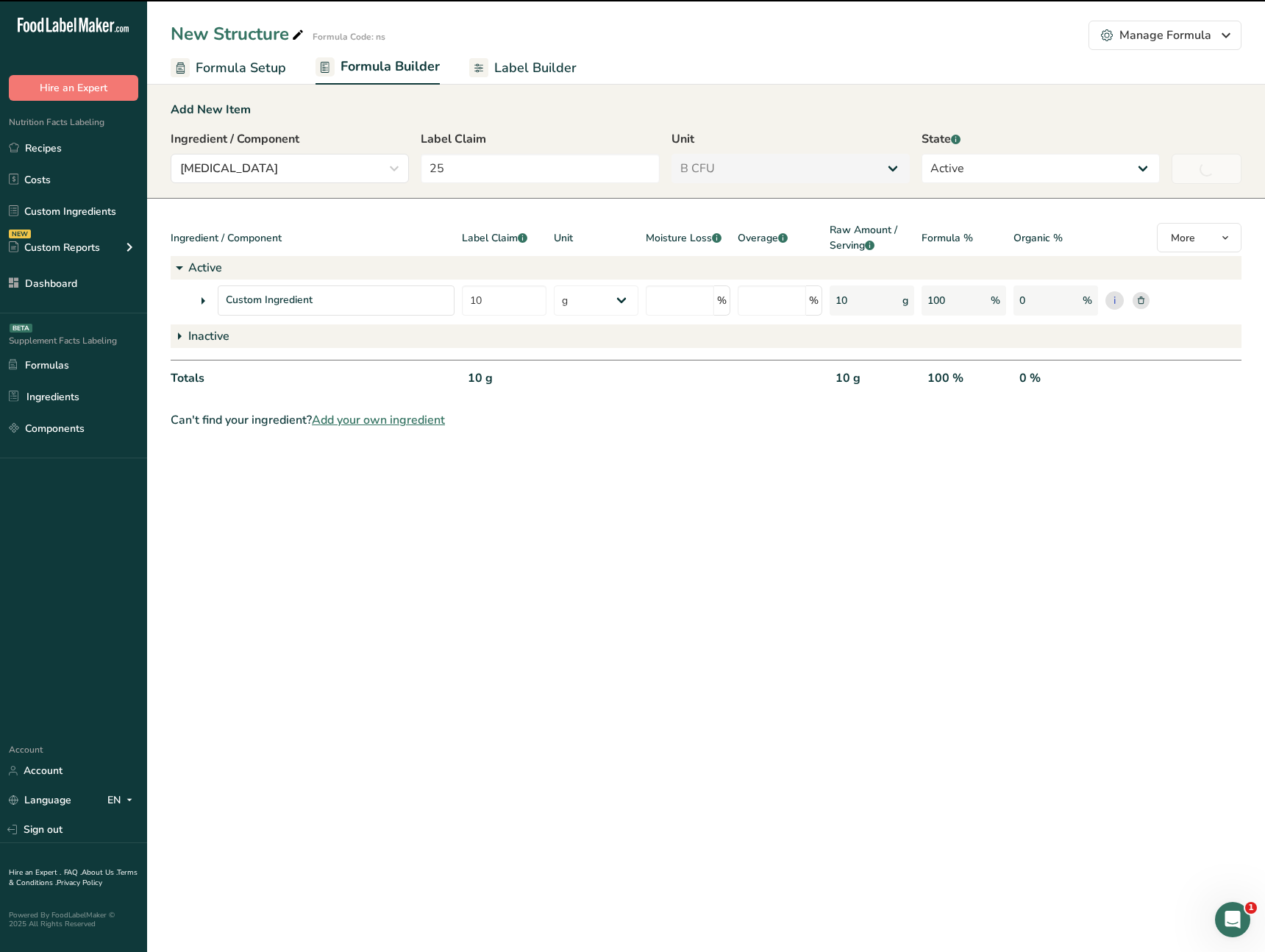
type input "0"
select select "0"
select select
select select "6"
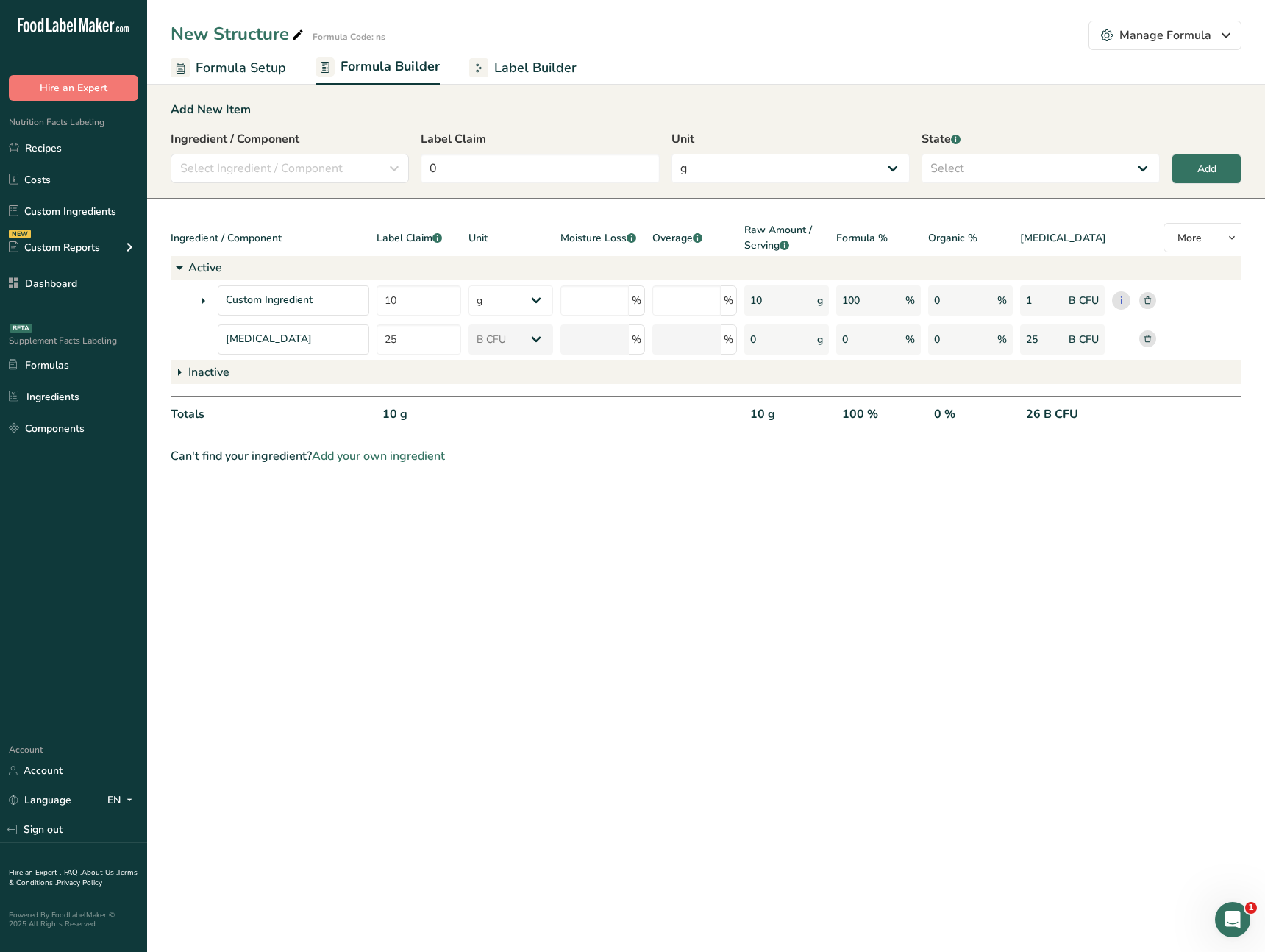
click at [811, 503] on main "New Structure Formula Code: ns Manage Formula Delete Formula Formula Setup Form…" at bounding box center [632, 476] width 1265 height 952
click at [204, 299] on icon at bounding box center [203, 300] width 18 height 26
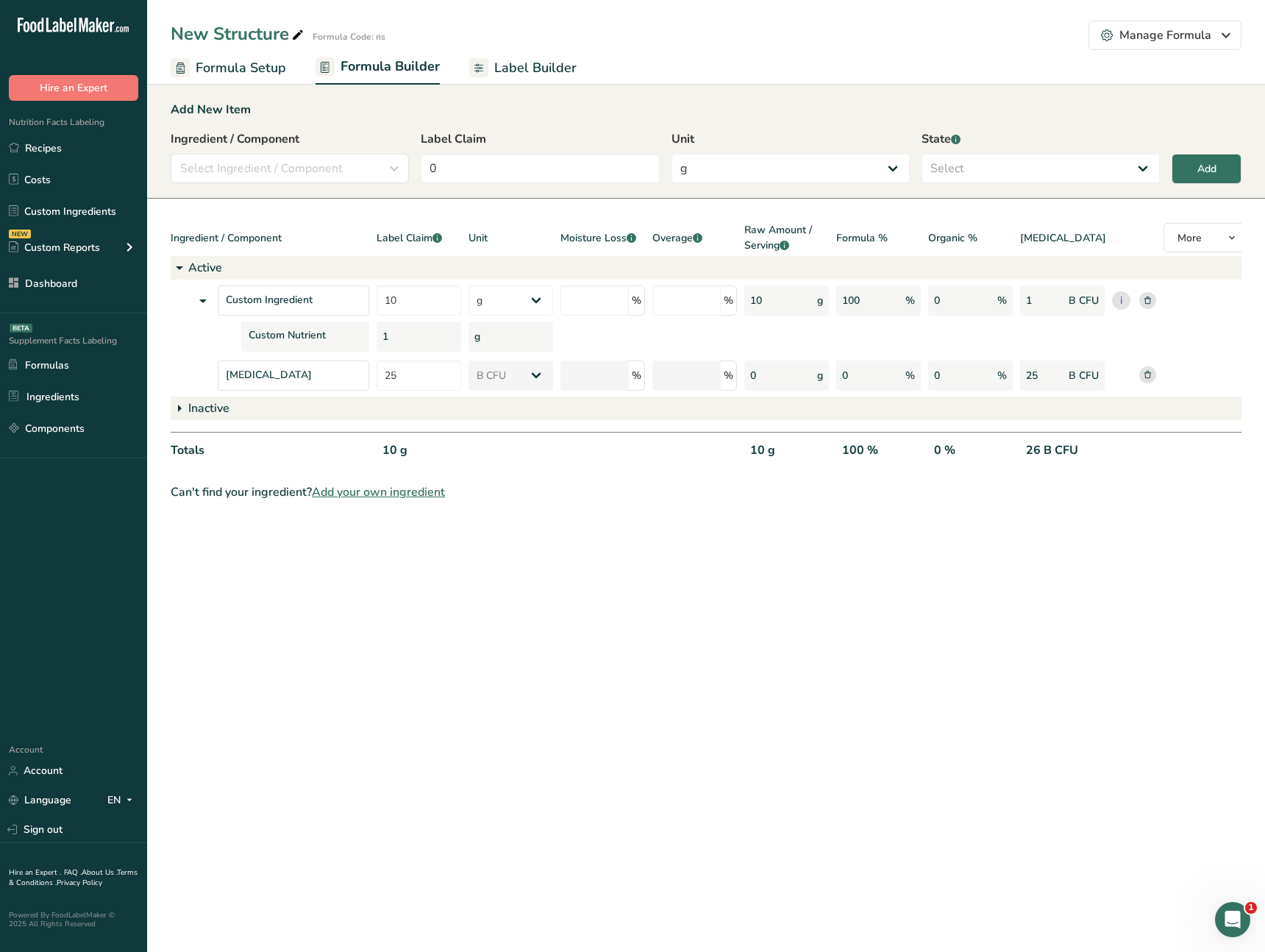
click at [204, 299] on icon at bounding box center [203, 300] width 18 height 26
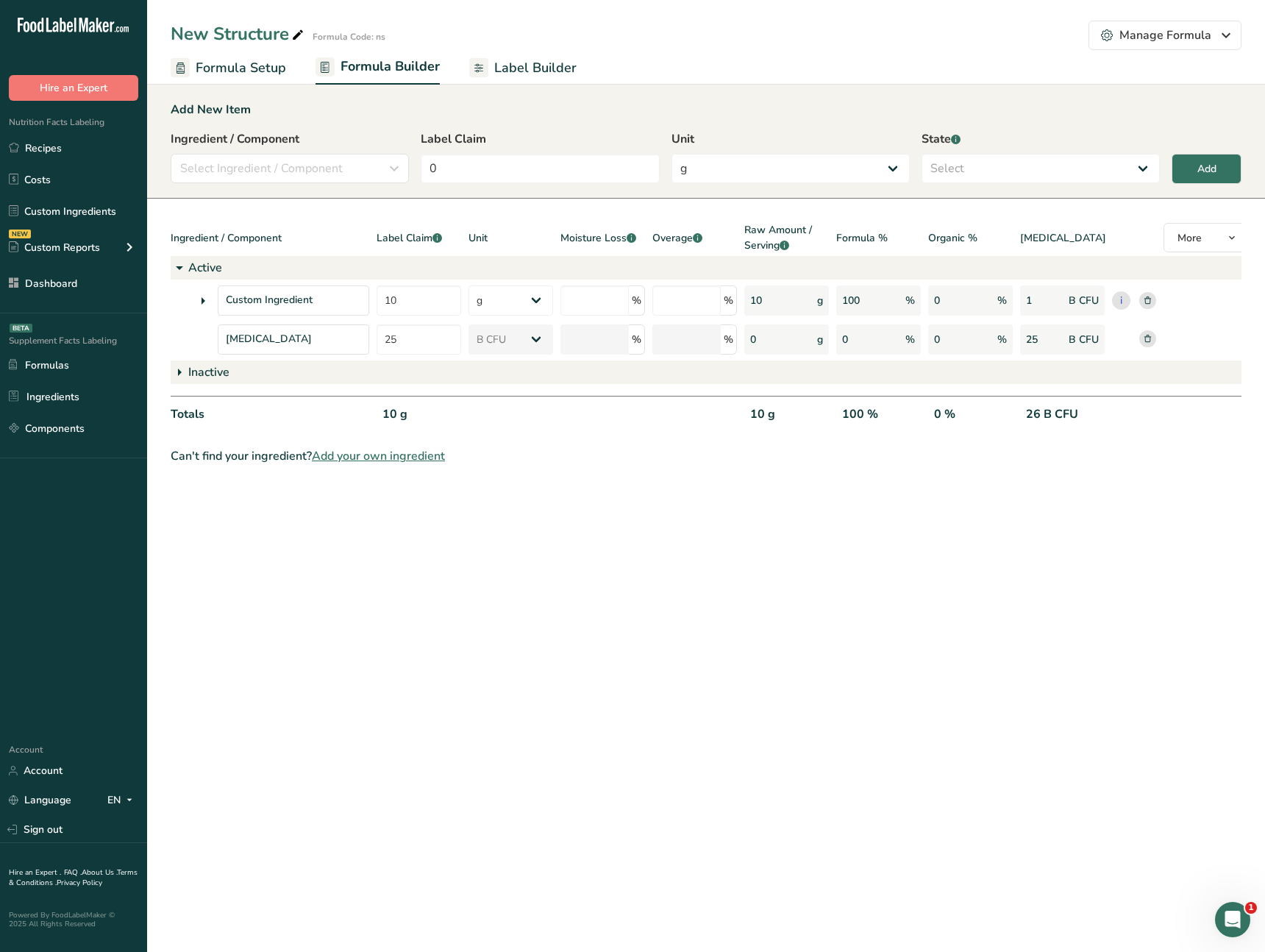
drag, startPoint x: 547, startPoint y: 559, endPoint x: 562, endPoint y: 558, distance: 15.0
click at [549, 559] on main "New Structure Formula Code: ns Manage Formula Delete Formula Formula Setup Form…" at bounding box center [632, 476] width 1265 height 952
click at [532, 66] on span "Label Builder" at bounding box center [535, 68] width 82 height 20
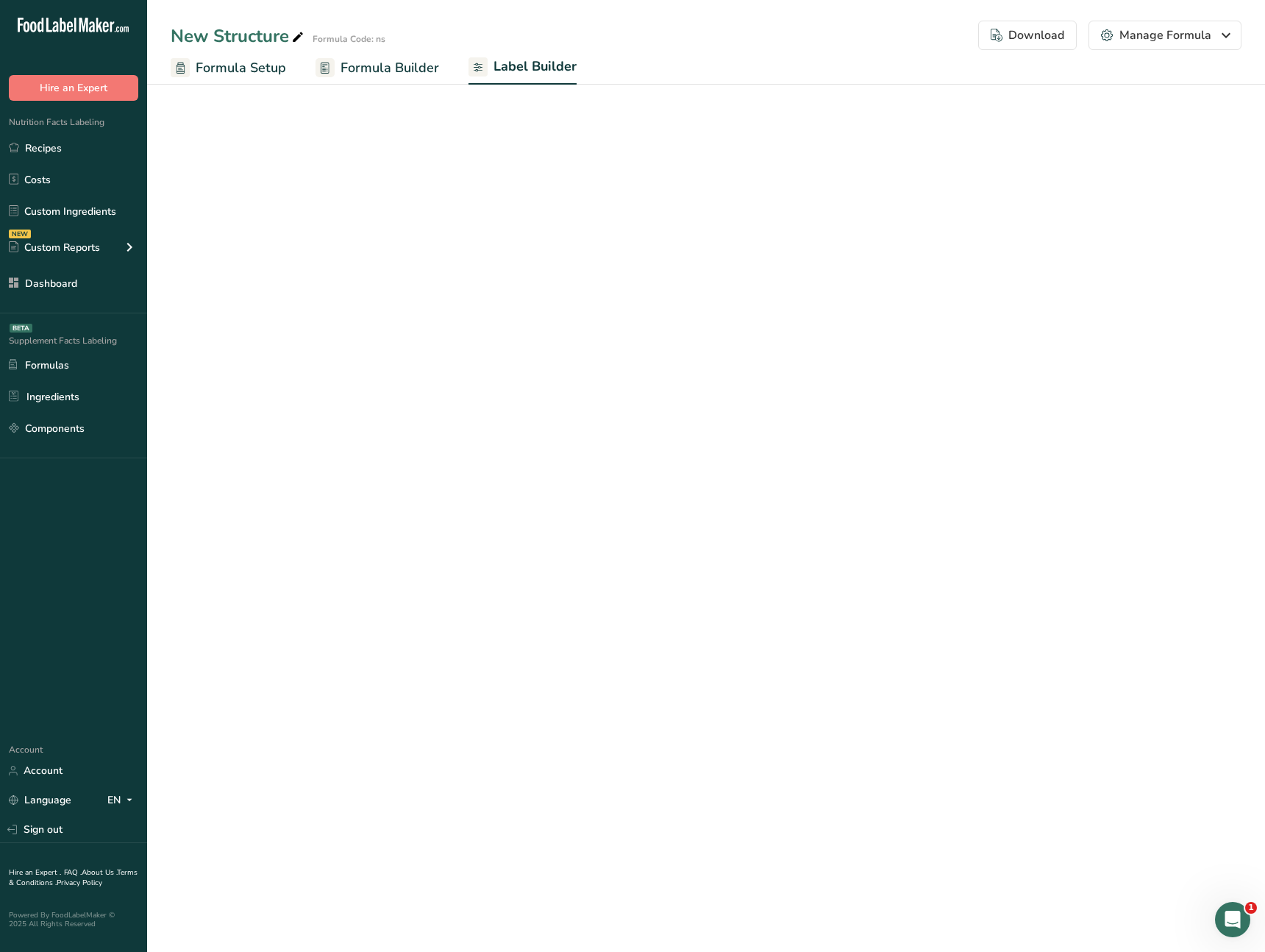
select select "Roboto"
select select "bold"
select select "center"
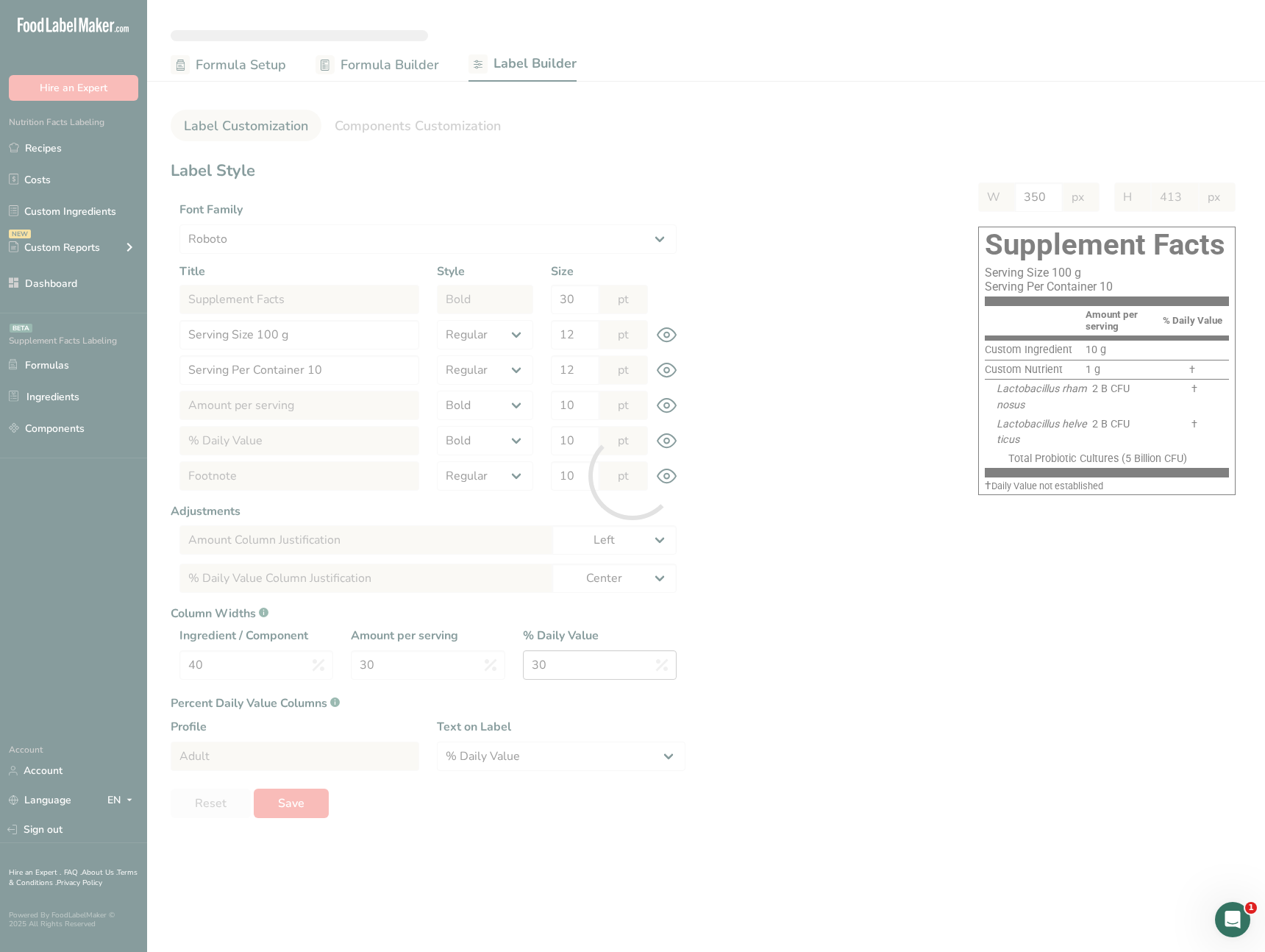
type input "365"
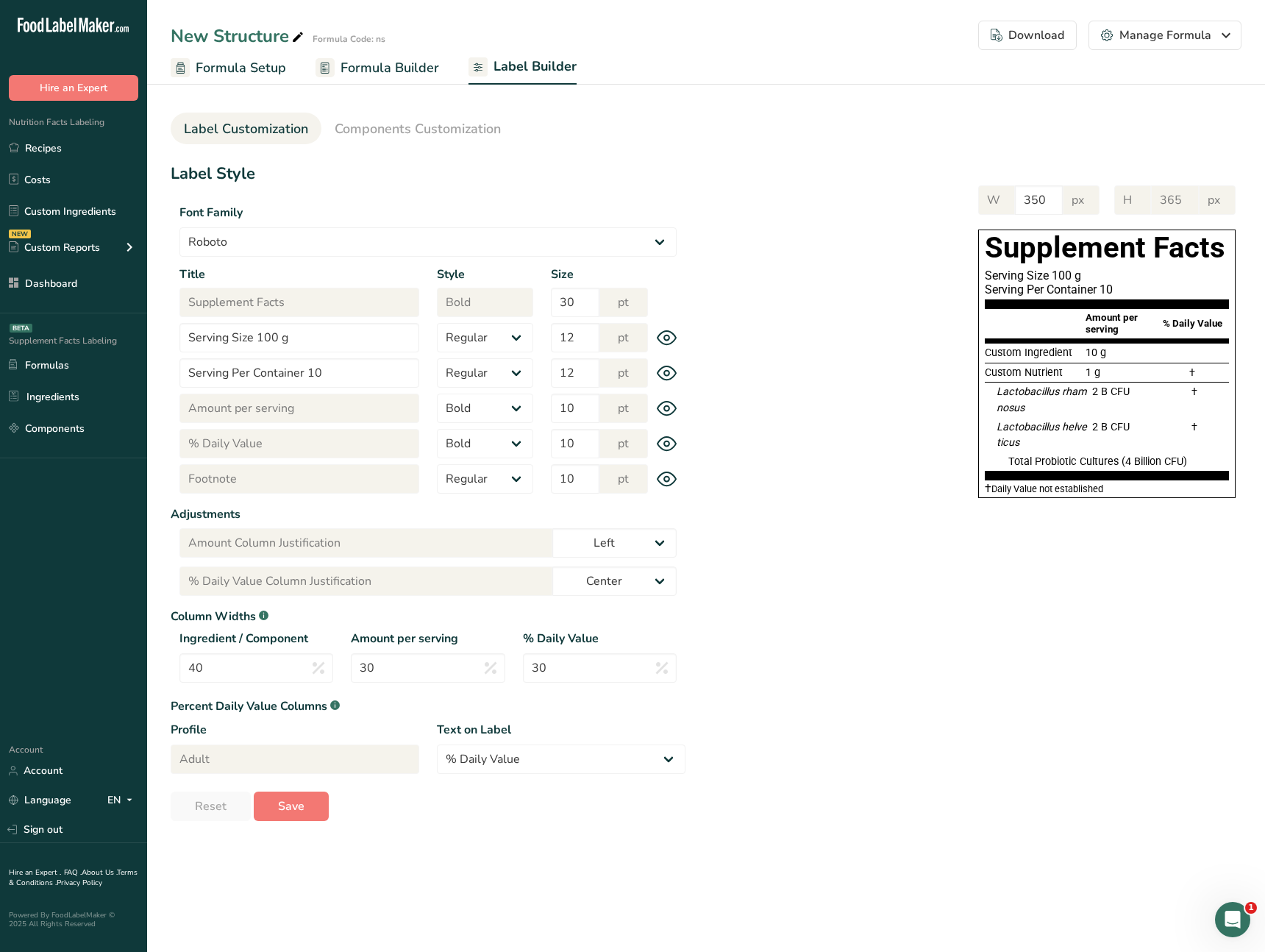
click at [1053, 39] on div "Download" at bounding box center [1028, 35] width 73 height 18
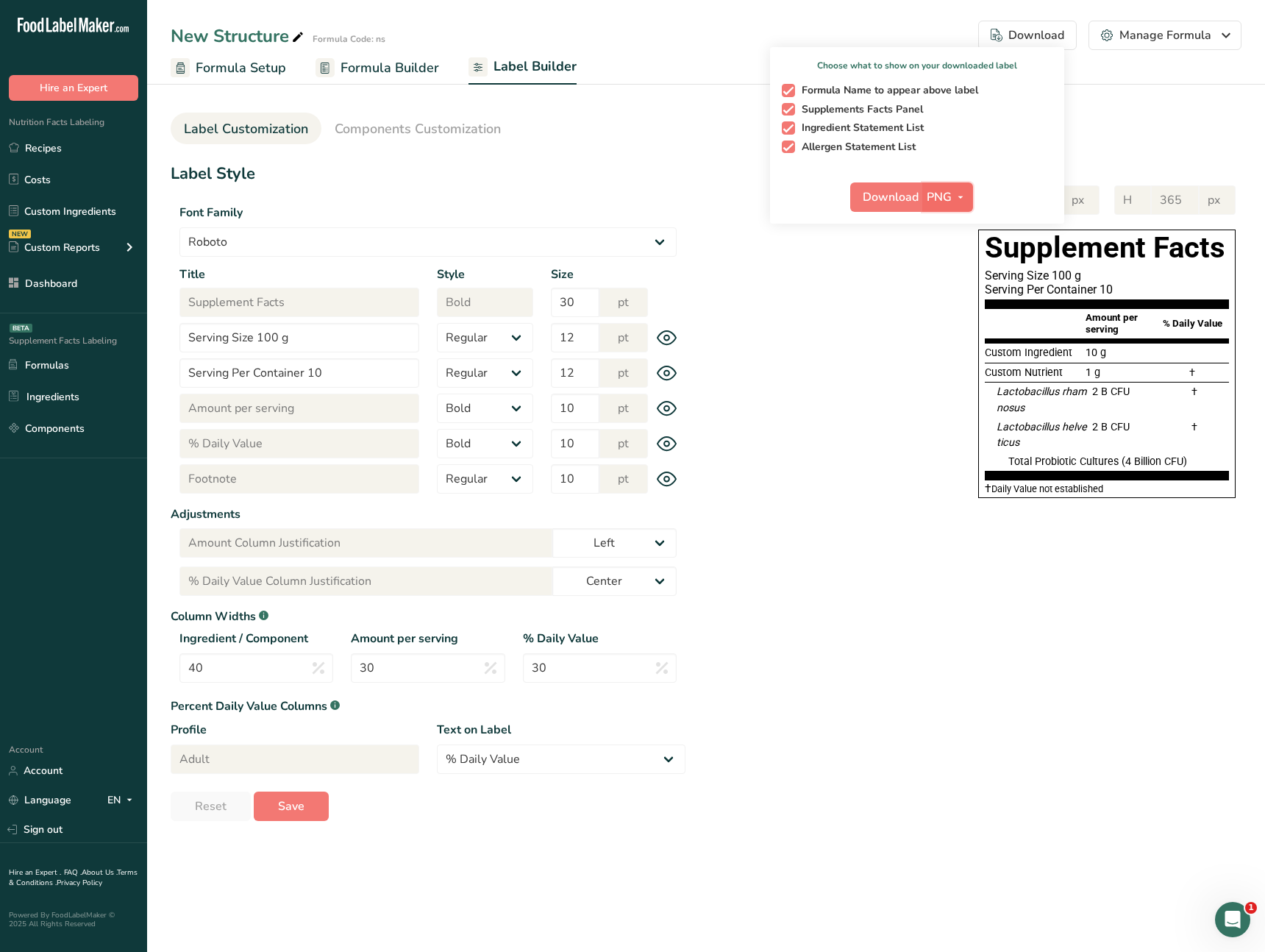
click at [962, 197] on icon "button" at bounding box center [961, 198] width 11 height 19
click at [943, 302] on link "PDF" at bounding box center [949, 299] width 47 height 24
click at [899, 199] on span "Download" at bounding box center [891, 197] width 56 height 18
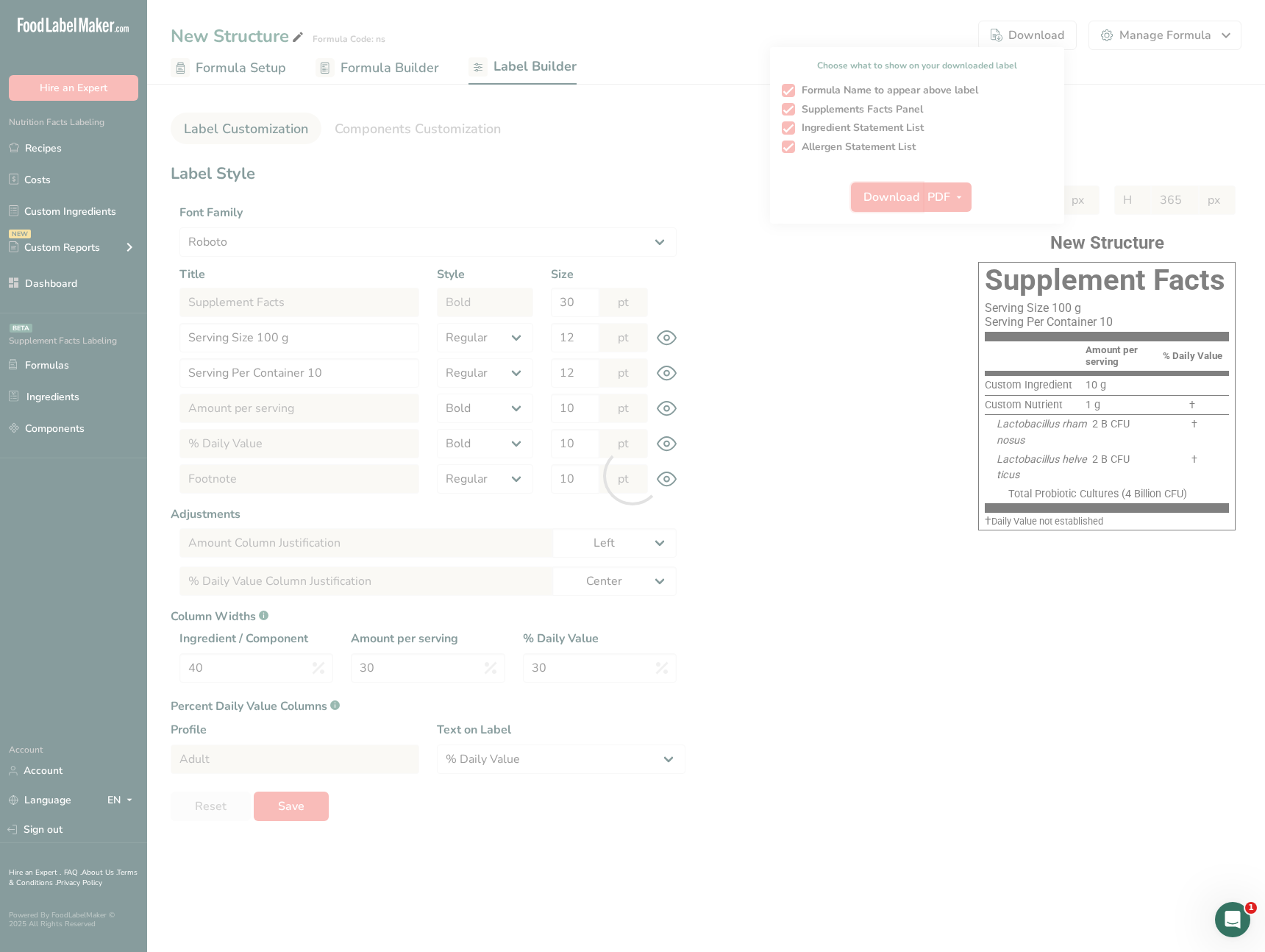
select select "Roboto"
select select "bold"
select select "center"
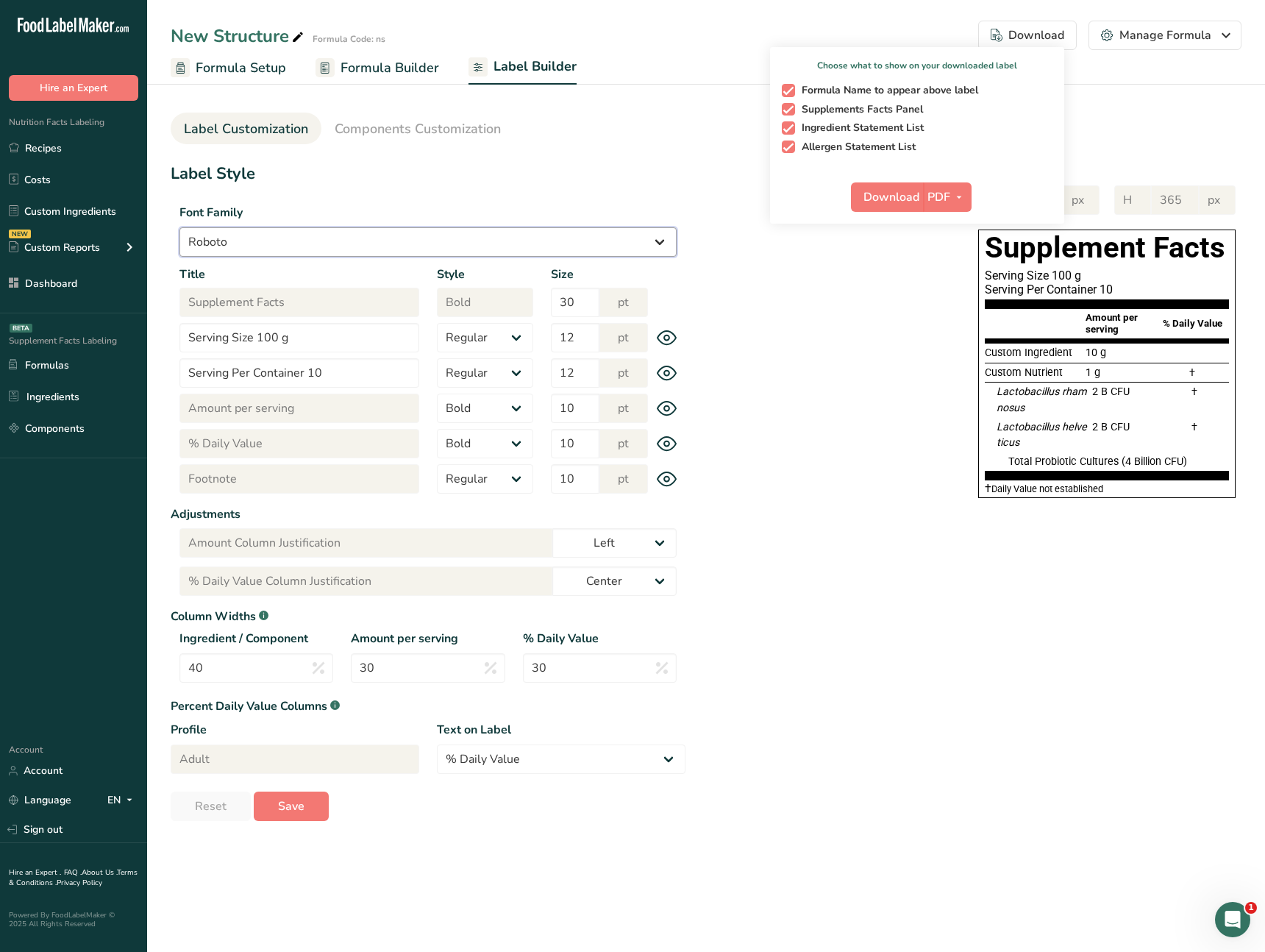
click at [384, 234] on select "Arial Roboto Helvetica [GEOGRAPHIC_DATA] [US_STATE] Courier New Comic Sans MS T…" at bounding box center [429, 241] width 497 height 29
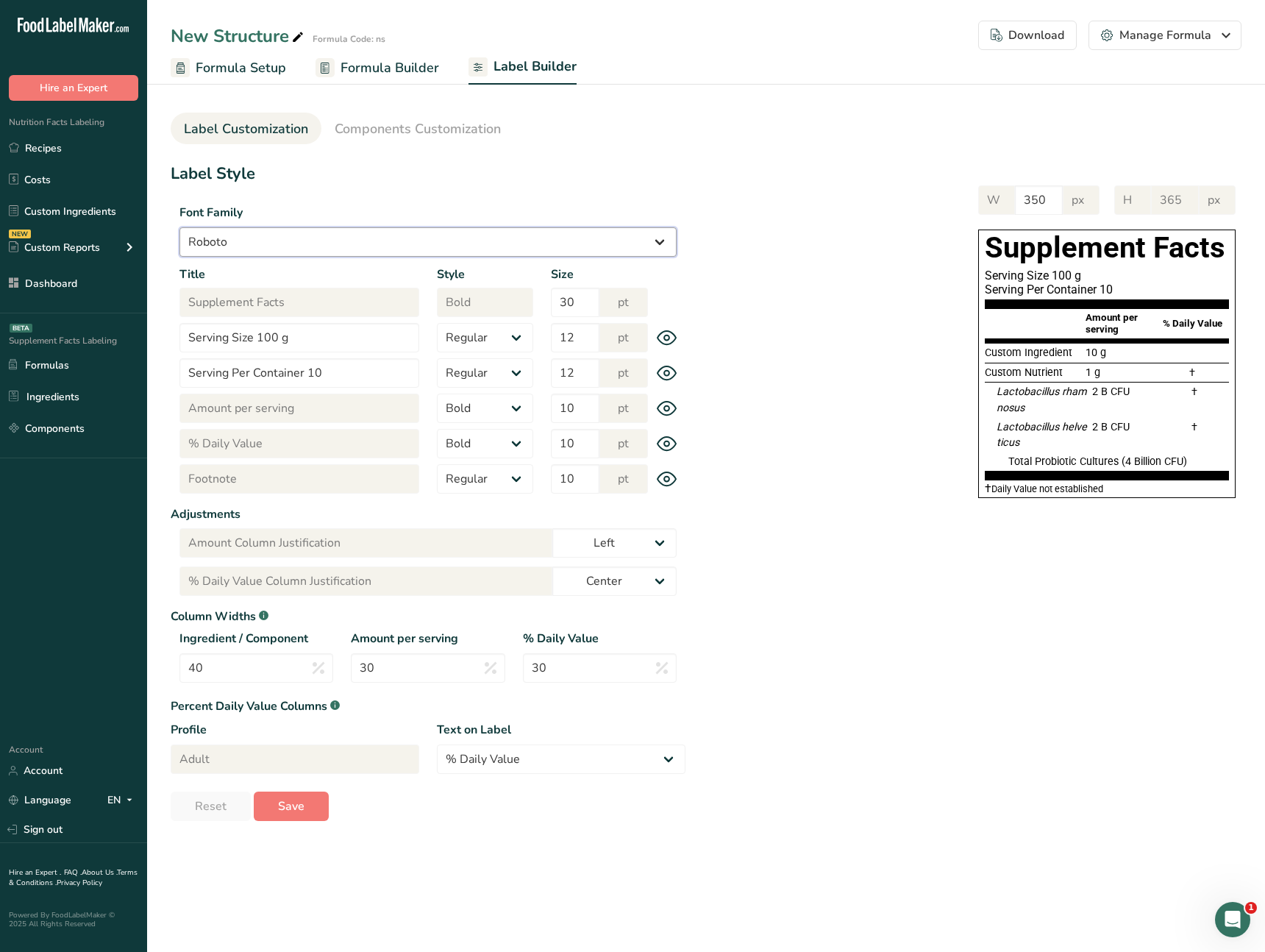
select select "Verdana"
click at [180, 227] on select "Arial Roboto Helvetica [GEOGRAPHIC_DATA] [US_STATE] Courier New Comic Sans MS T…" at bounding box center [429, 241] width 497 height 29
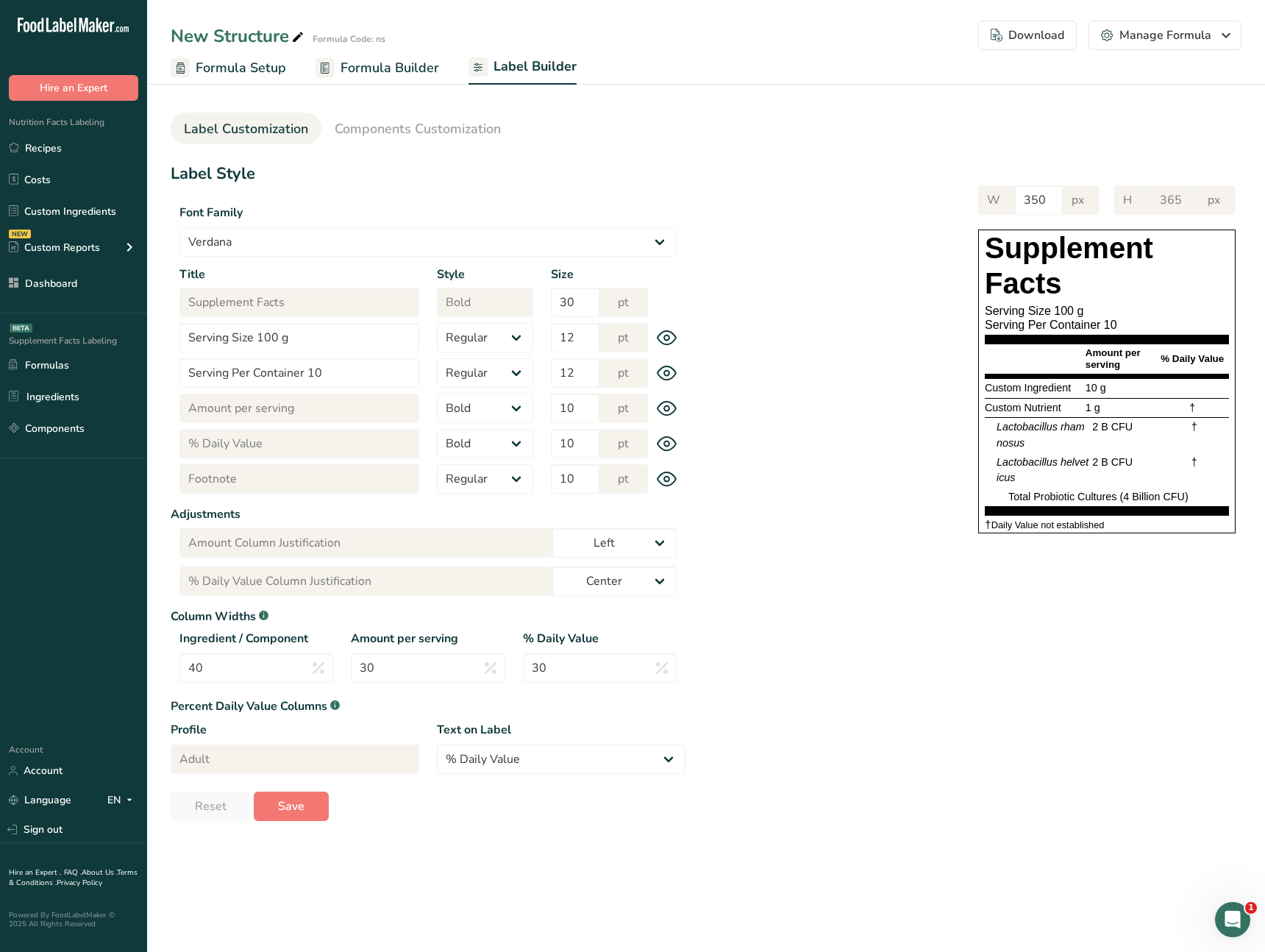
click at [1045, 31] on div "Download" at bounding box center [1028, 35] width 73 height 18
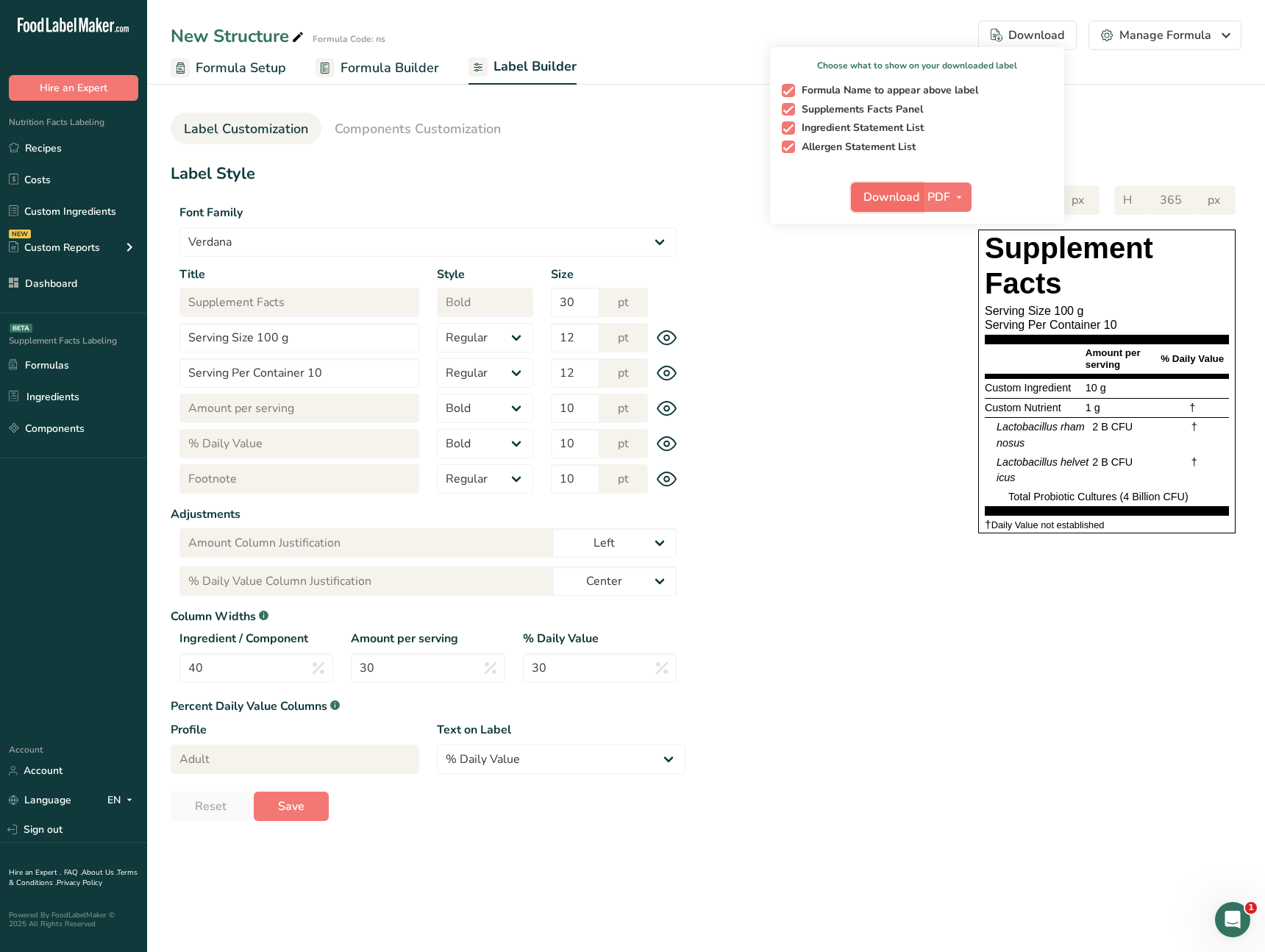
click at [881, 199] on span "Download" at bounding box center [891, 197] width 56 height 18
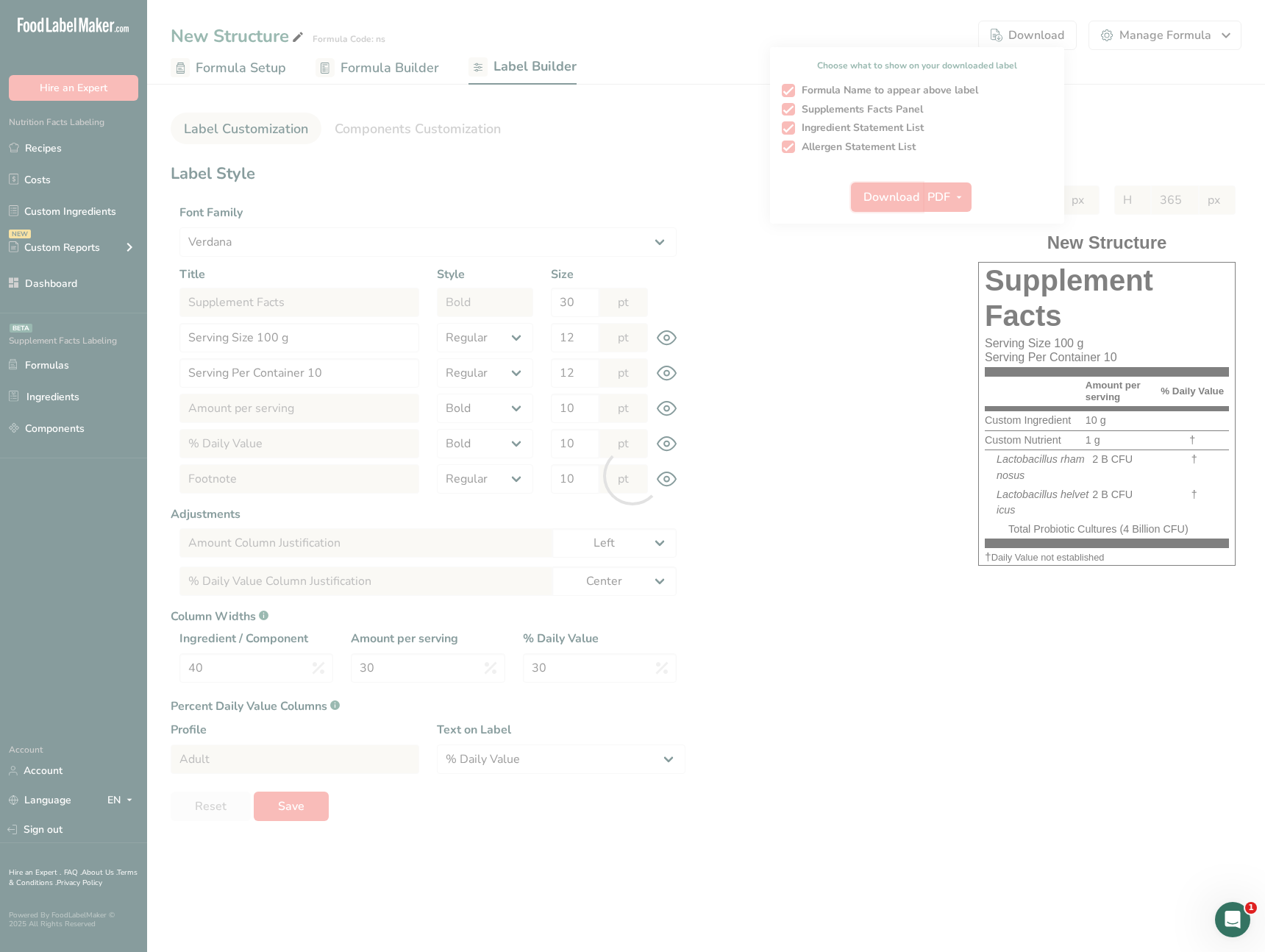
select select "Verdana"
select select "bold"
select select "center"
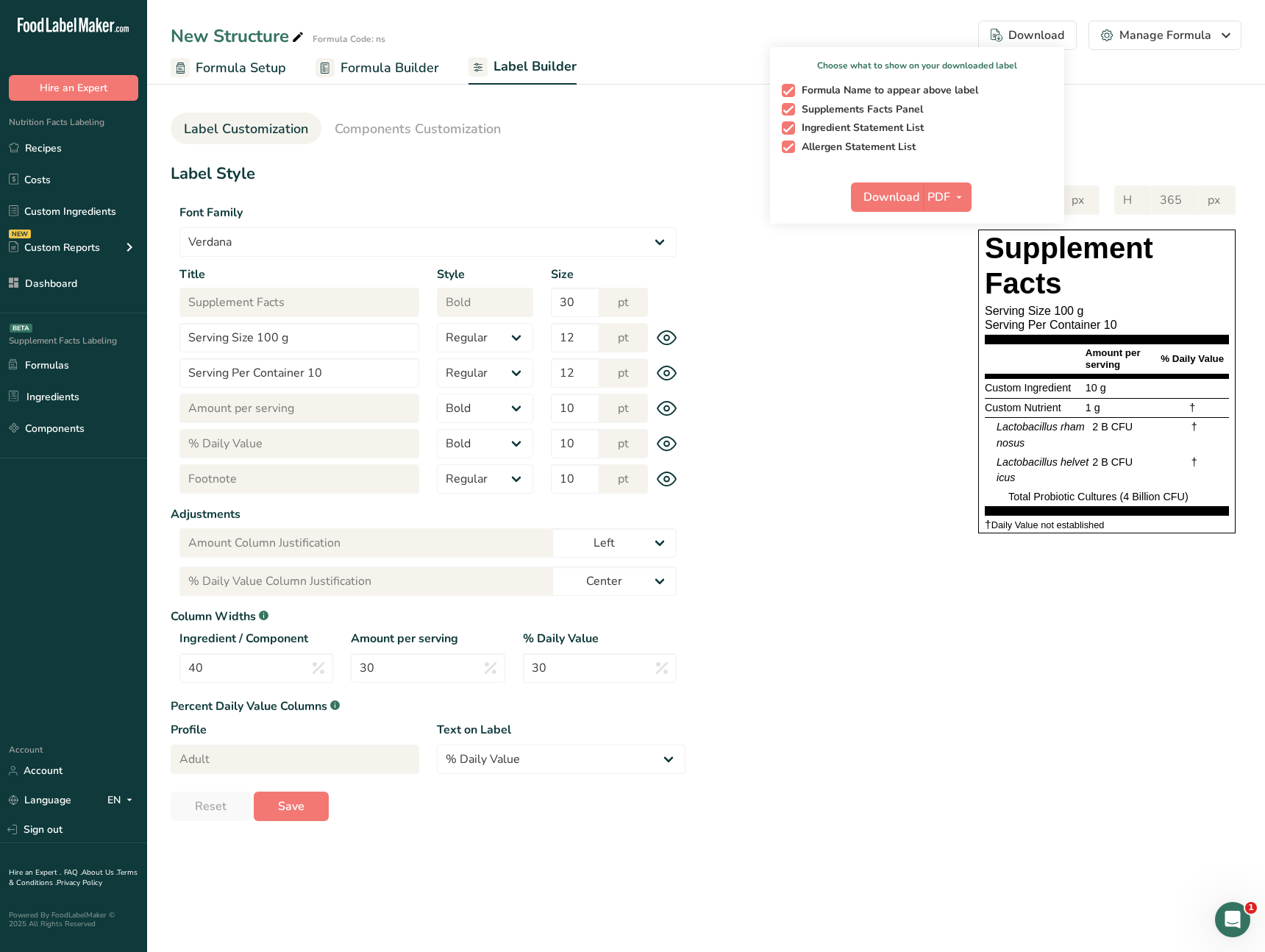
click at [899, 495] on div "W 350 px H 365 px Supplement Facts Serving Size 100 g Serving Per Container 10 …" at bounding box center [964, 356] width 556 height 371
